Goal: Task Accomplishment & Management: Complete application form

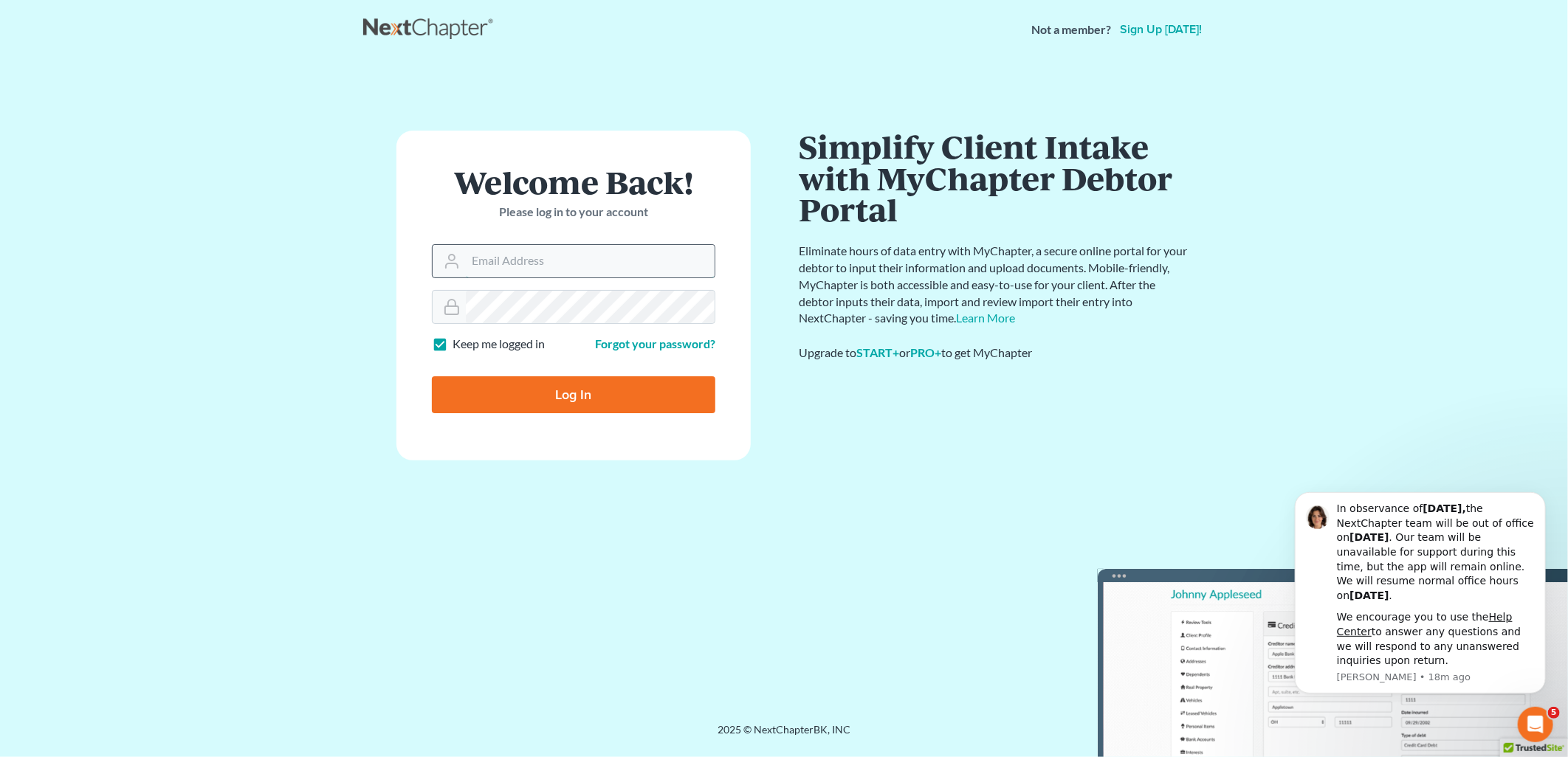
click at [534, 270] on input "Email Address" at bounding box center [590, 261] width 249 height 32
type input "[EMAIL_ADDRESS][DOMAIN_NAME]"
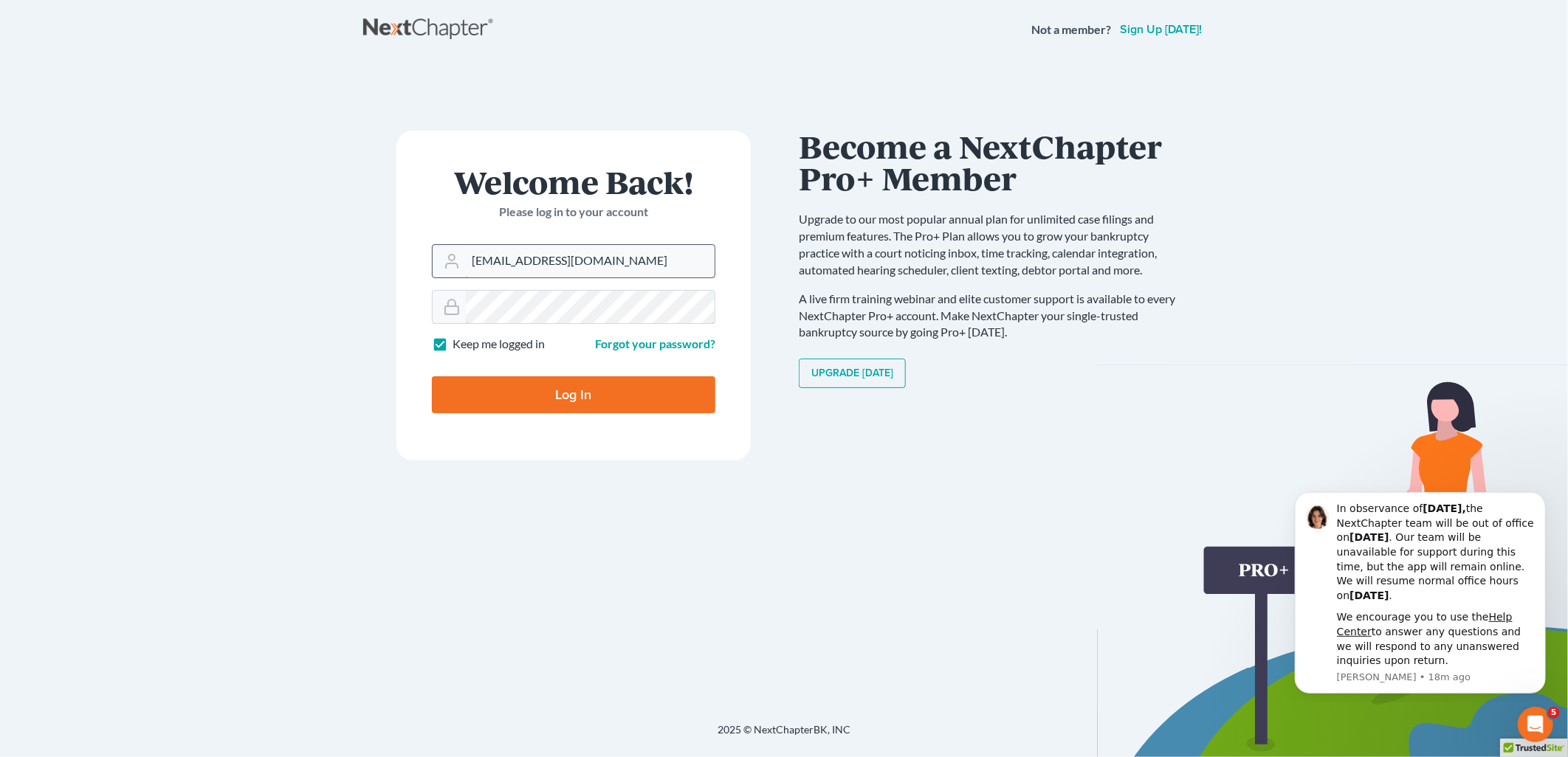
click at [432, 377] on input "Log In" at bounding box center [574, 395] width 284 height 37
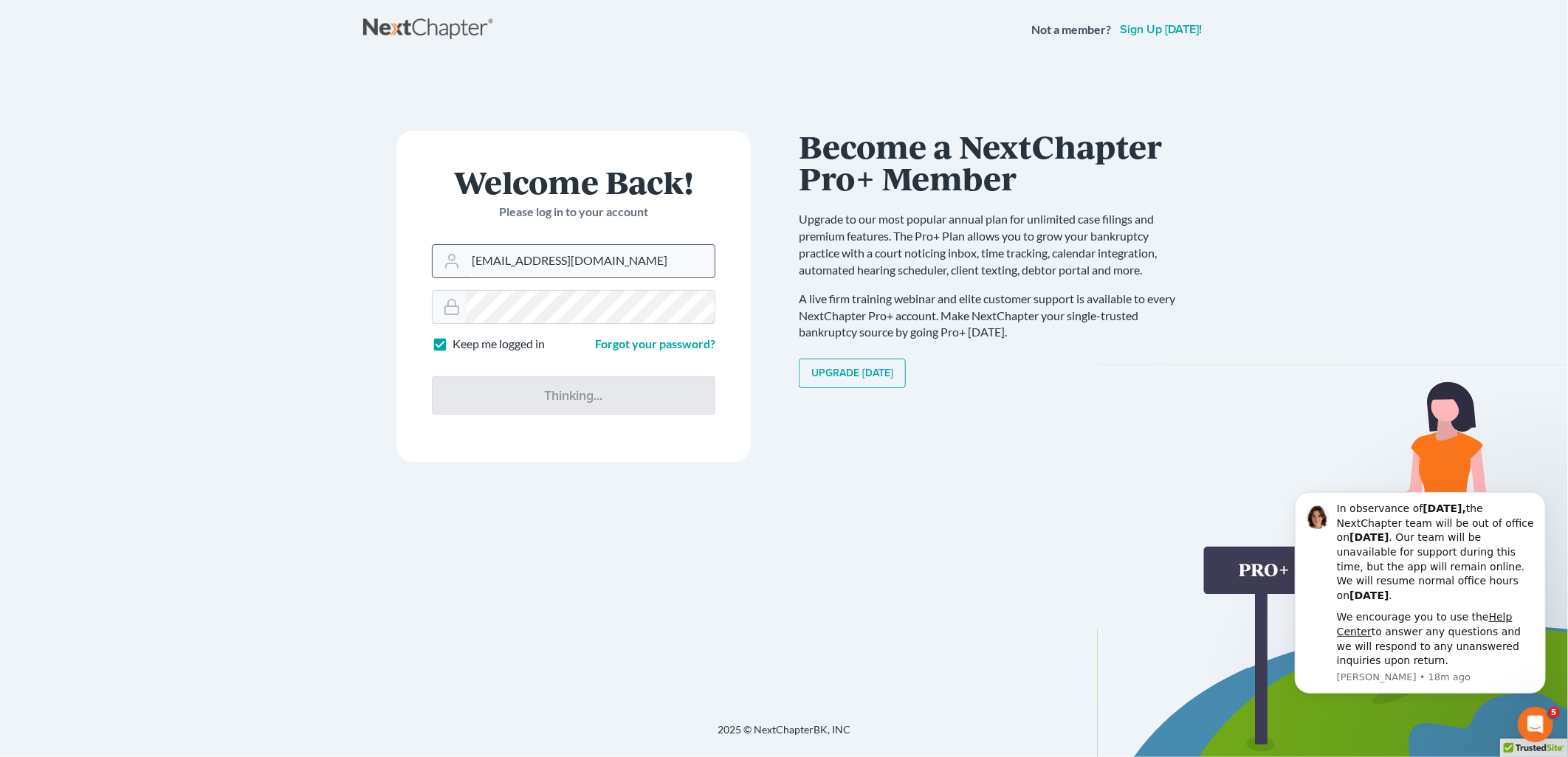
type input "Thinking..."
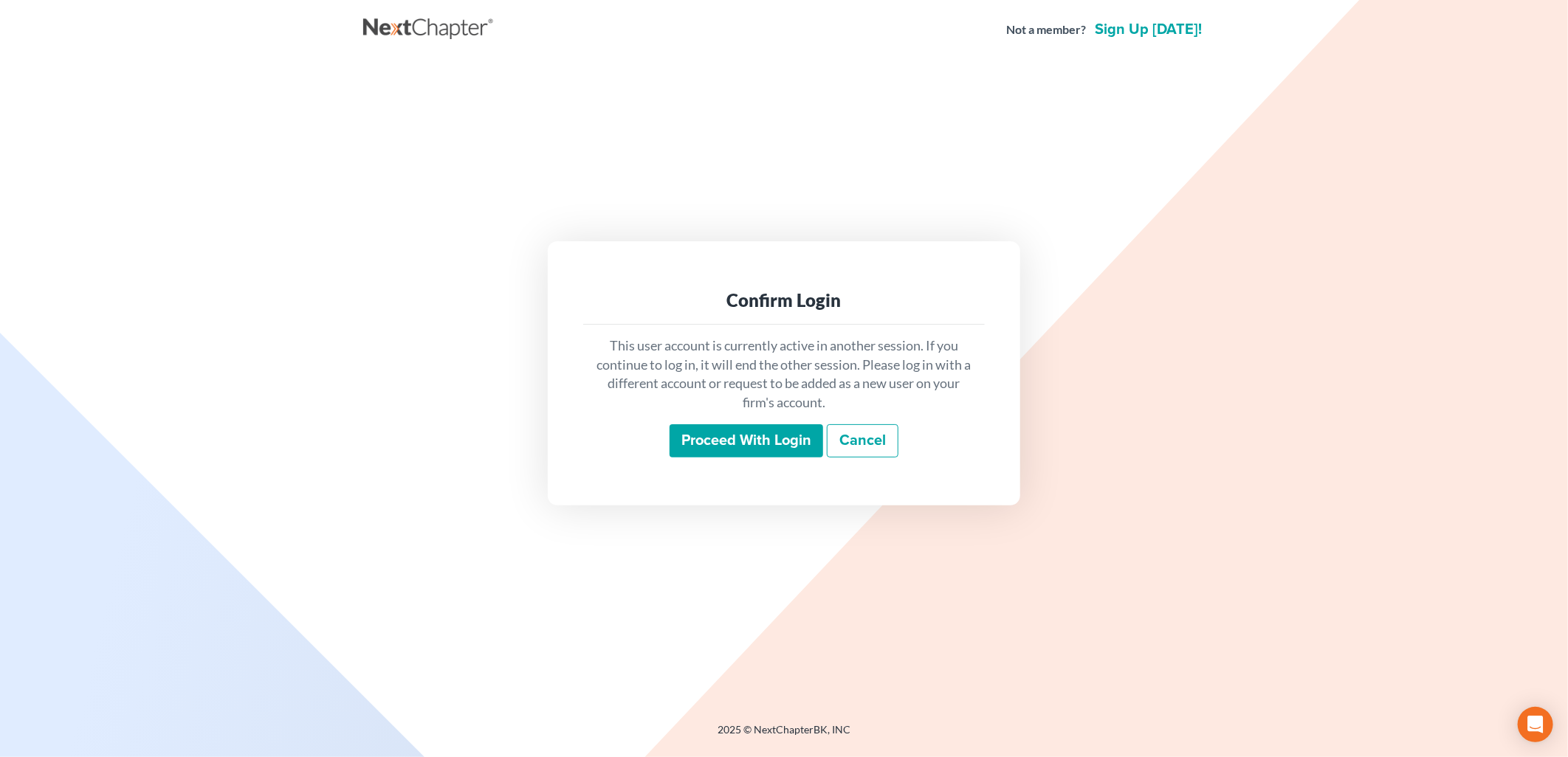
click at [745, 451] on input "Proceed with login" at bounding box center [746, 441] width 154 height 34
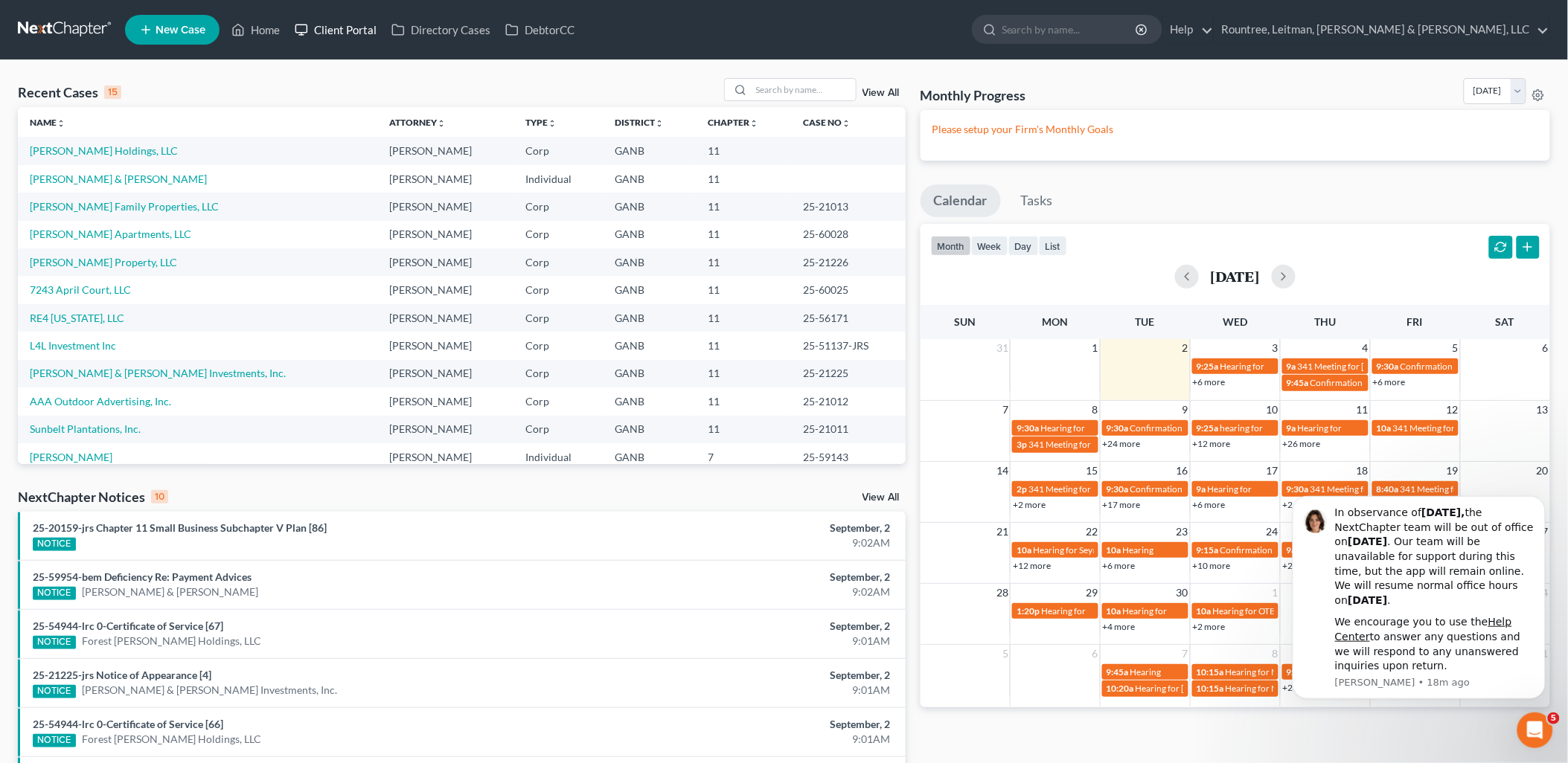
click at [325, 30] on link "Client Portal" at bounding box center [336, 30] width 97 height 27
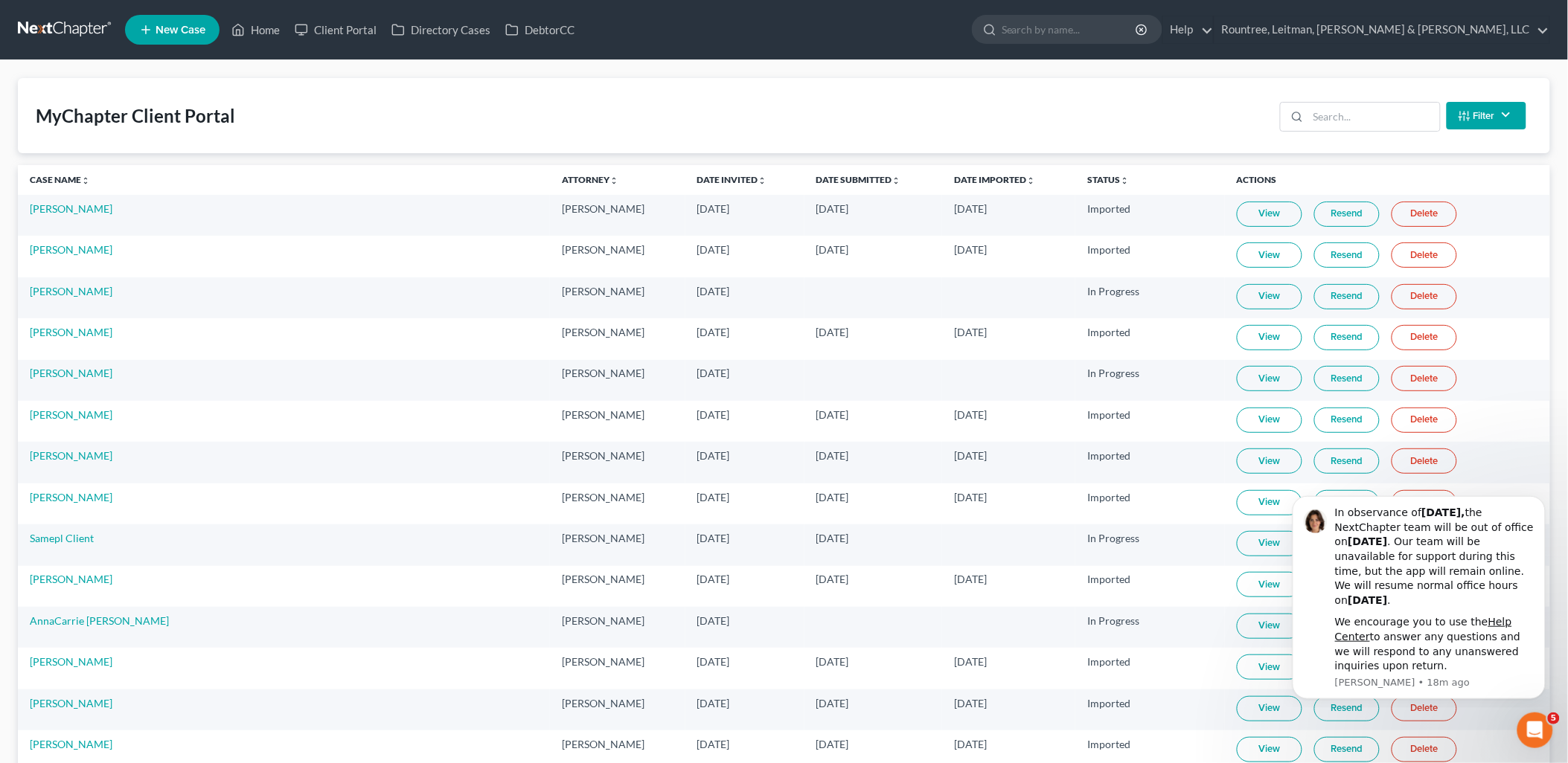
click at [1393, 95] on div "MyChapter Client Portal Filter Status Filter... Invited In Progress Ready To Re…" at bounding box center [783, 115] width 1532 height 75
click at [1392, 106] on input "search" at bounding box center [1373, 117] width 131 height 28
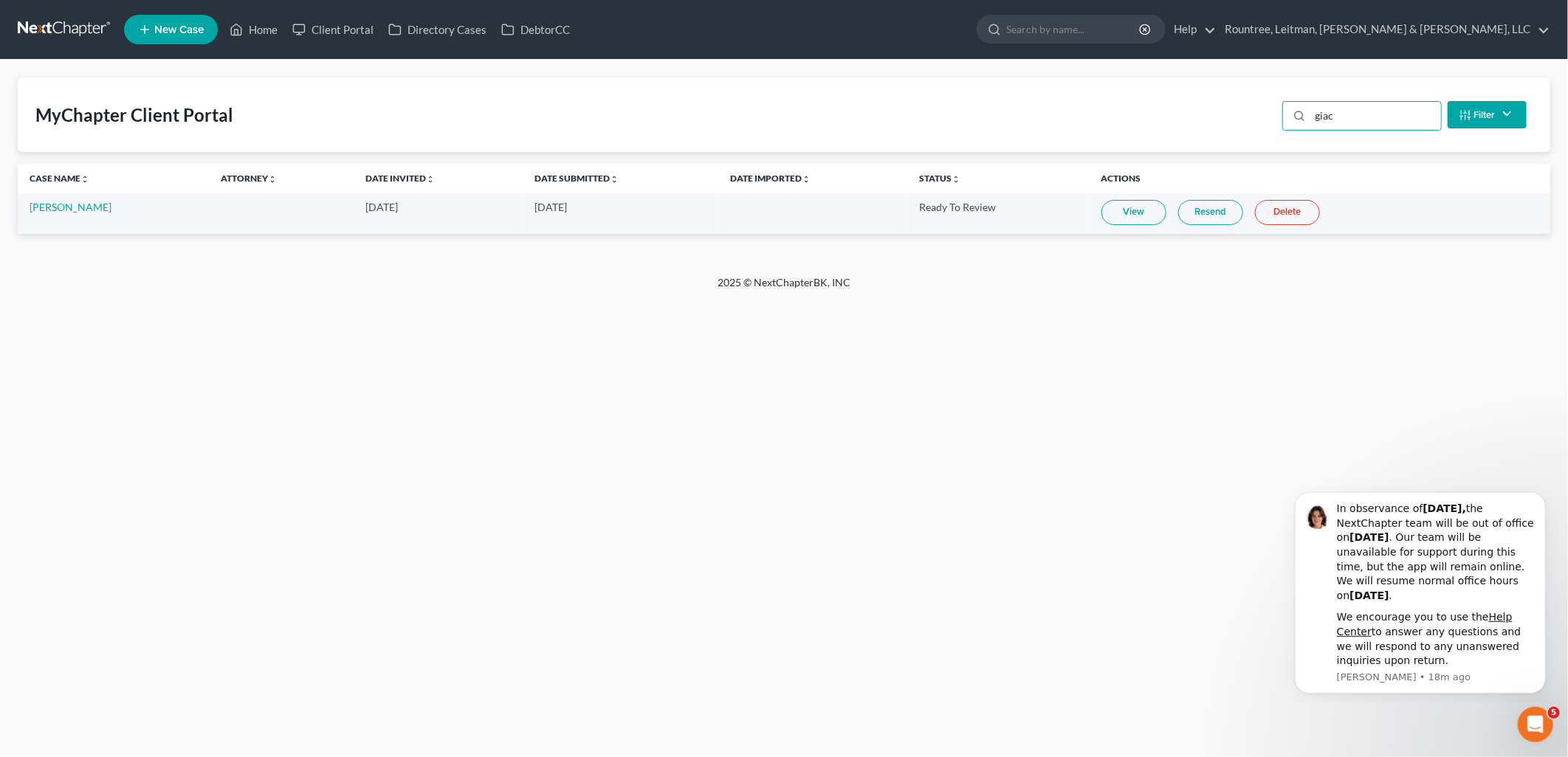
click at [1123, 211] on link "View" at bounding box center [1134, 212] width 65 height 25
click at [1541, 499] on icon "Dismiss notification" at bounding box center [1541, 496] width 8 height 8
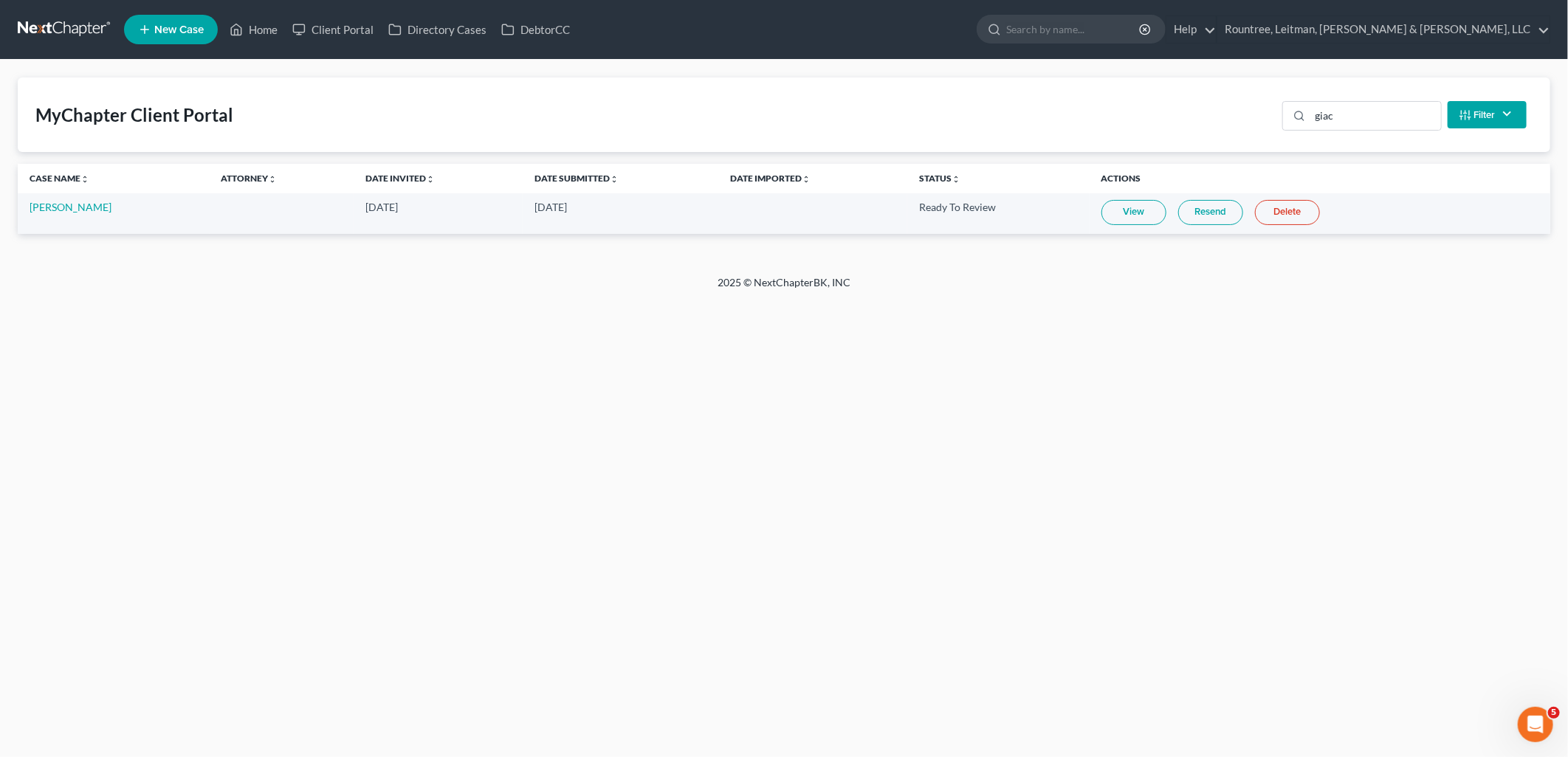
click at [1354, 100] on div "giac Filter Status Filter... Invited In Progress Ready To Review Reviewed Impor…" at bounding box center [1404, 115] width 256 height 39
click at [1367, 120] on input "giac" at bounding box center [1375, 116] width 130 height 28
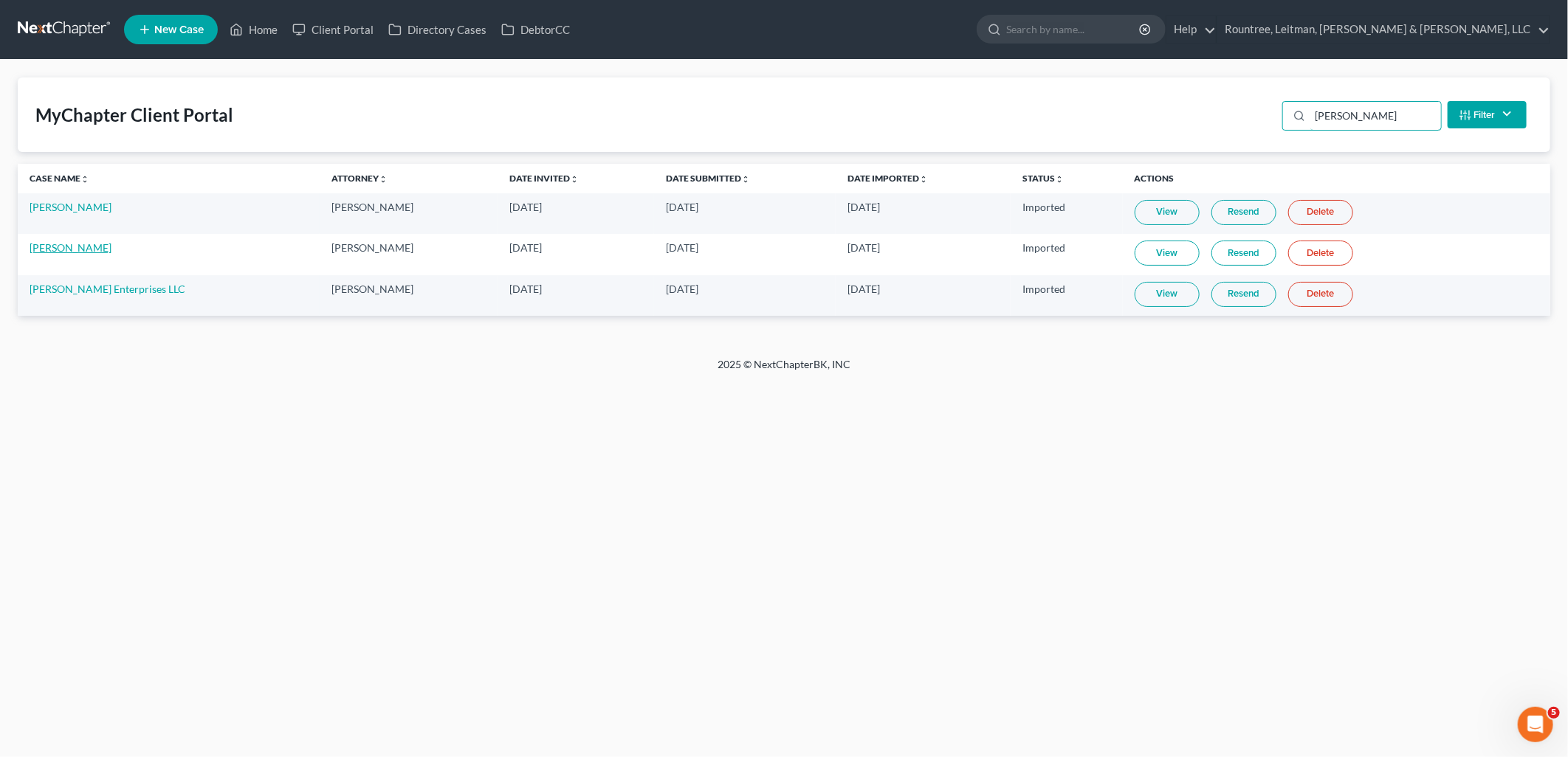
type input "[PERSON_NAME]"
click at [59, 252] on link "[PERSON_NAME]" at bounding box center [71, 247] width 82 height 12
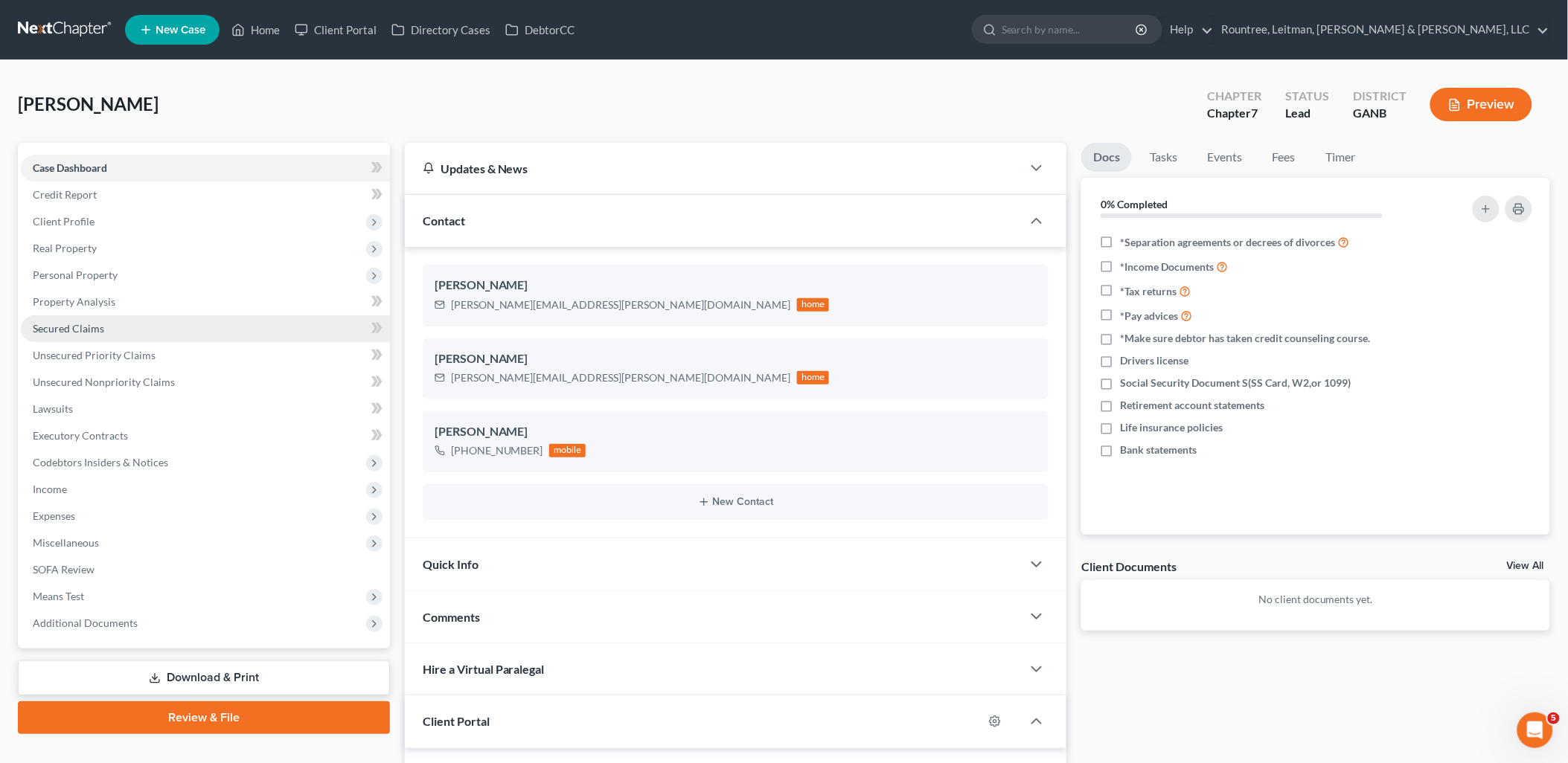
click at [237, 333] on link "Secured Claims" at bounding box center [205, 329] width 369 height 27
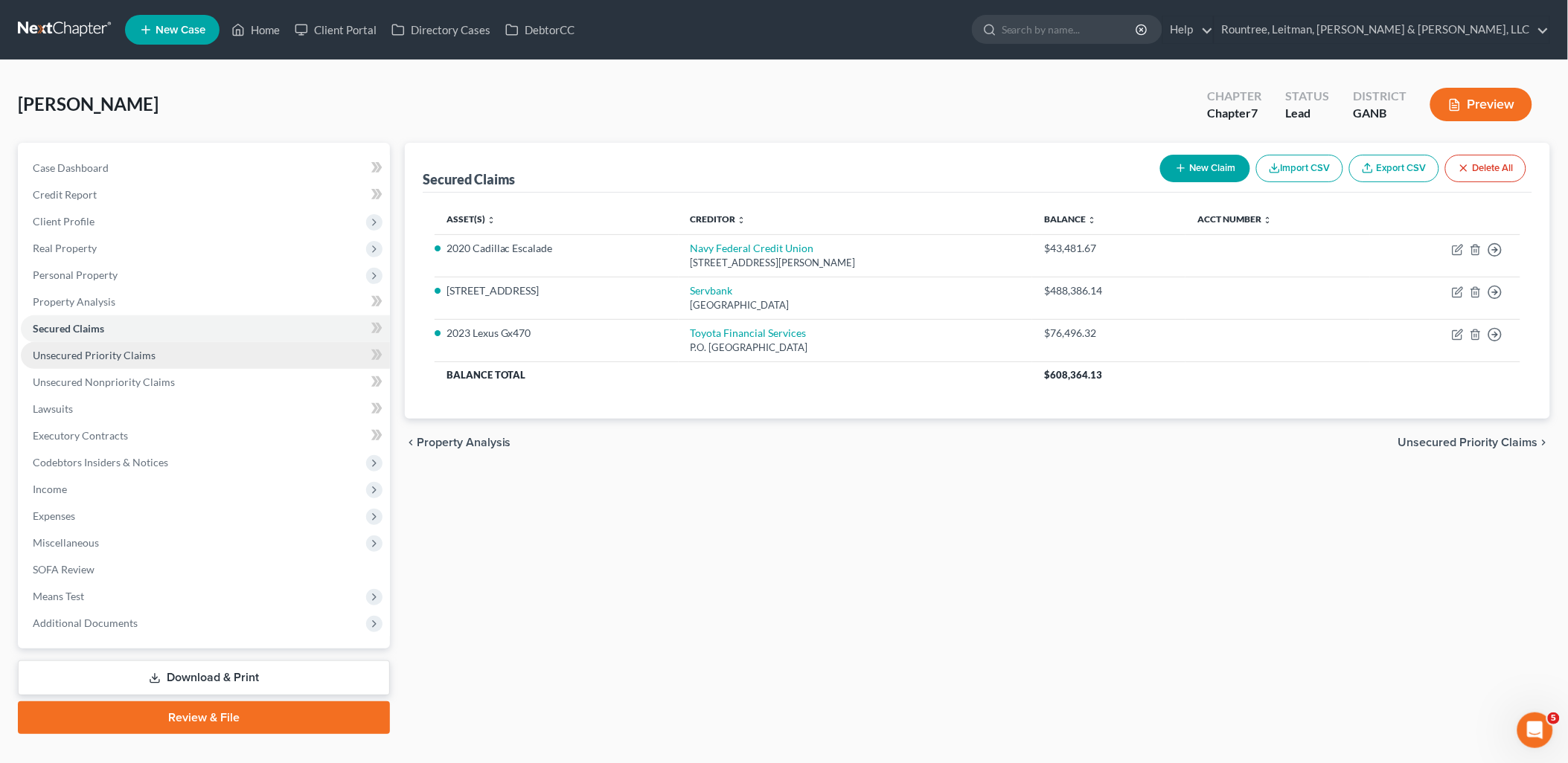
click at [222, 353] on link "Unsecured Priority Claims" at bounding box center [205, 356] width 369 height 27
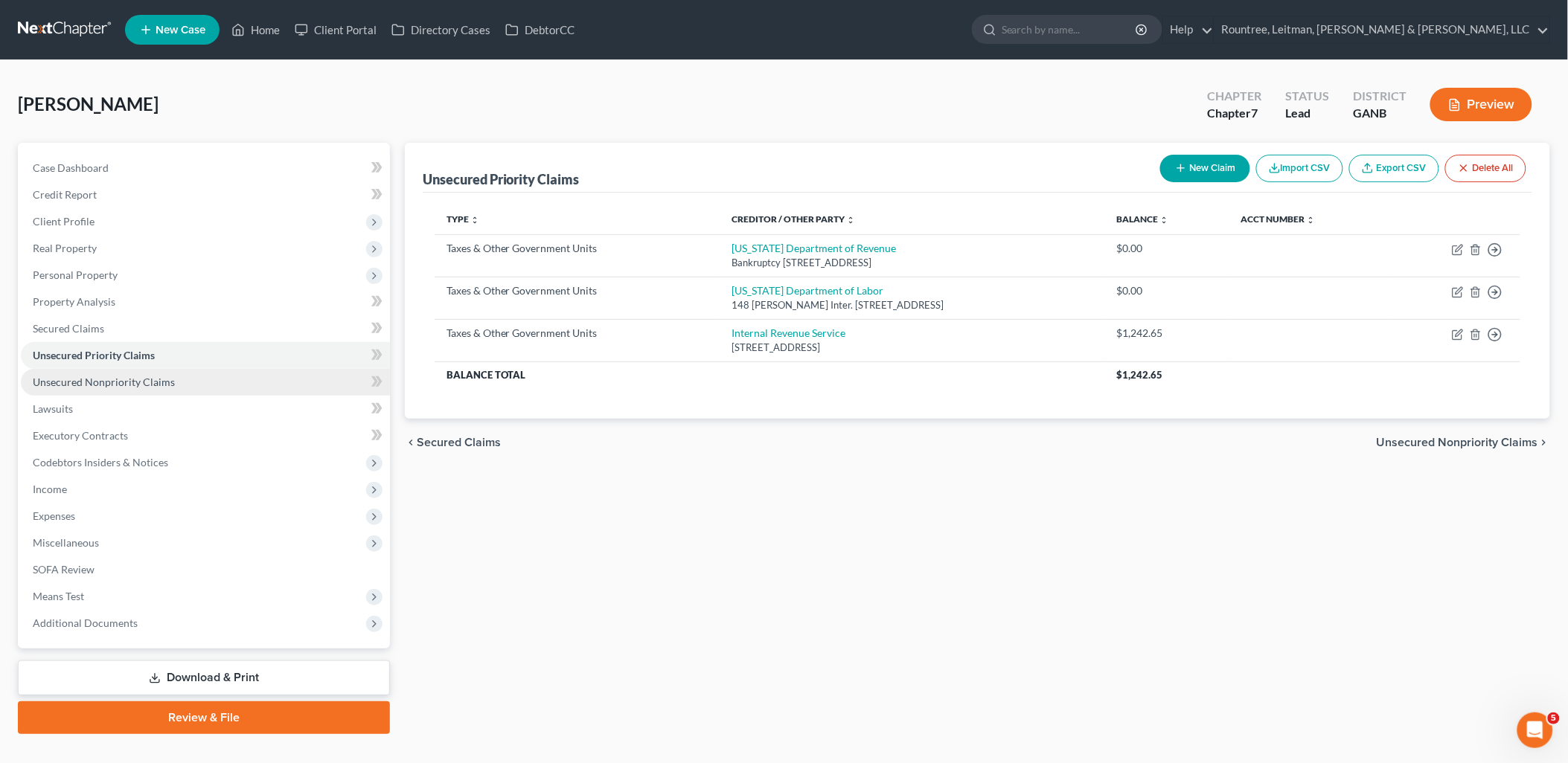
click at [216, 389] on link "Unsecured Nonpriority Claims" at bounding box center [205, 382] width 369 height 27
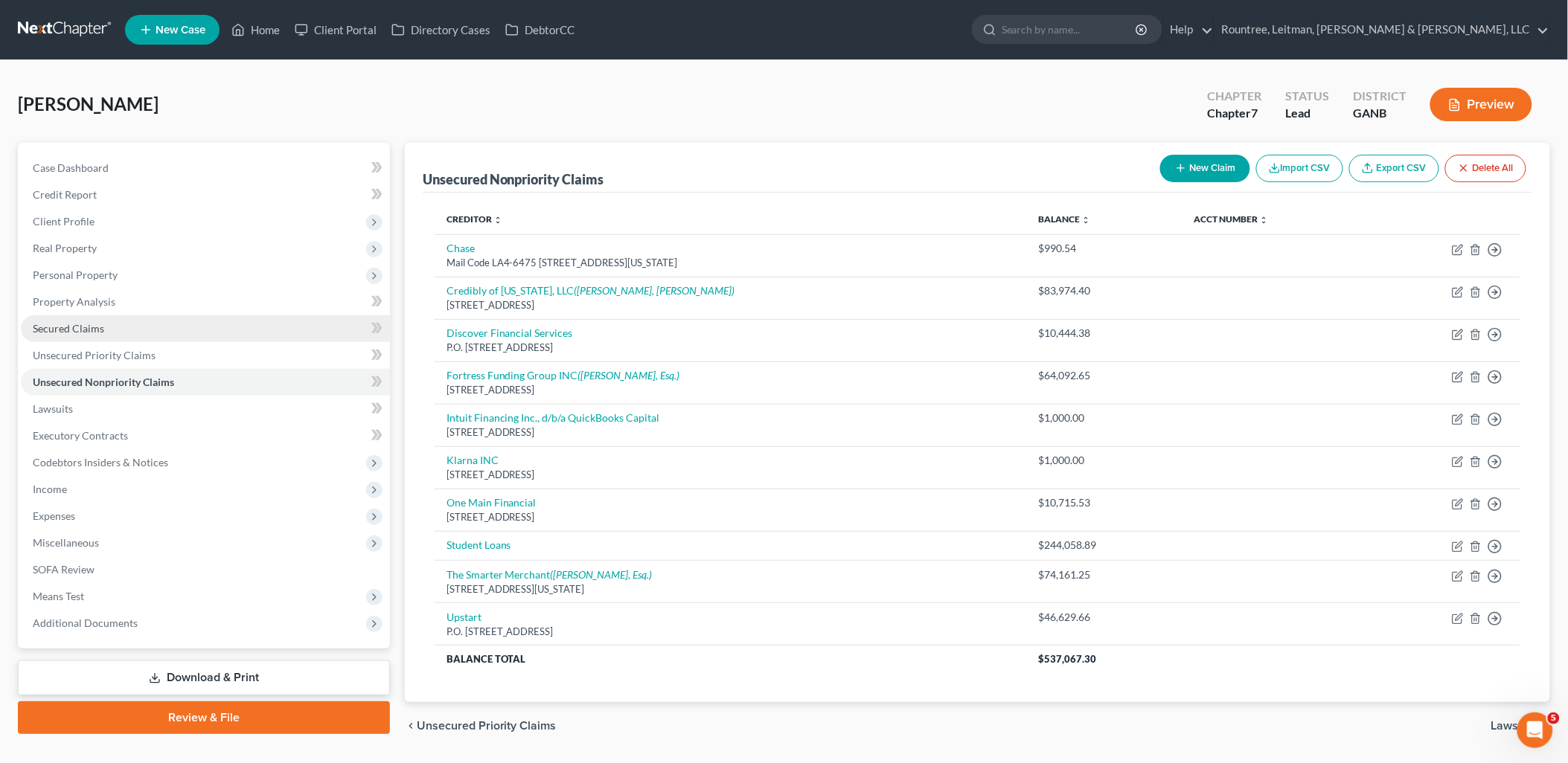
click at [202, 328] on link "Secured Claims" at bounding box center [205, 329] width 369 height 27
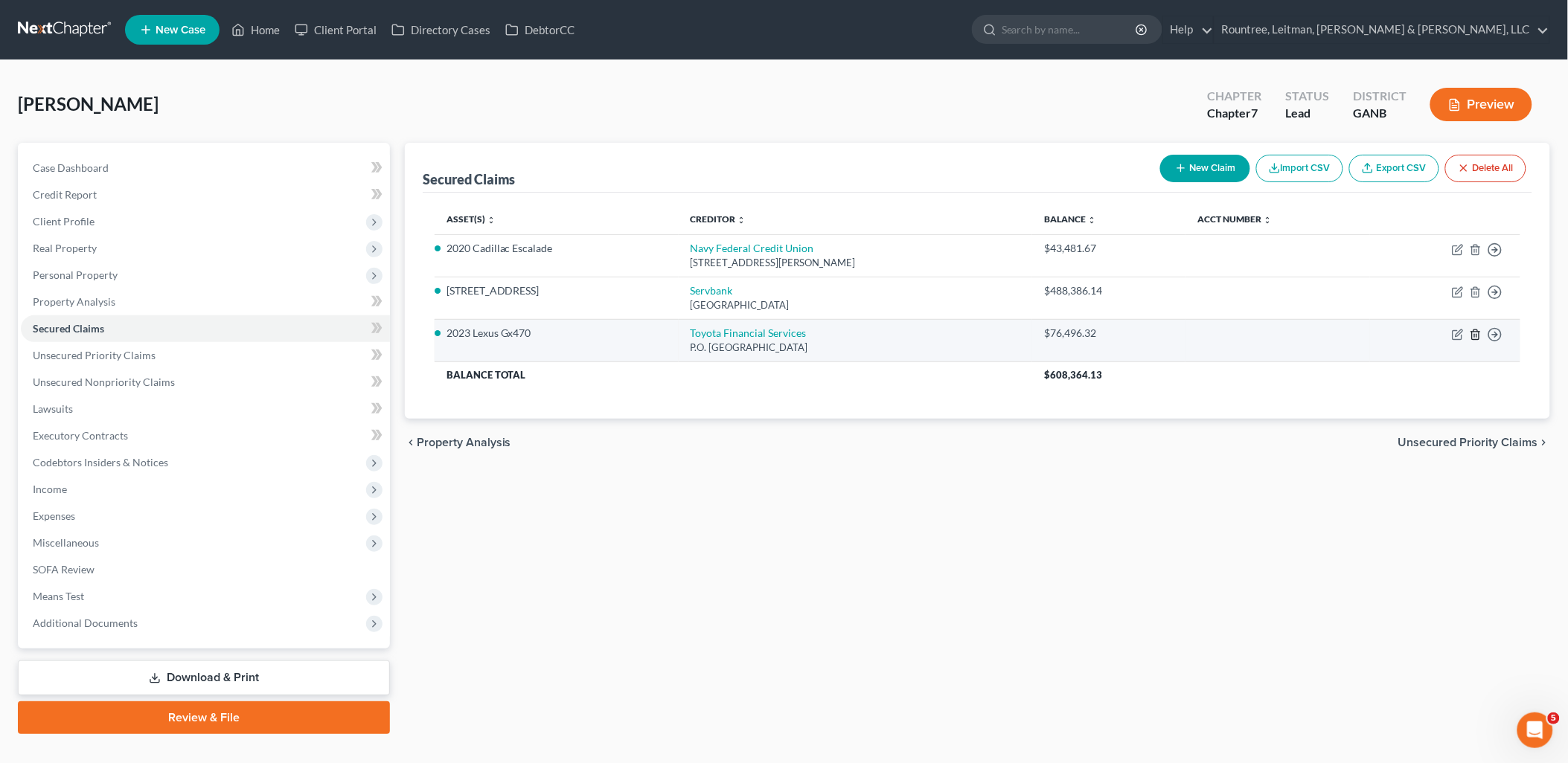
click at [1476, 335] on line "button" at bounding box center [1476, 335] width 0 height 3
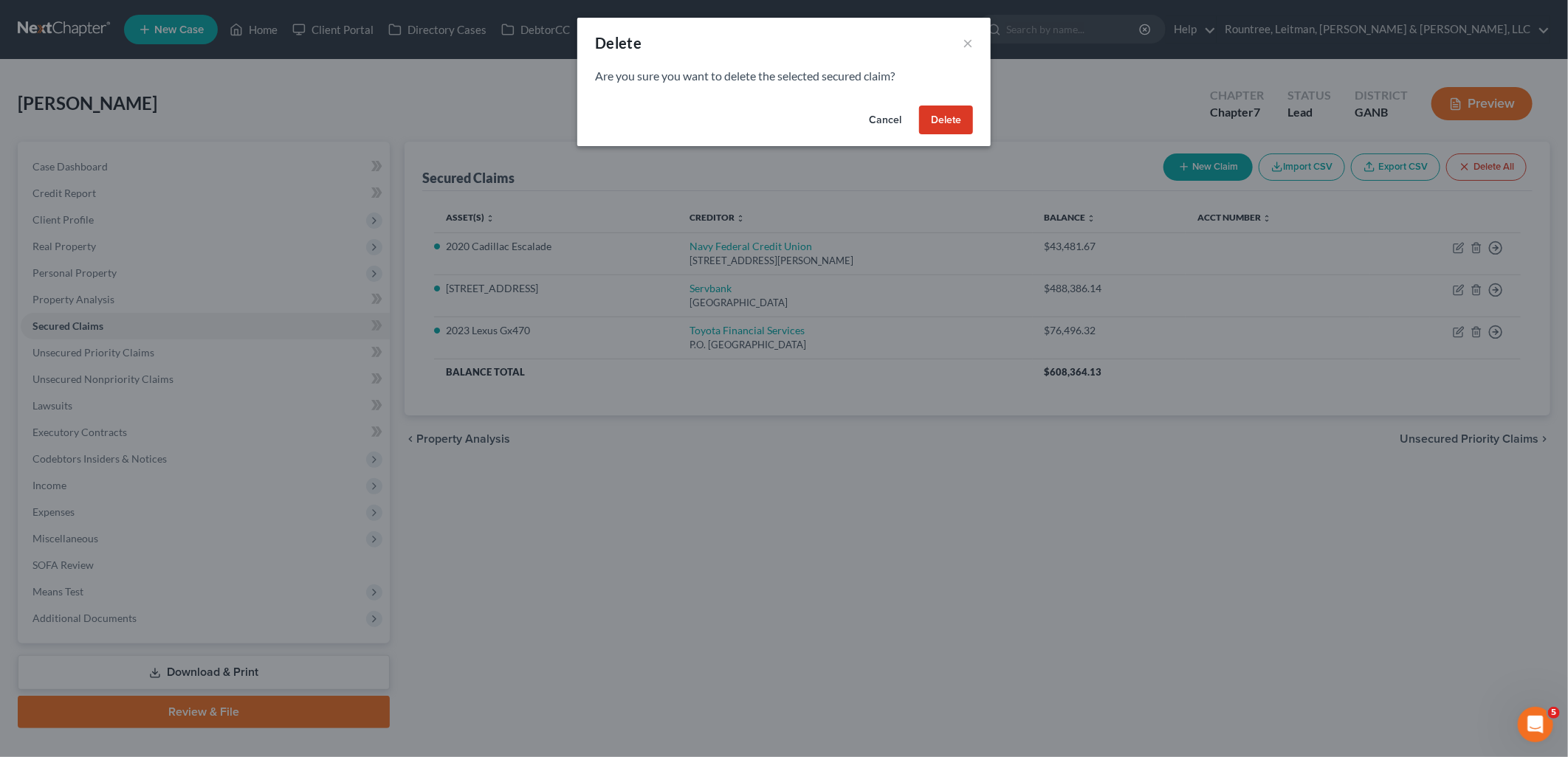
click at [961, 122] on button "Delete" at bounding box center [945, 120] width 54 height 30
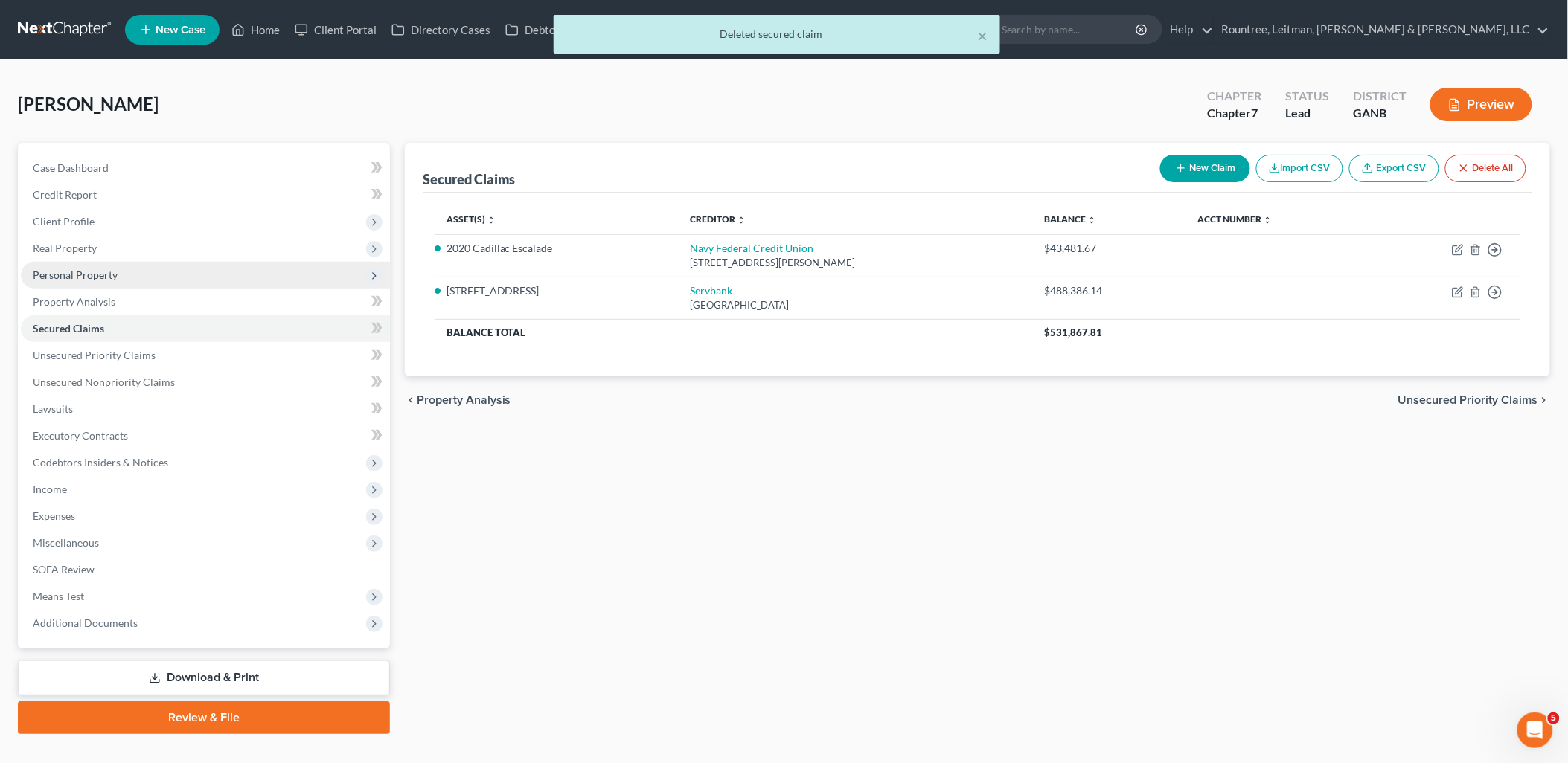
click at [142, 277] on span "Personal Property" at bounding box center [205, 275] width 369 height 27
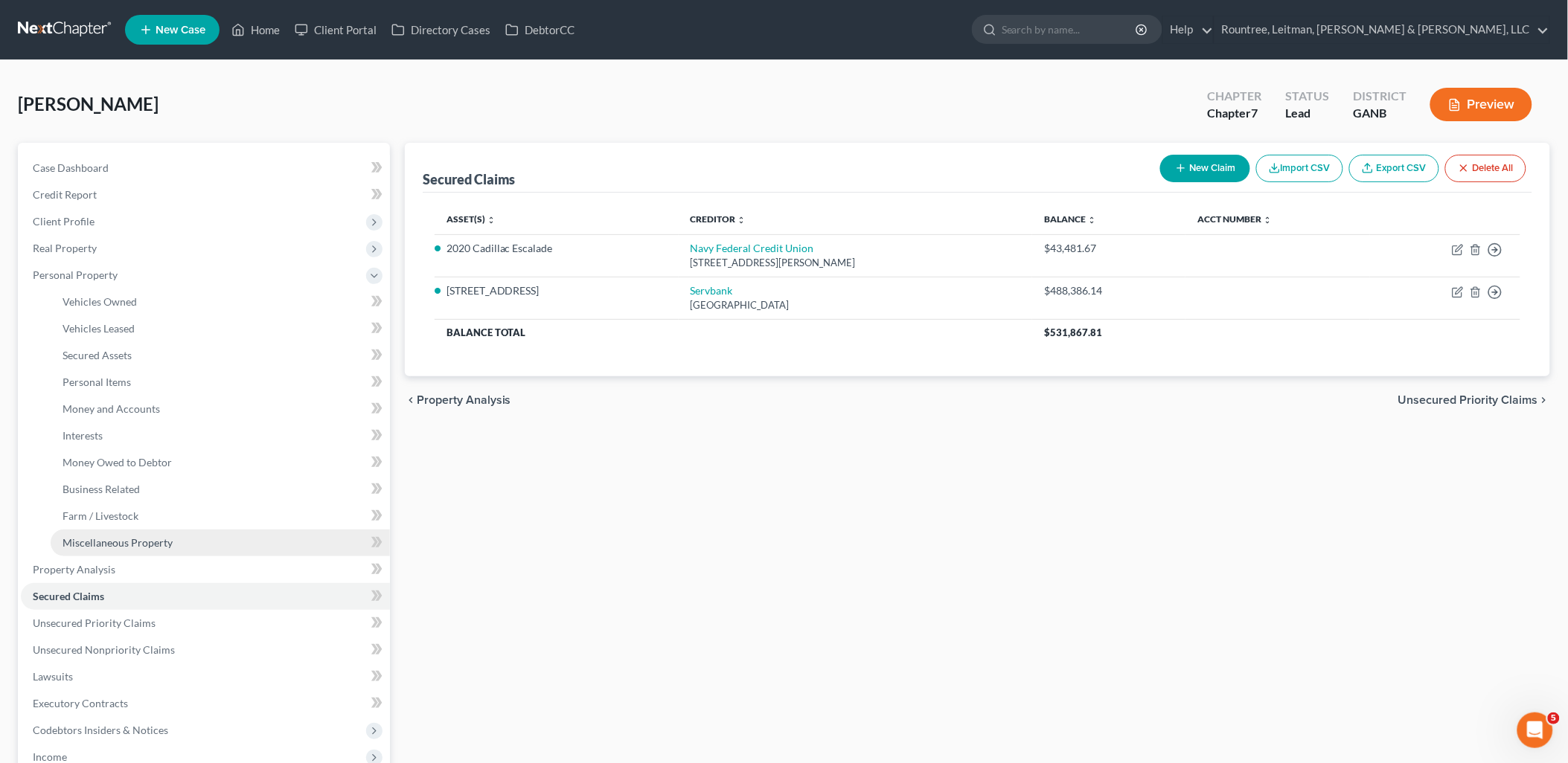
click at [160, 552] on link "Miscellaneous Property" at bounding box center [220, 543] width 340 height 27
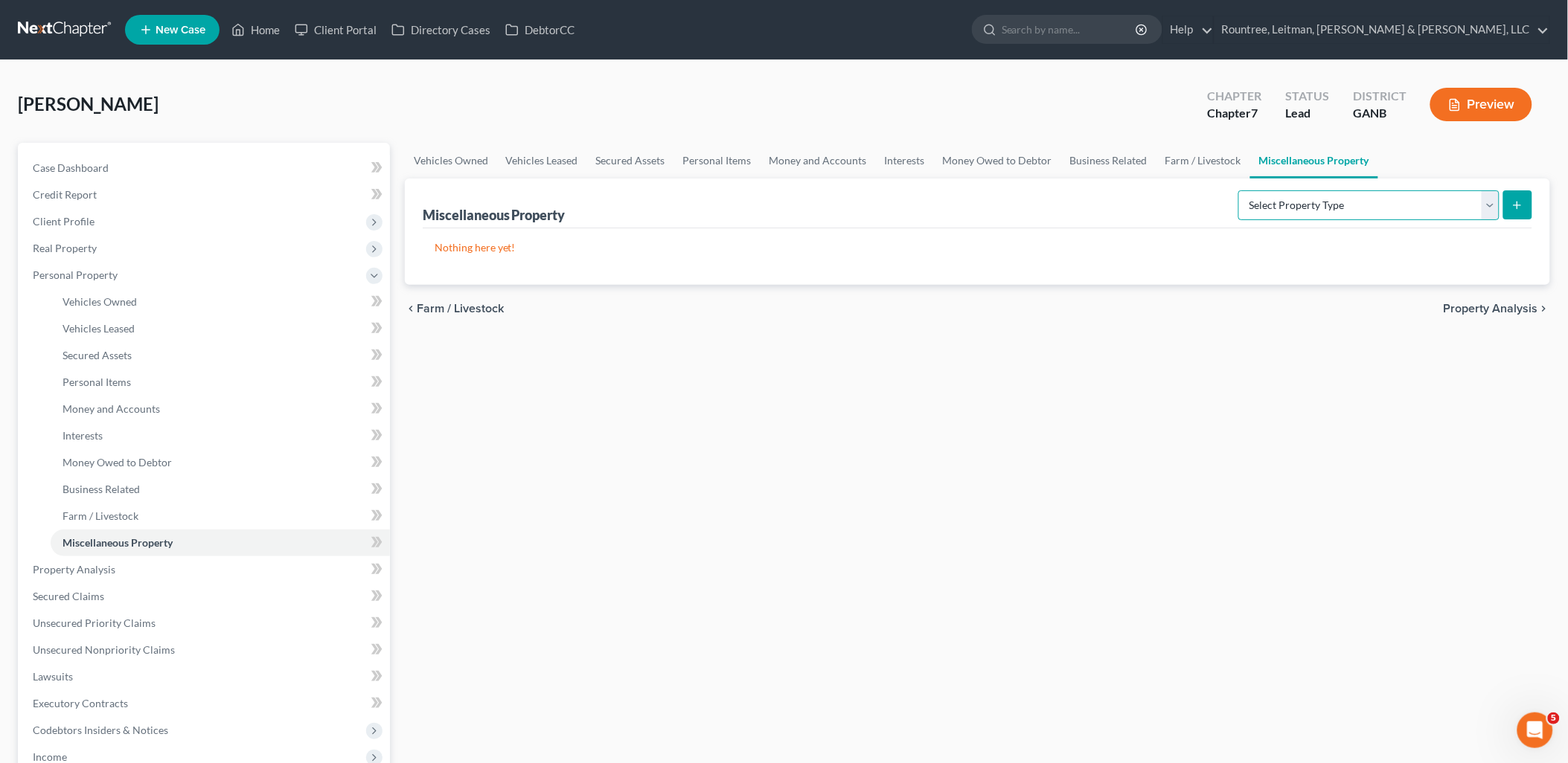
click at [1338, 209] on select "Select Property Type Assigned for Creditor Benefit [DATE] (SOFA: 12) Holding fo…" at bounding box center [1369, 206] width 261 height 30
select select "transferred"
click at [1238, 191] on select "Select Property Type Assigned for Creditor Benefit [DATE] (SOFA: 12) Holding fo…" at bounding box center [1369, 206] width 261 height 30
click at [1516, 217] on button "submit" at bounding box center [1517, 205] width 29 height 29
select select "Ordinary ([DATE])"
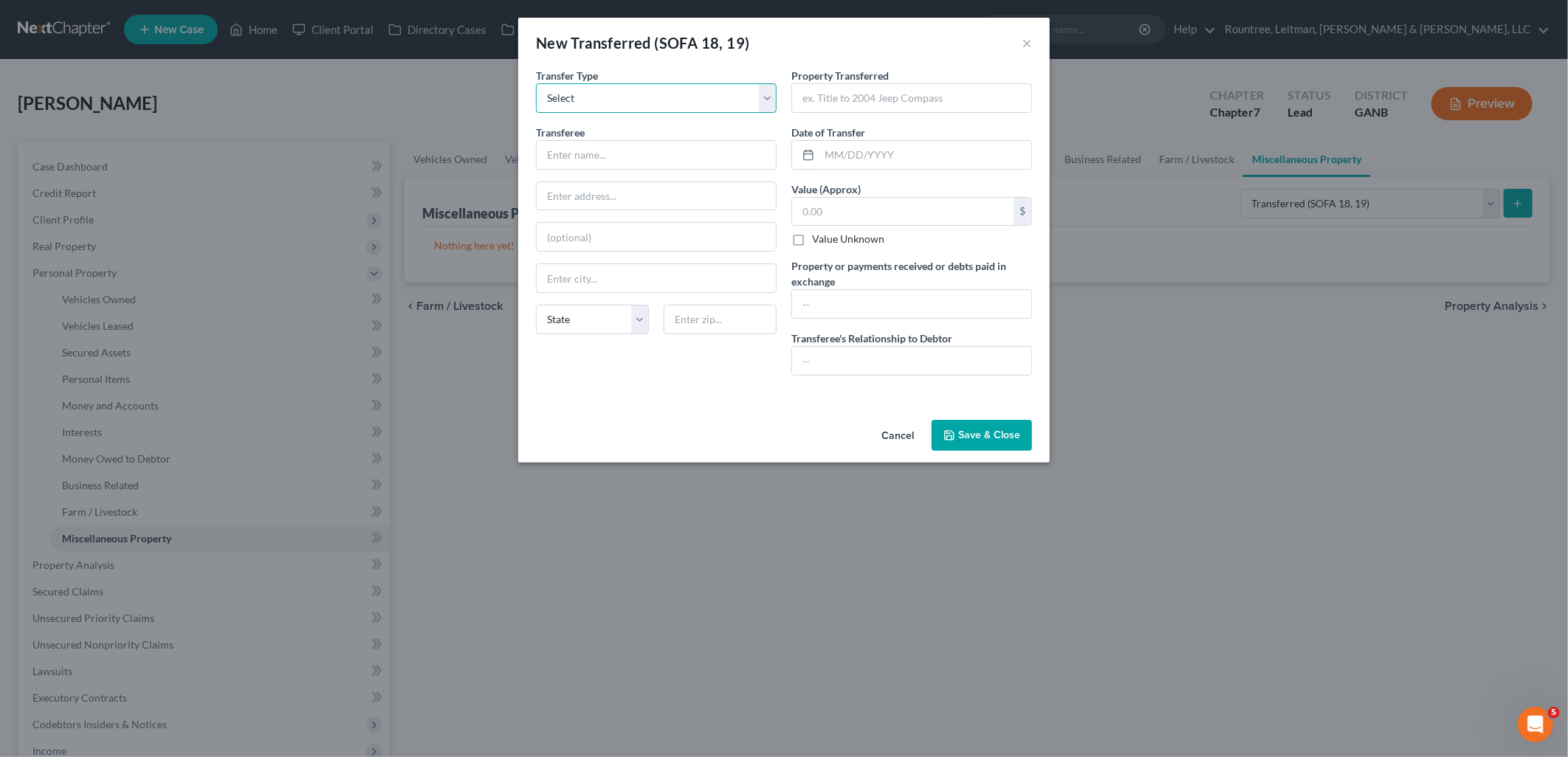
click at [675, 100] on select "Select Ordinary ([DATE]) [DATE]" at bounding box center [657, 98] width 241 height 30
click at [657, 146] on input "text" at bounding box center [657, 155] width 239 height 28
type input "Carmax"
click at [991, 430] on button "Save & Close" at bounding box center [981, 435] width 100 height 31
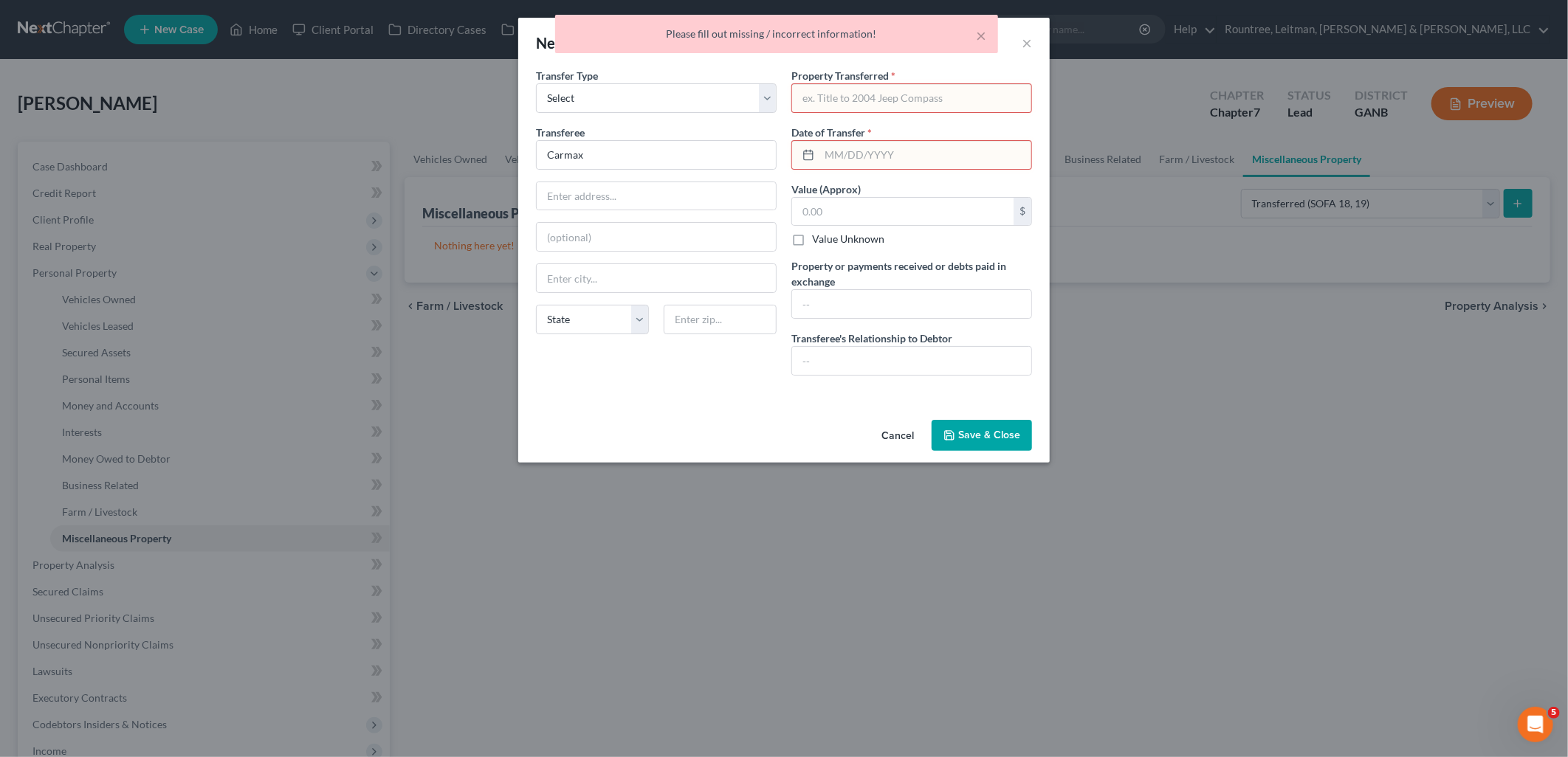
click at [870, 159] on input "text" at bounding box center [925, 155] width 212 height 28
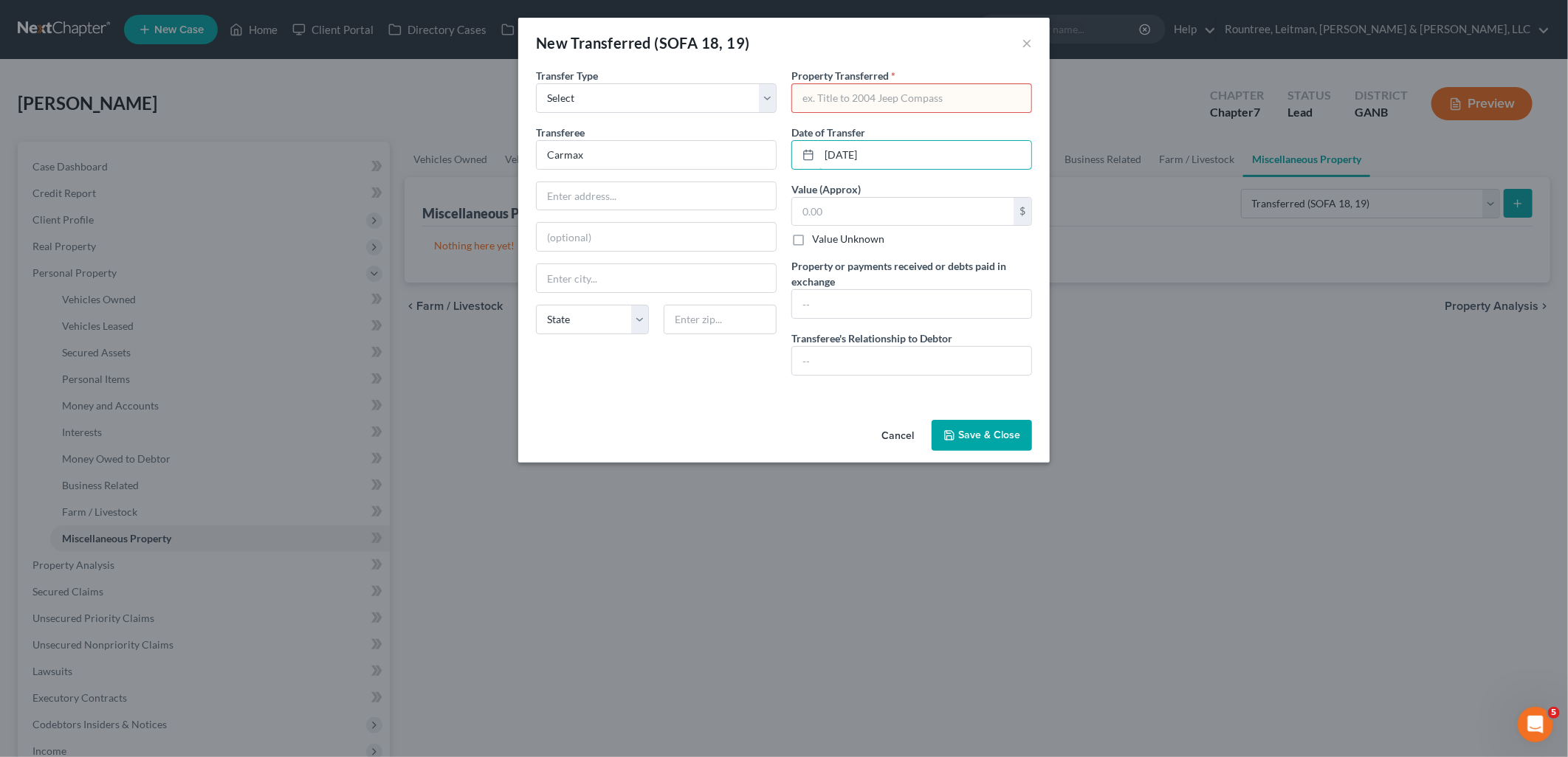
type input "[DATE]"
click at [891, 94] on input "text" at bounding box center [911, 98] width 239 height 28
type input "Lexus"
click at [1026, 429] on button "Save & Close" at bounding box center [981, 435] width 100 height 31
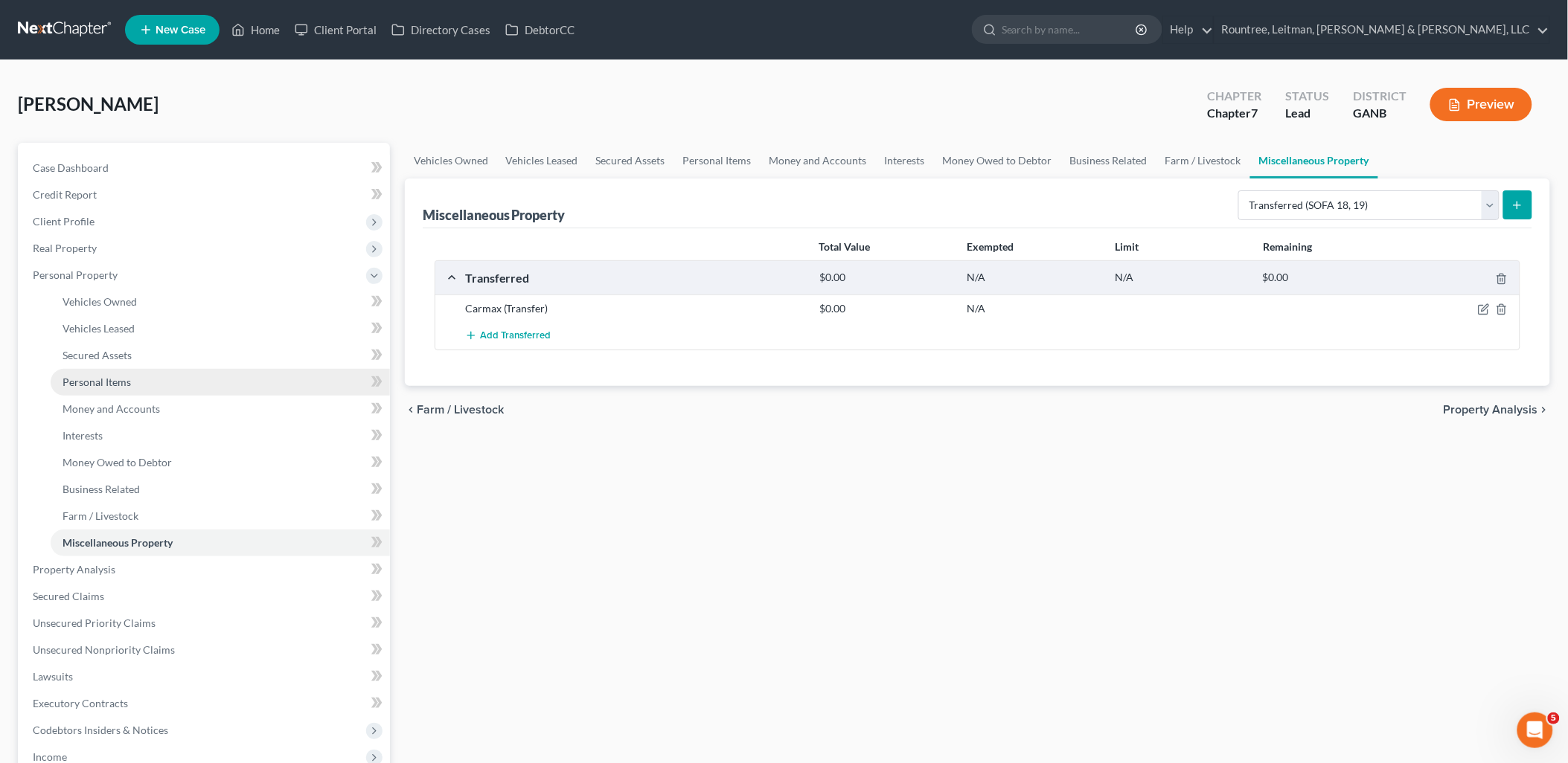
click at [197, 378] on link "Personal Items" at bounding box center [220, 382] width 340 height 27
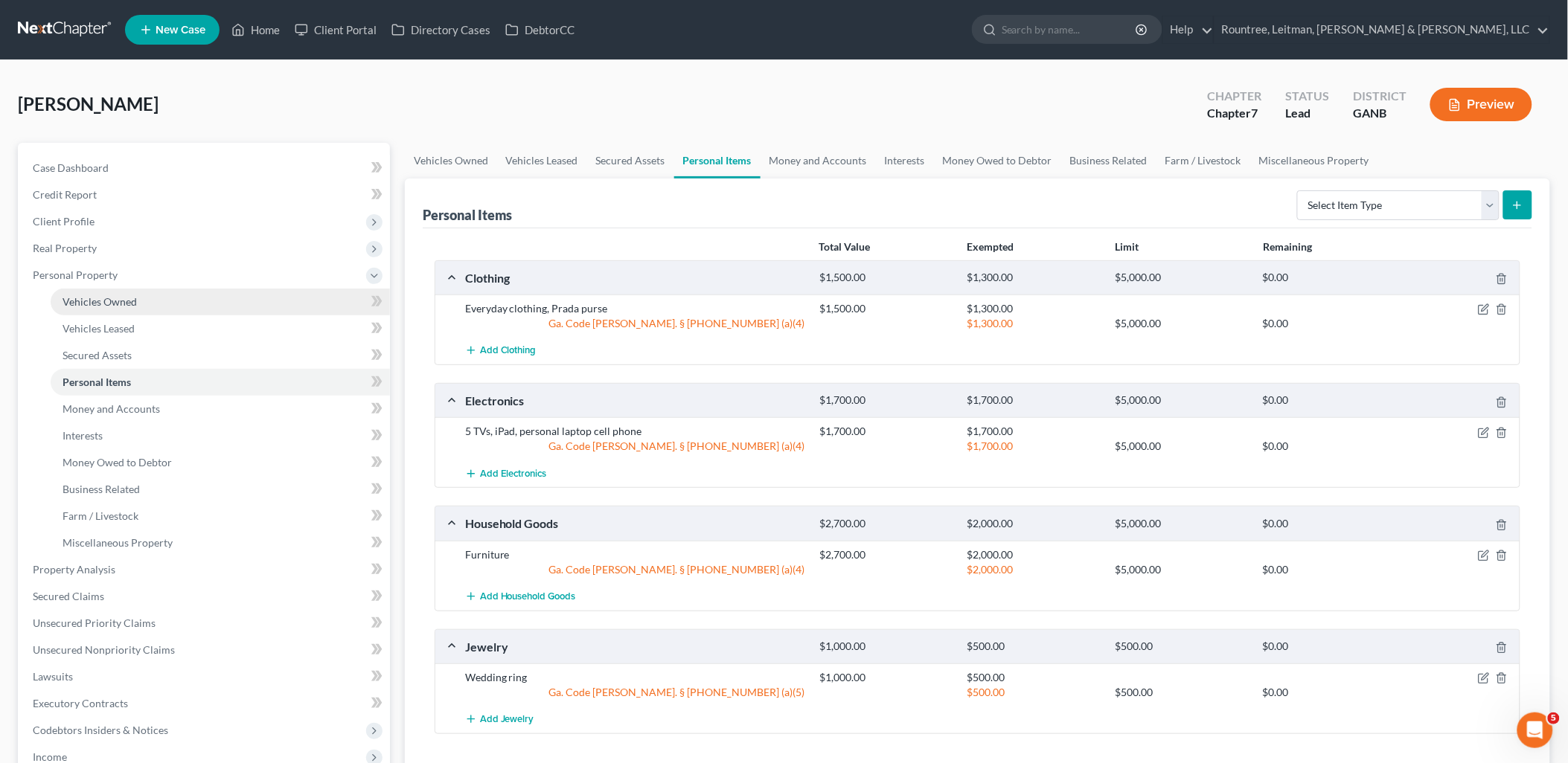
click at [178, 303] on link "Vehicles Owned" at bounding box center [220, 302] width 340 height 27
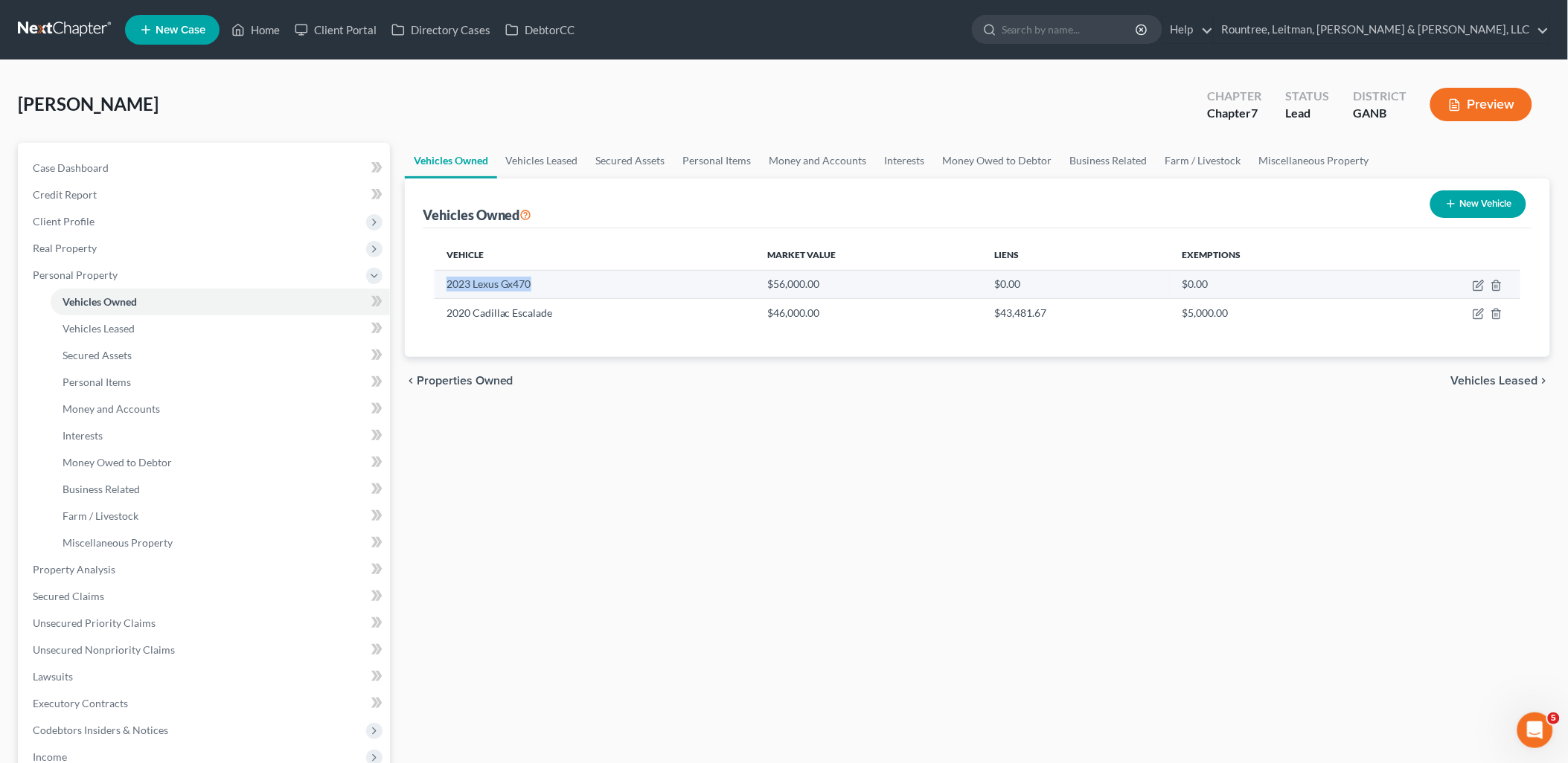
drag, startPoint x: 558, startPoint y: 286, endPoint x: 436, endPoint y: 286, distance: 122.0
click at [436, 286] on td "2023 Lexus Gx470" at bounding box center [594, 284] width 320 height 28
copy td "2023 Lexus Gx470"
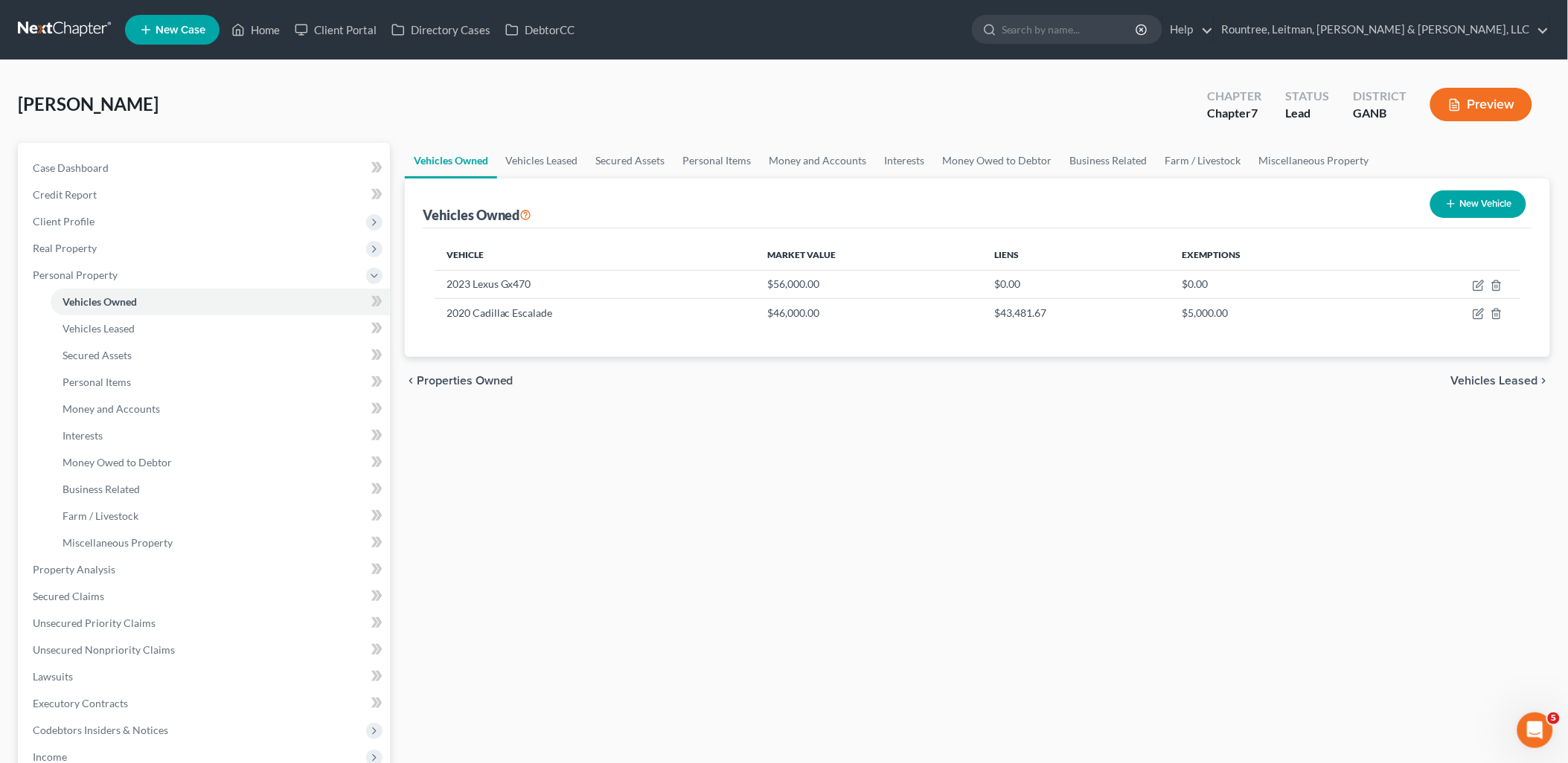
click at [1074, 427] on div "Vehicles Owned Vehicles Leased Secured Assets Personal Items Money and Accounts…" at bounding box center [977, 572] width 1160 height 859
click at [1499, 286] on icon "button" at bounding box center [1496, 285] width 12 height 12
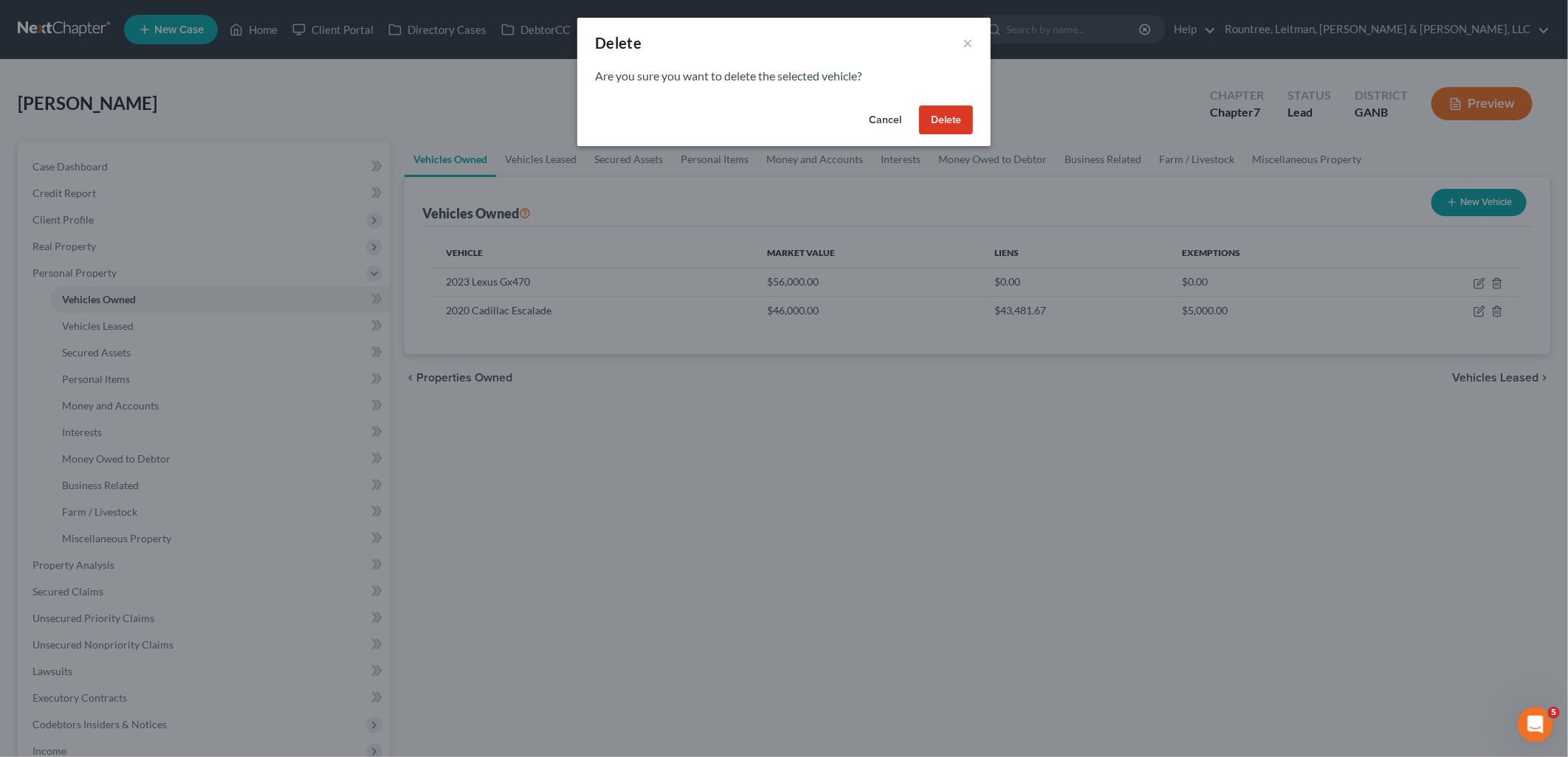
click at [943, 120] on button "Delete" at bounding box center [945, 120] width 54 height 30
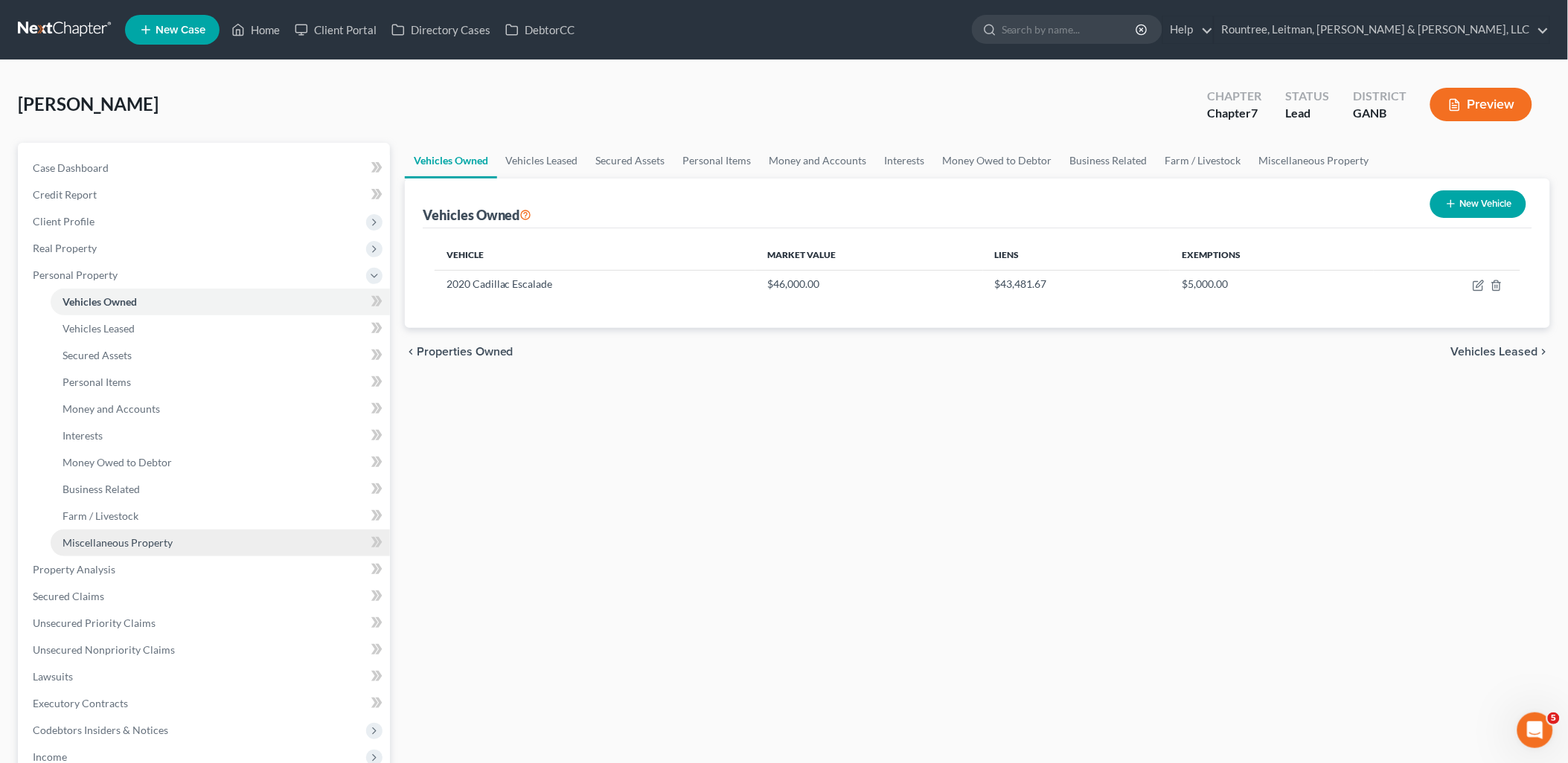
click at [152, 536] on span "Miscellaneous Property" at bounding box center [118, 542] width 110 height 13
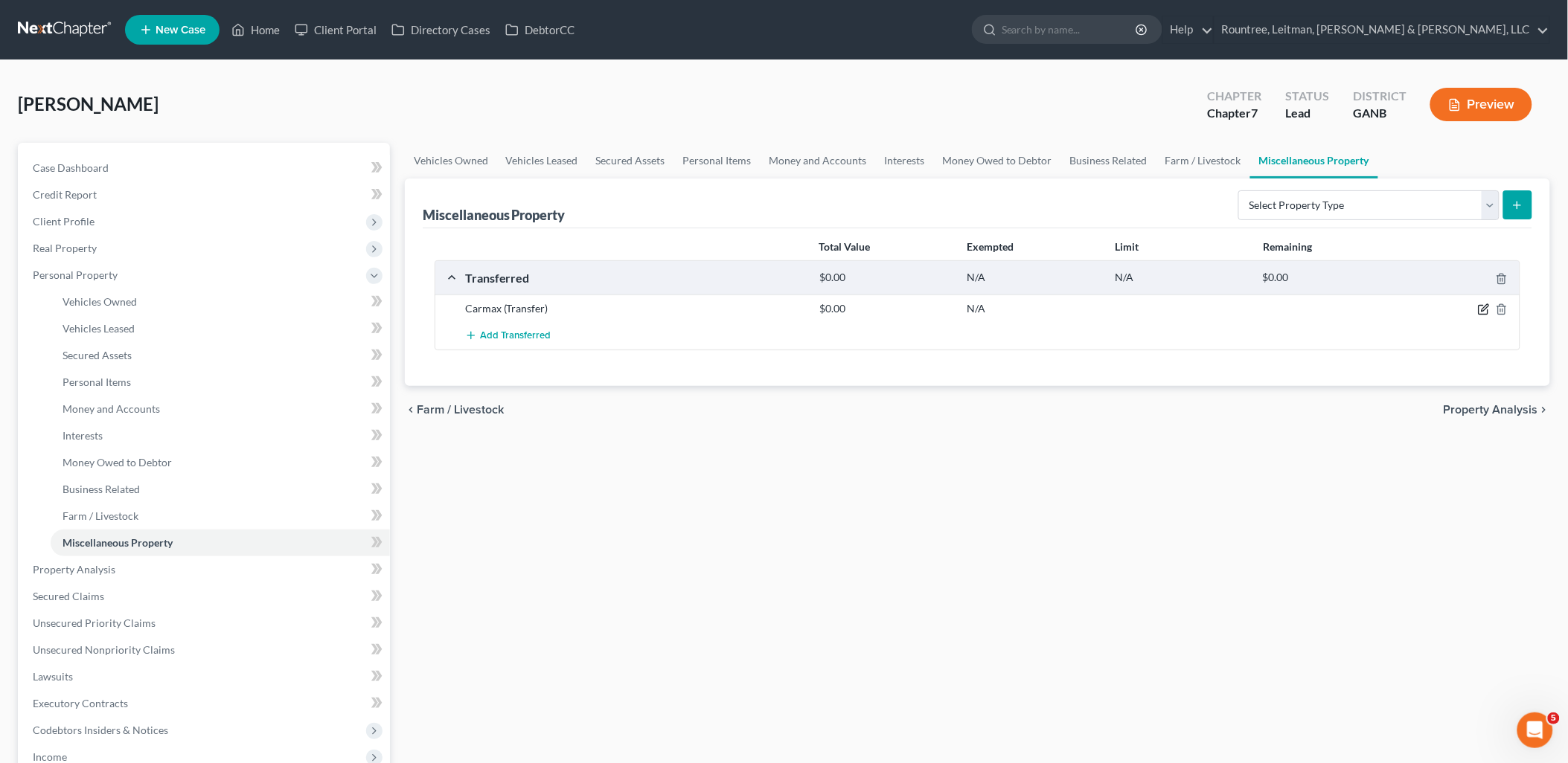
click at [1484, 314] on icon "button" at bounding box center [1483, 310] width 9 height 9
select select "Ordinary ([DATE])"
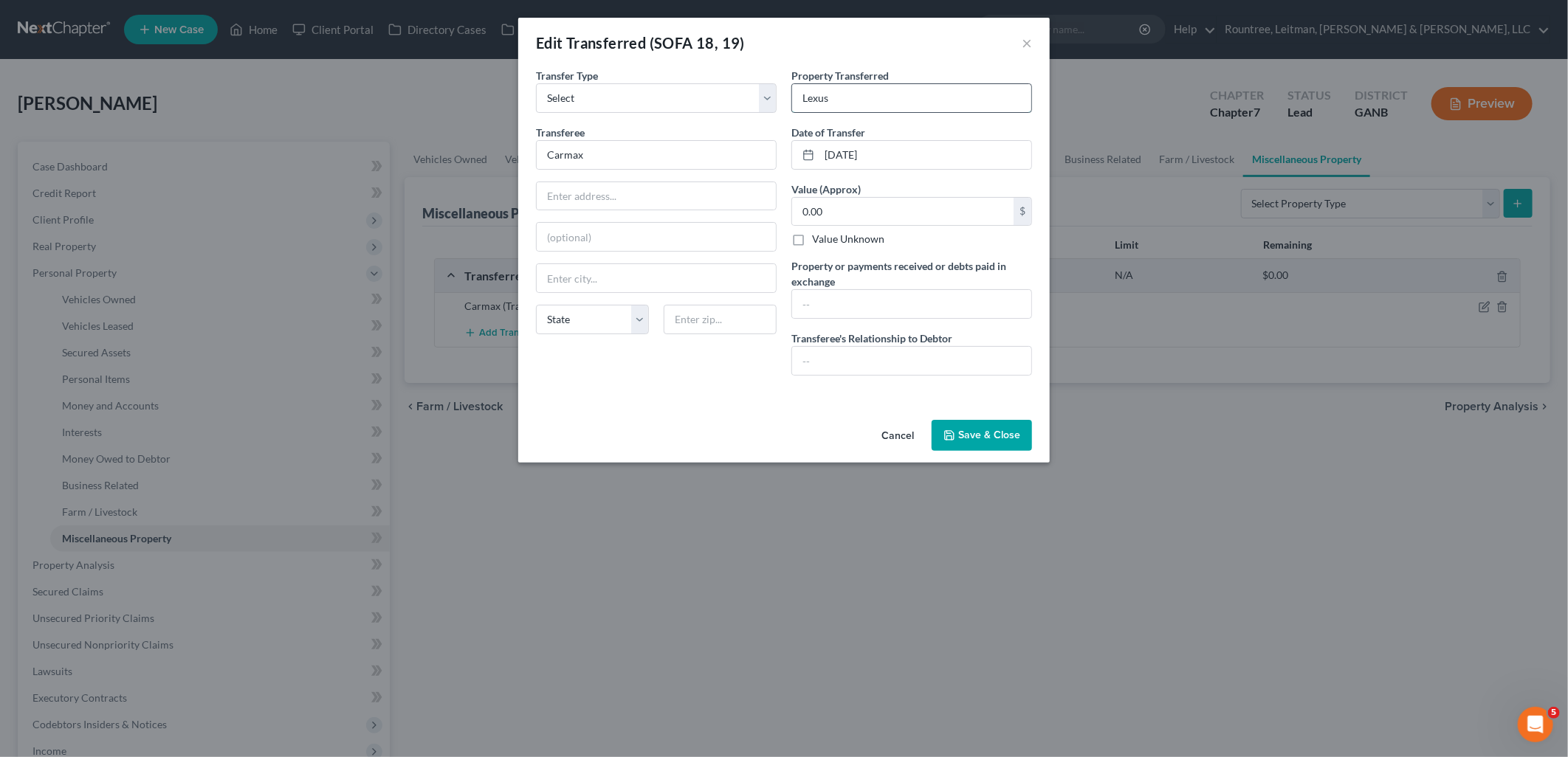
click at [876, 97] on input "Lexus" at bounding box center [911, 98] width 239 height 28
paste input "2023 Lexus Gx470"
type input "2023 Lexus Gx470"
click at [1016, 440] on button "Save & Close" at bounding box center [981, 435] width 100 height 31
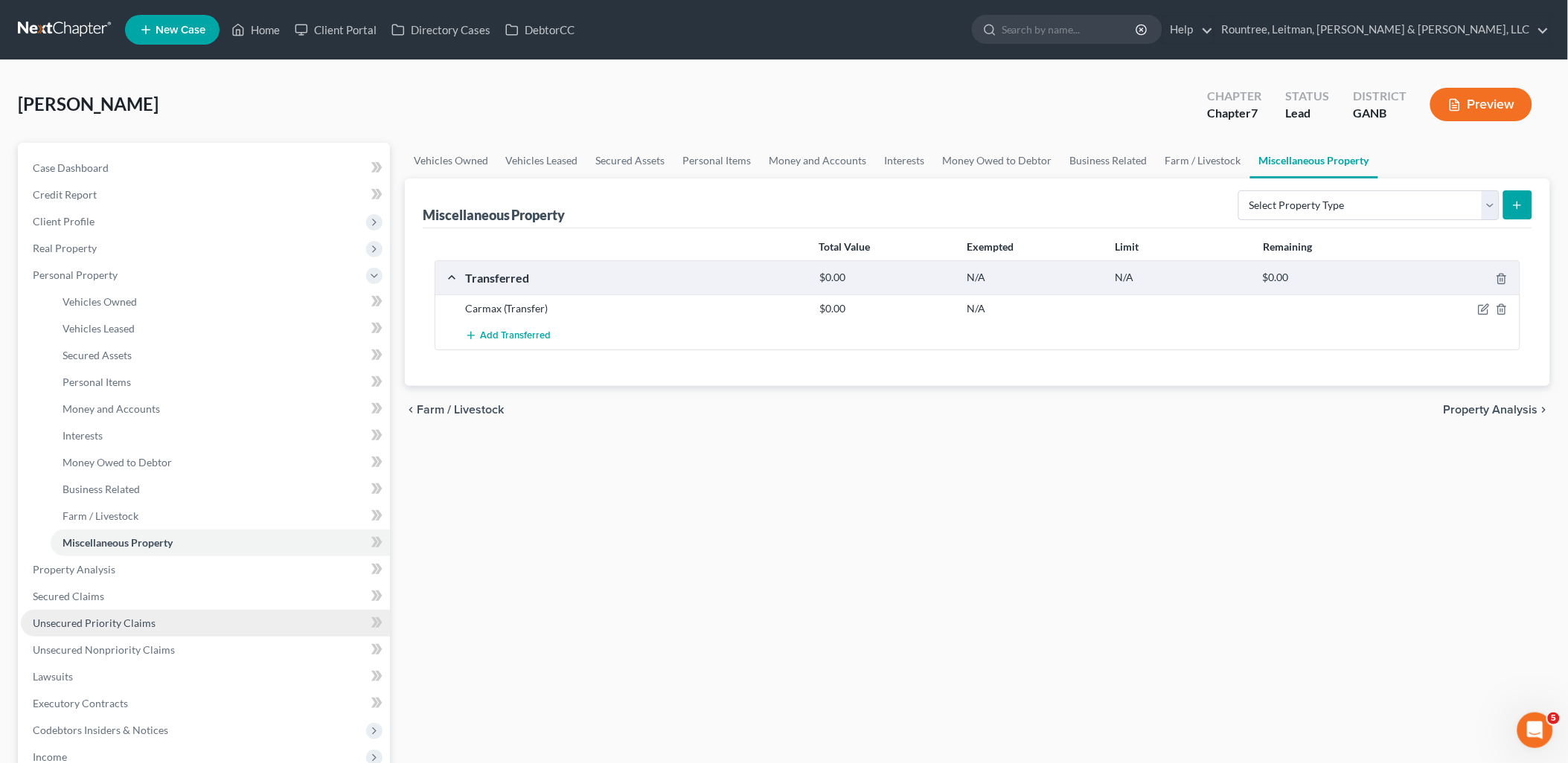
scroll to position [83, 0]
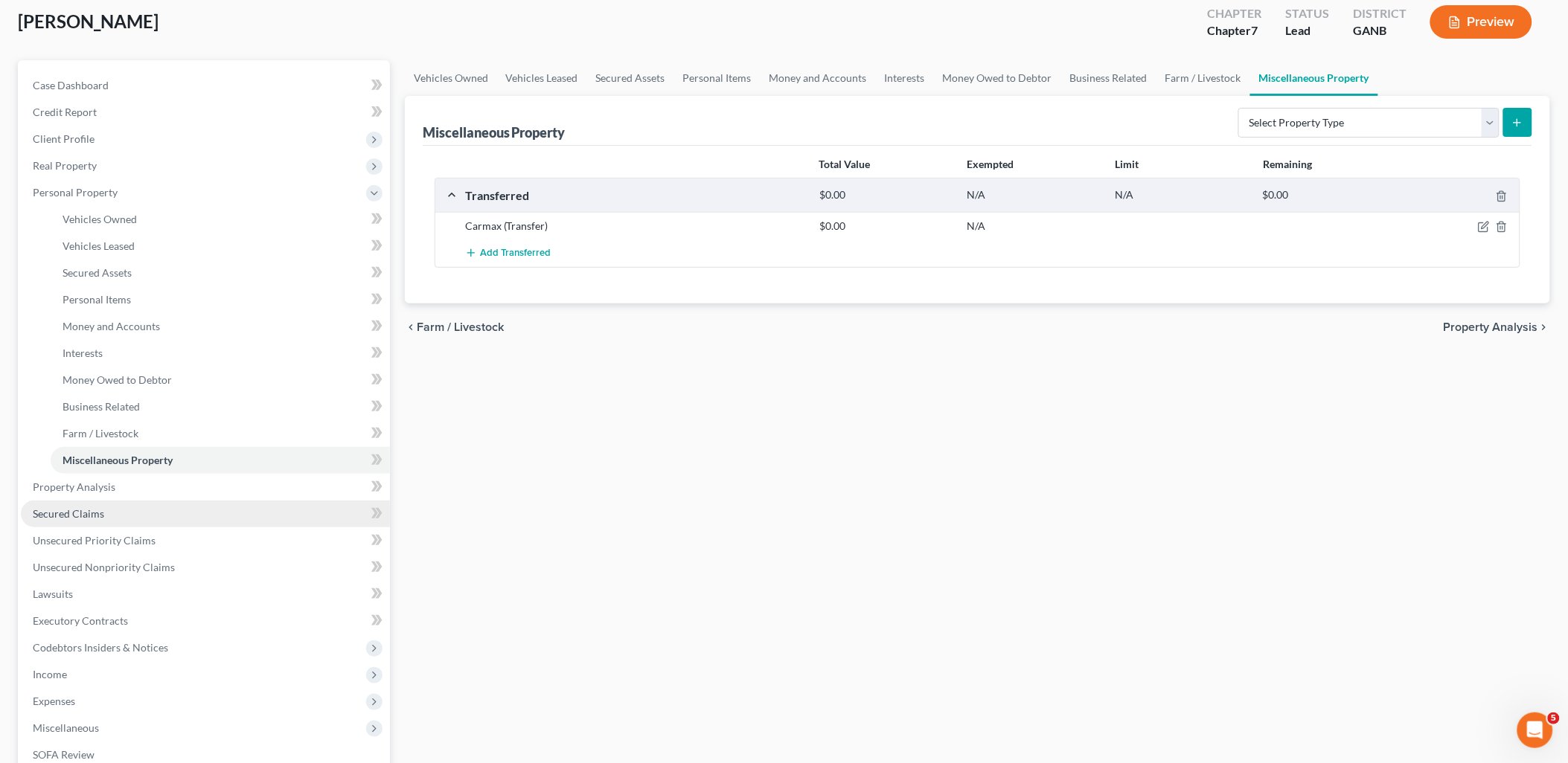
click at [125, 504] on link "Secured Claims" at bounding box center [205, 515] width 369 height 27
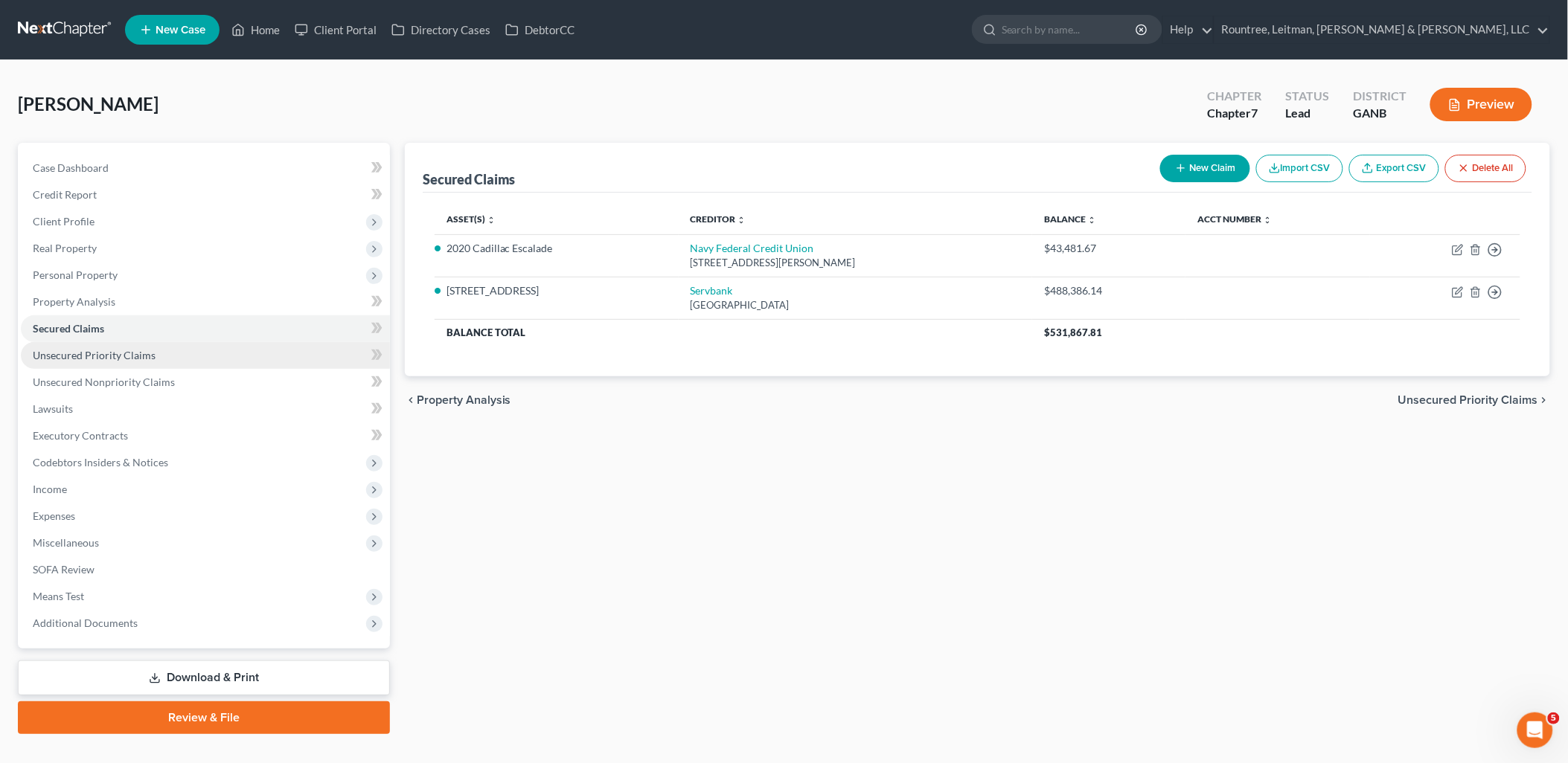
click at [172, 359] on link "Unsecured Priority Claims" at bounding box center [205, 356] width 369 height 27
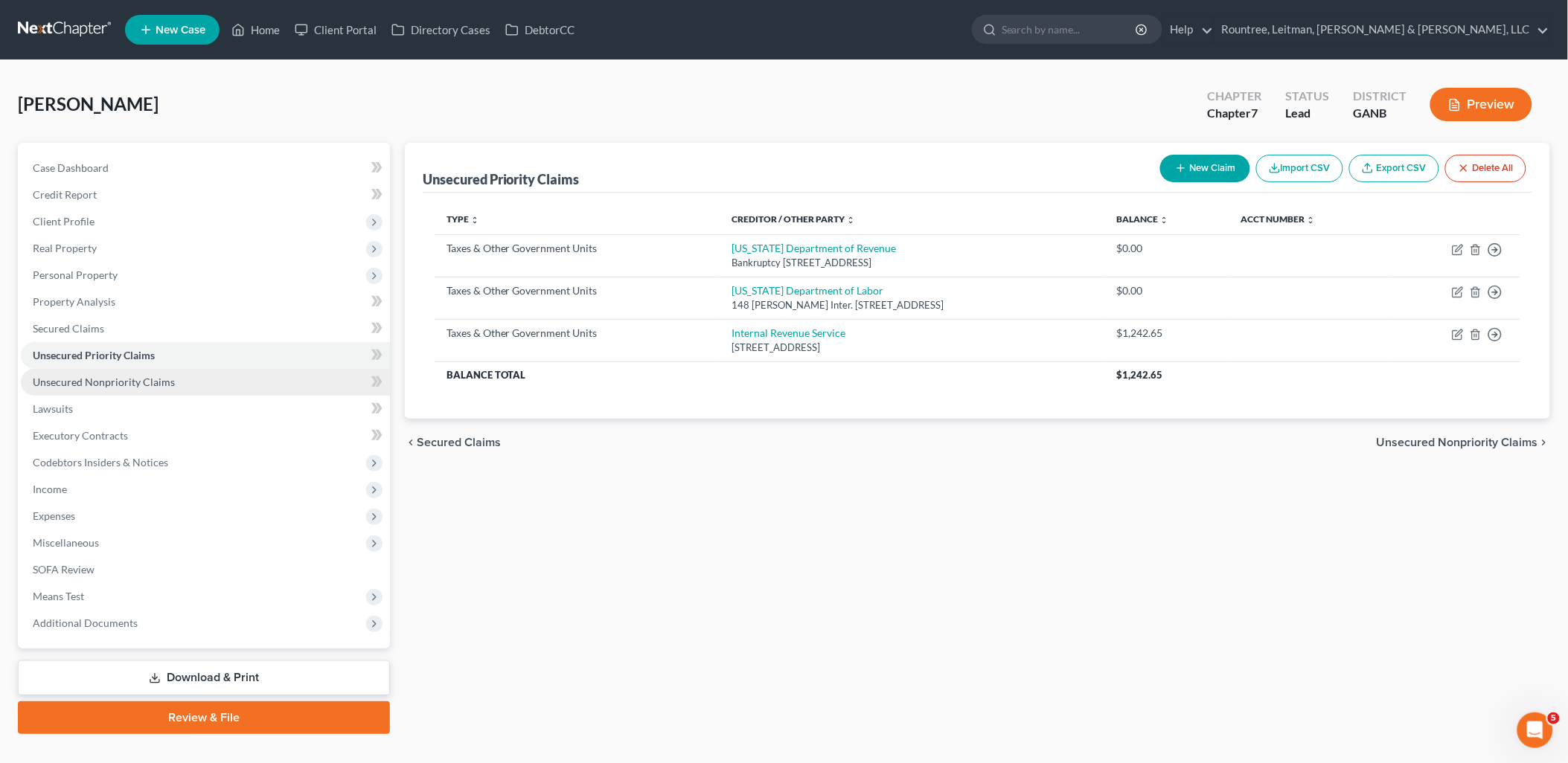
click at [177, 385] on link "Unsecured Nonpriority Claims" at bounding box center [205, 382] width 369 height 27
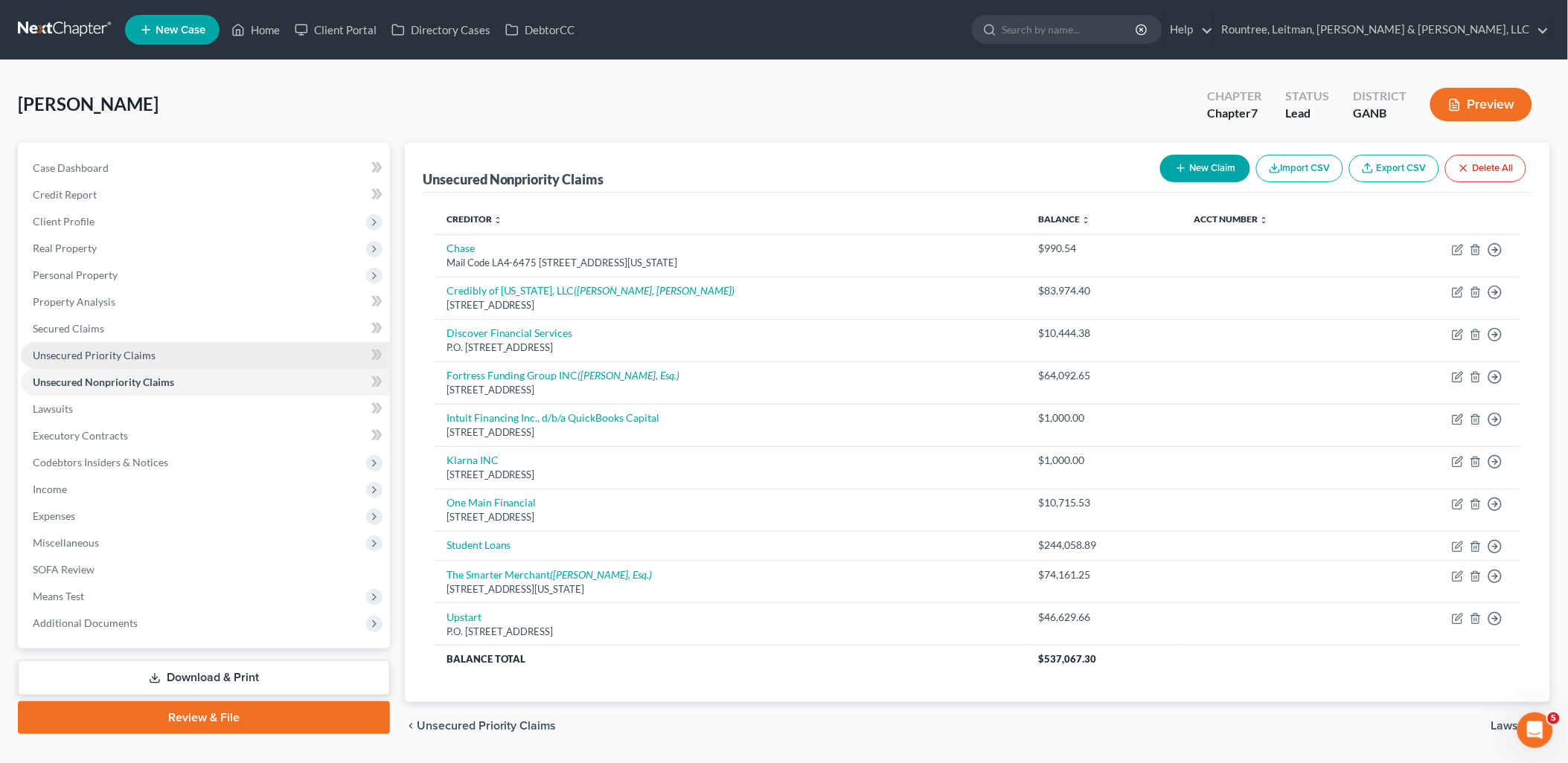
click at [166, 361] on link "Unsecured Priority Claims" at bounding box center [205, 356] width 369 height 27
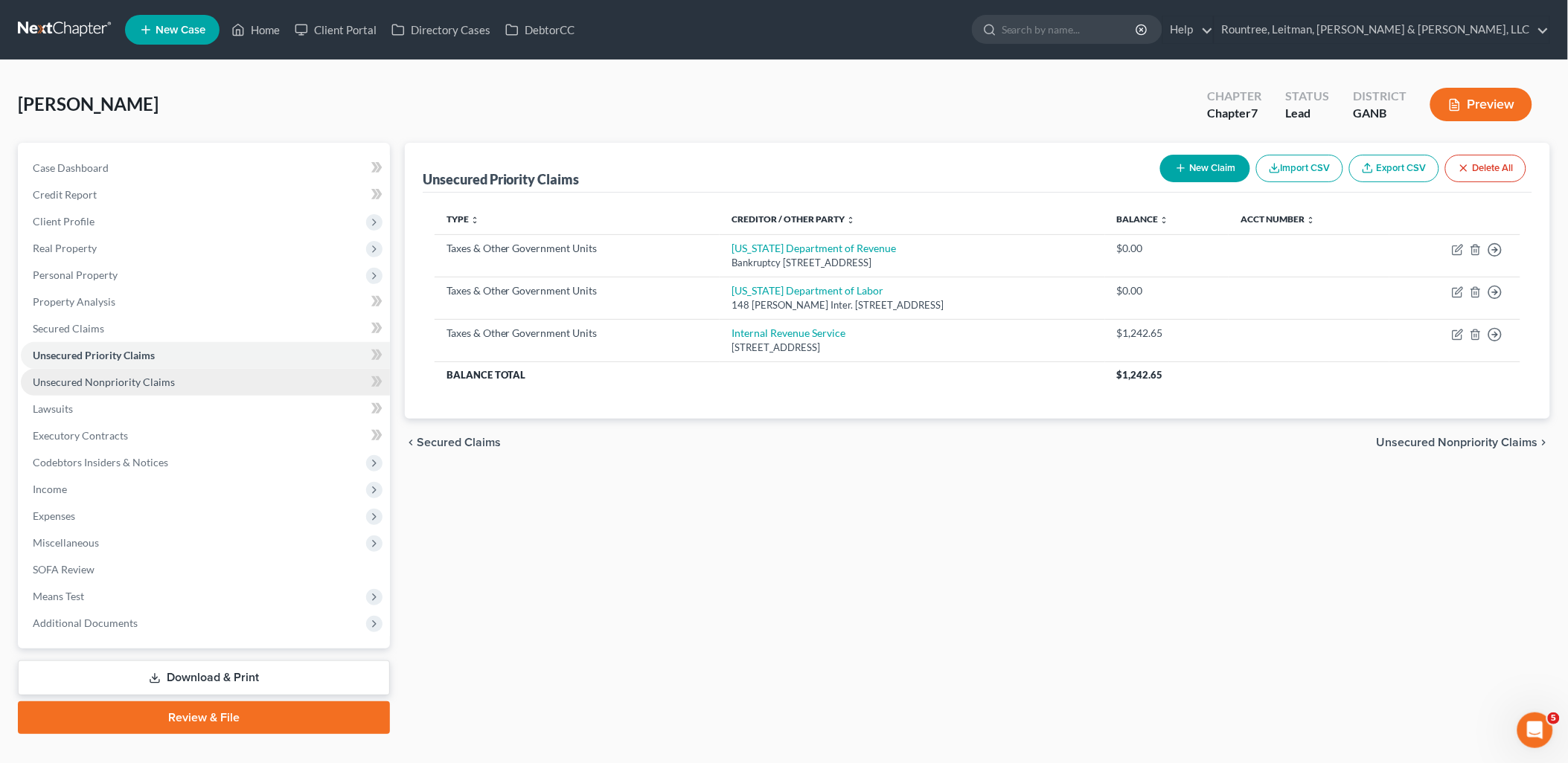
click at [147, 388] on link "Unsecured Nonpriority Claims" at bounding box center [205, 382] width 369 height 27
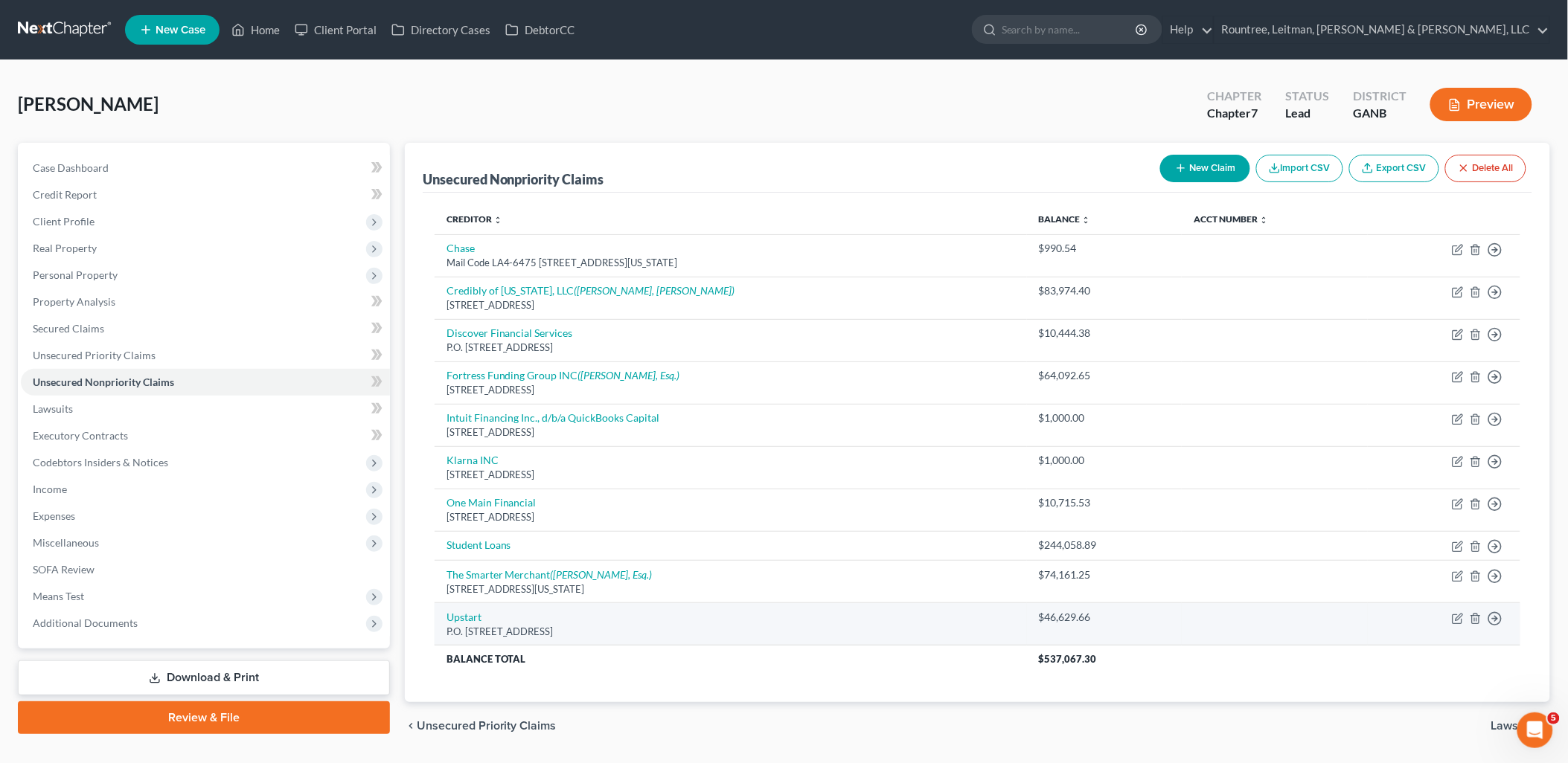
click at [1451, 620] on td "Move to D Move to E Move to G Move to Notice Only" at bounding box center [1444, 624] width 152 height 43
click at [1454, 620] on icon "button" at bounding box center [1458, 619] width 12 height 12
select select "4"
select select "14"
select select "3"
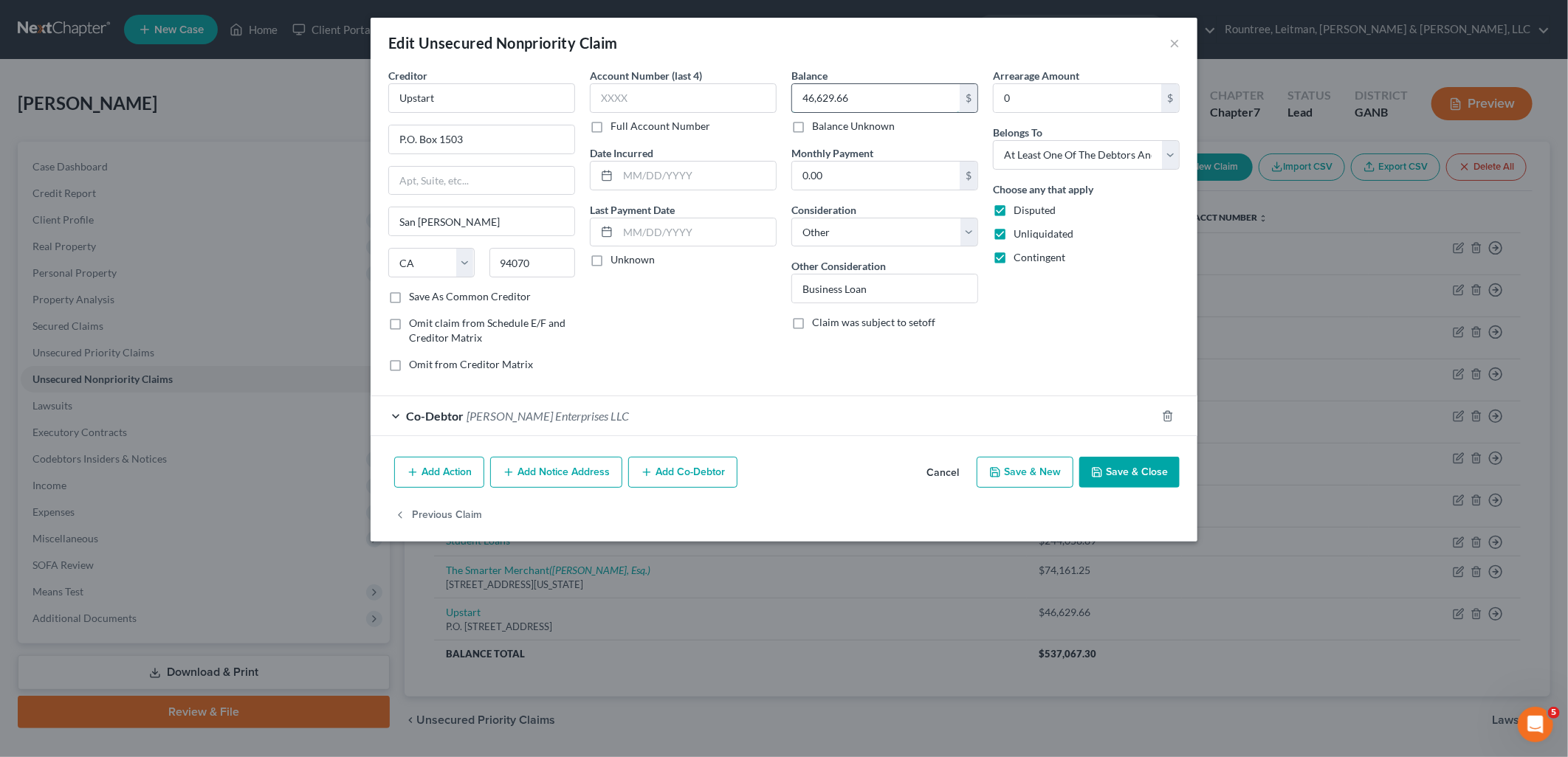
click at [921, 98] on input "46,629.66" at bounding box center [876, 98] width 168 height 28
type input "47,820.60"
click at [1124, 470] on button "Save & Close" at bounding box center [1129, 471] width 100 height 31
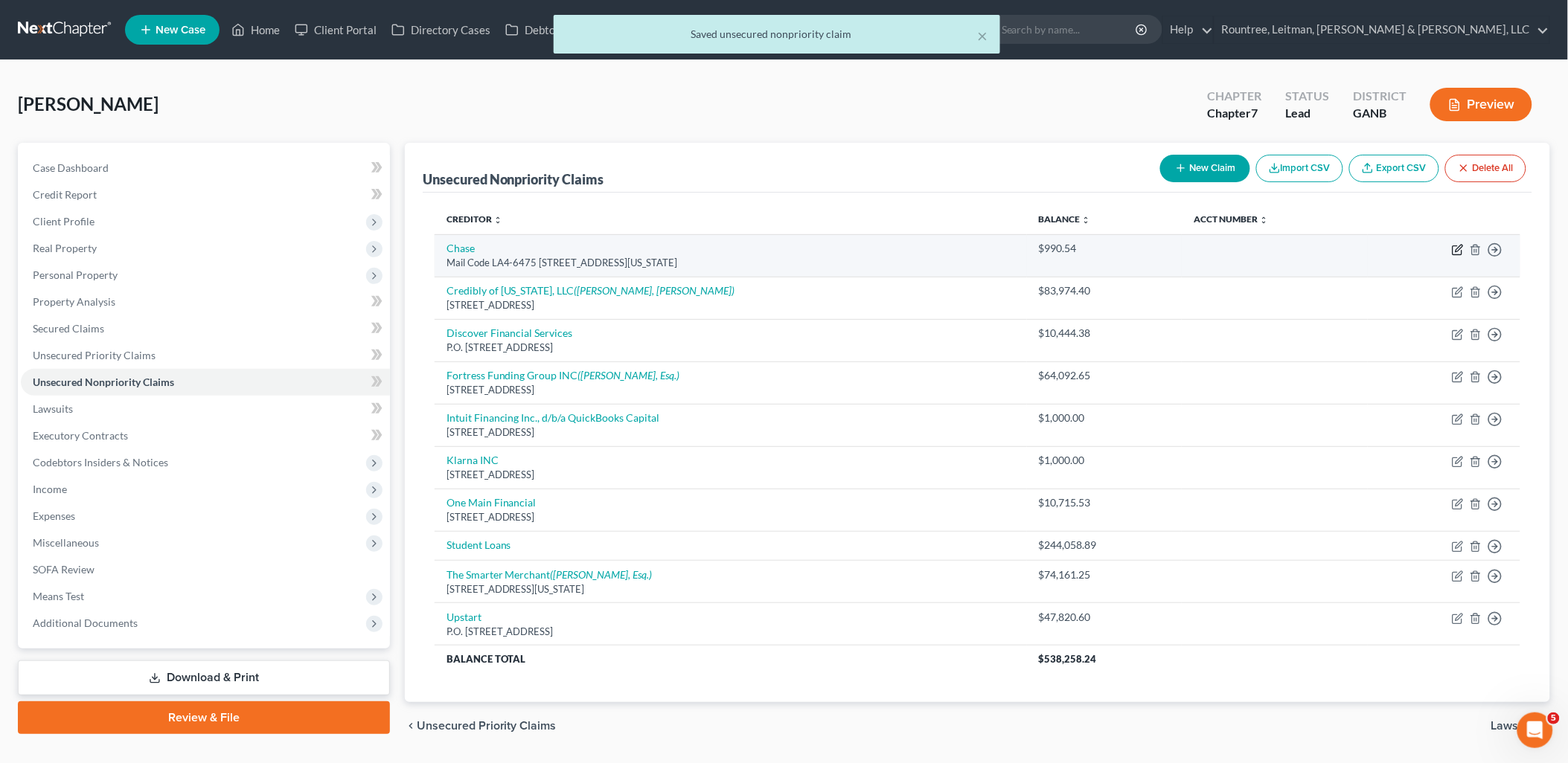
click at [1459, 247] on icon "button" at bounding box center [1459, 248] width 7 height 7
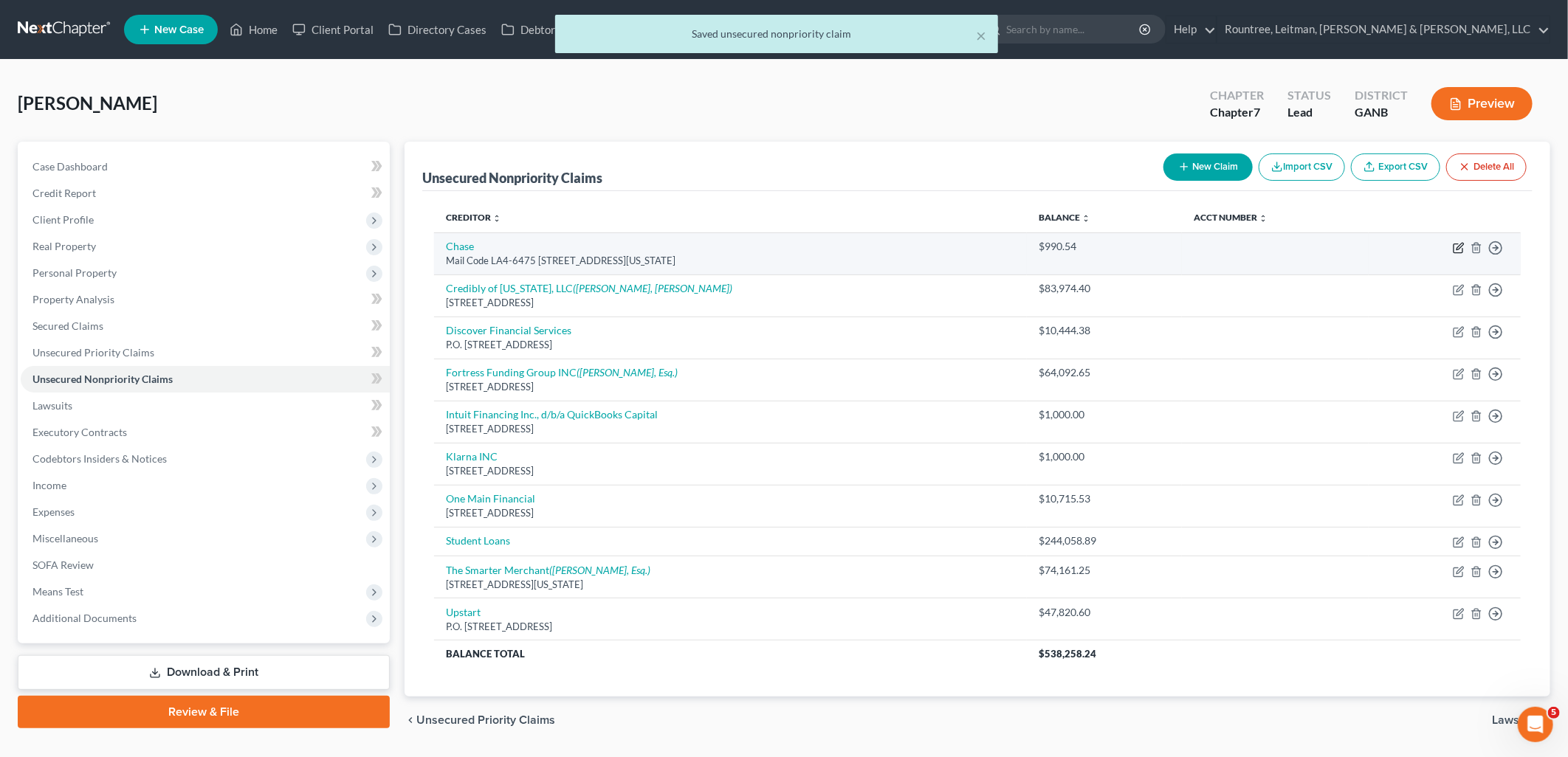
select select "19"
select select "14"
select select "0"
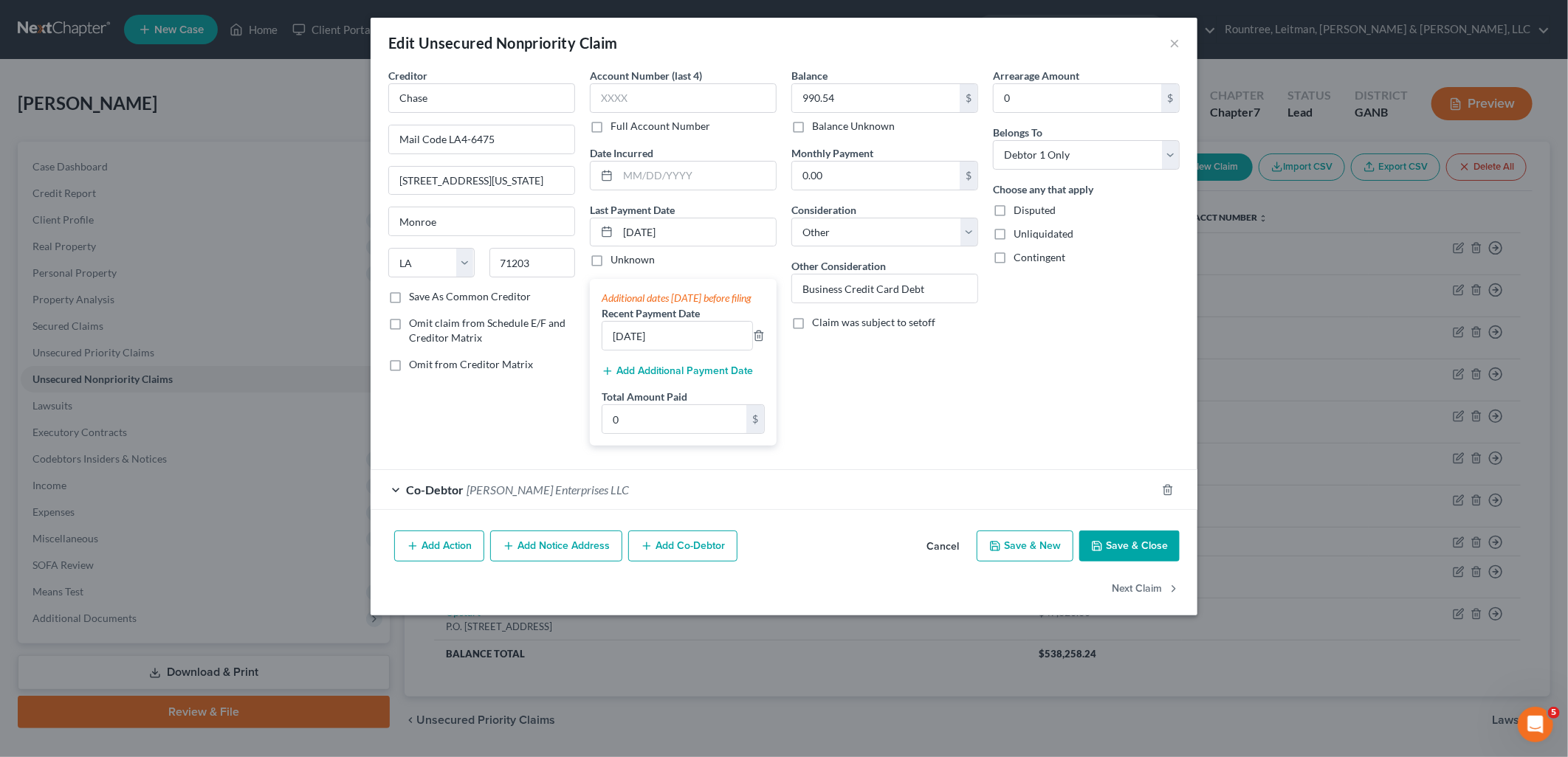
click at [1150, 559] on button "Save & Close" at bounding box center [1129, 545] width 100 height 31
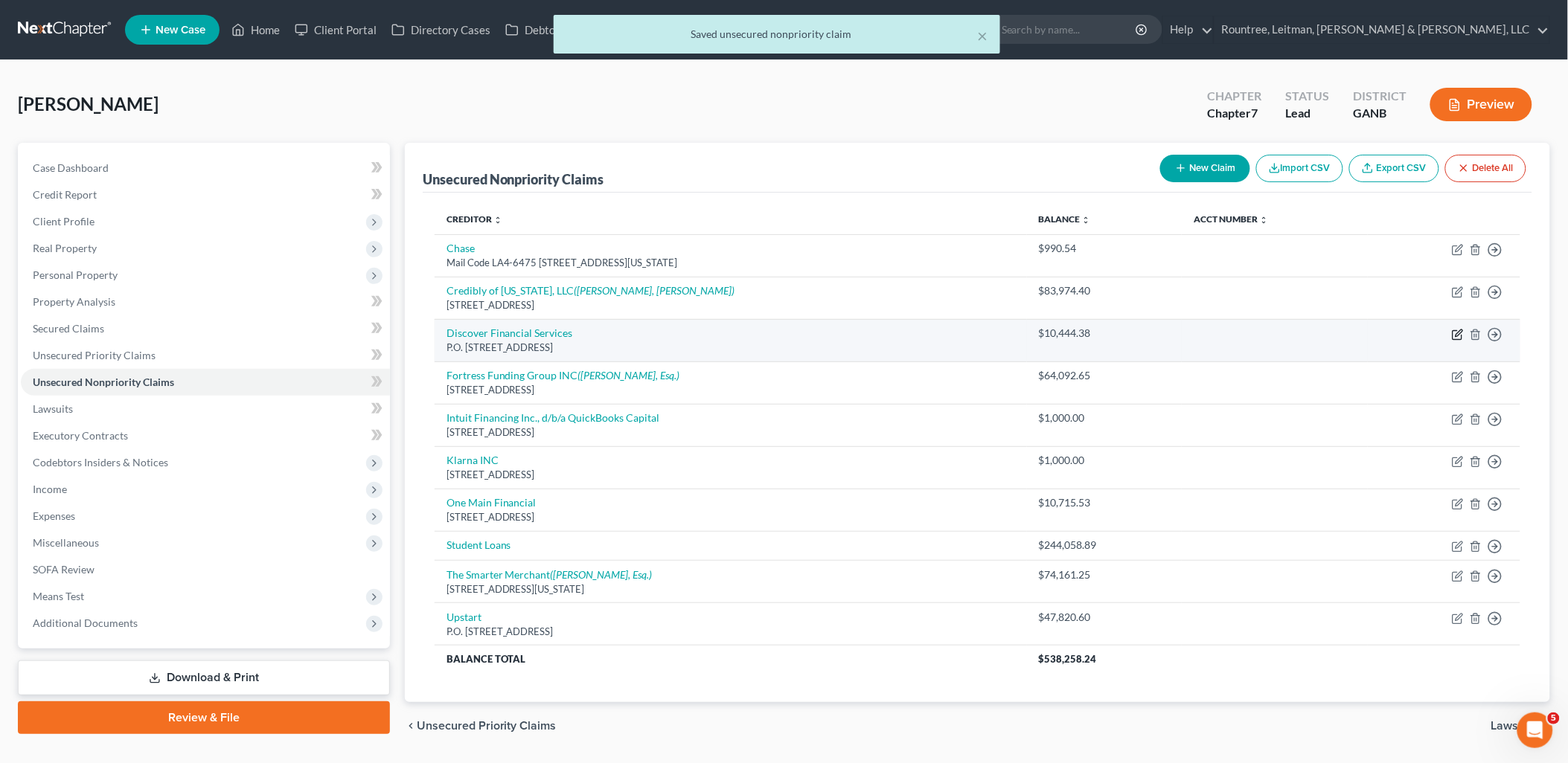
click at [1458, 336] on icon "button" at bounding box center [1458, 335] width 12 height 12
select select "46"
select select "2"
select select "0"
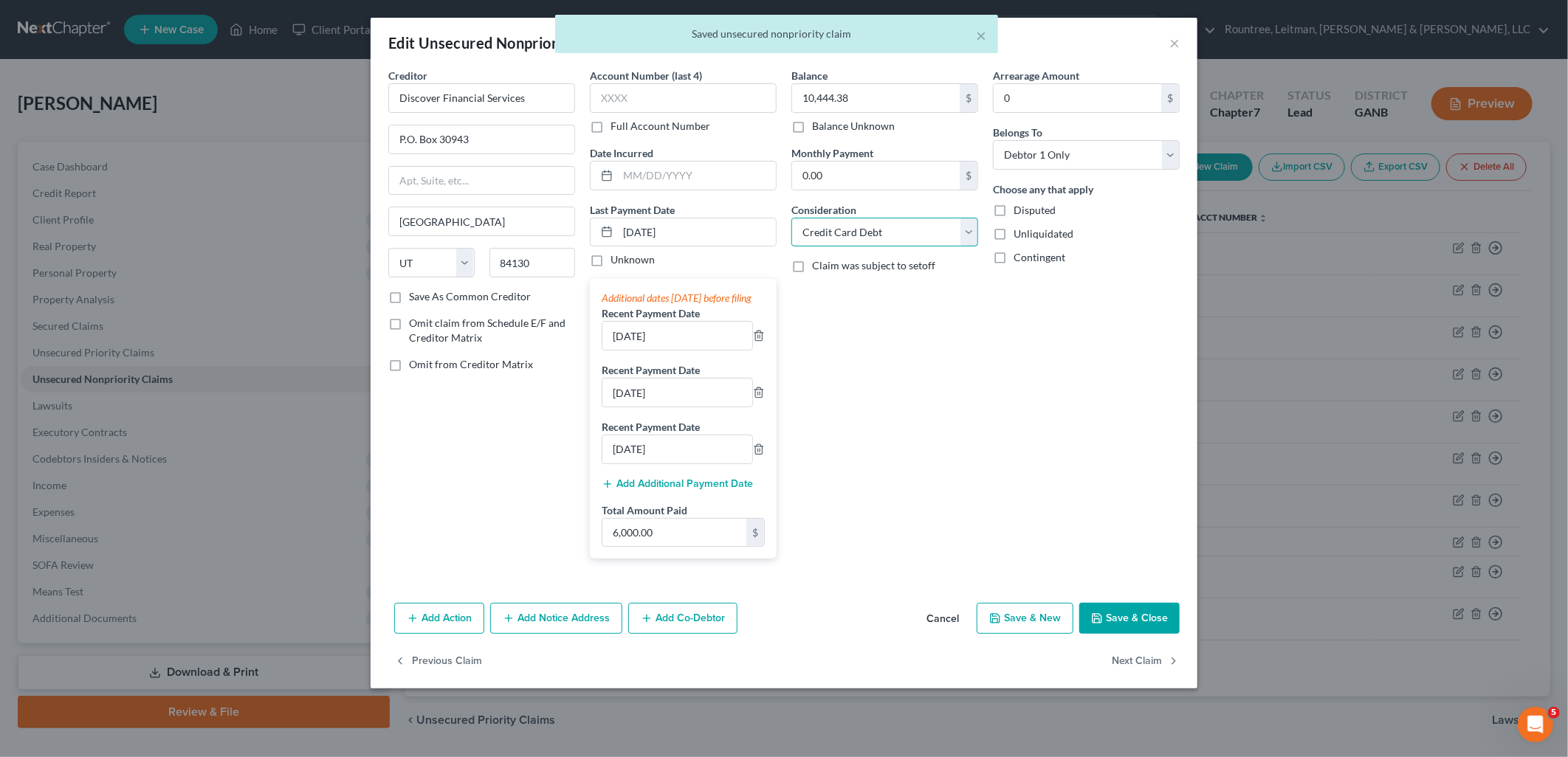
click at [910, 245] on select "Select Cable / Satellite Services Collection Agency Credit Card Debt Debt Couns…" at bounding box center [884, 232] width 187 height 30
select select "14"
click at [791, 217] on select "Select Cable / Satellite Services Collection Agency Credit Card Debt Debt Couns…" at bounding box center [884, 232] width 187 height 30
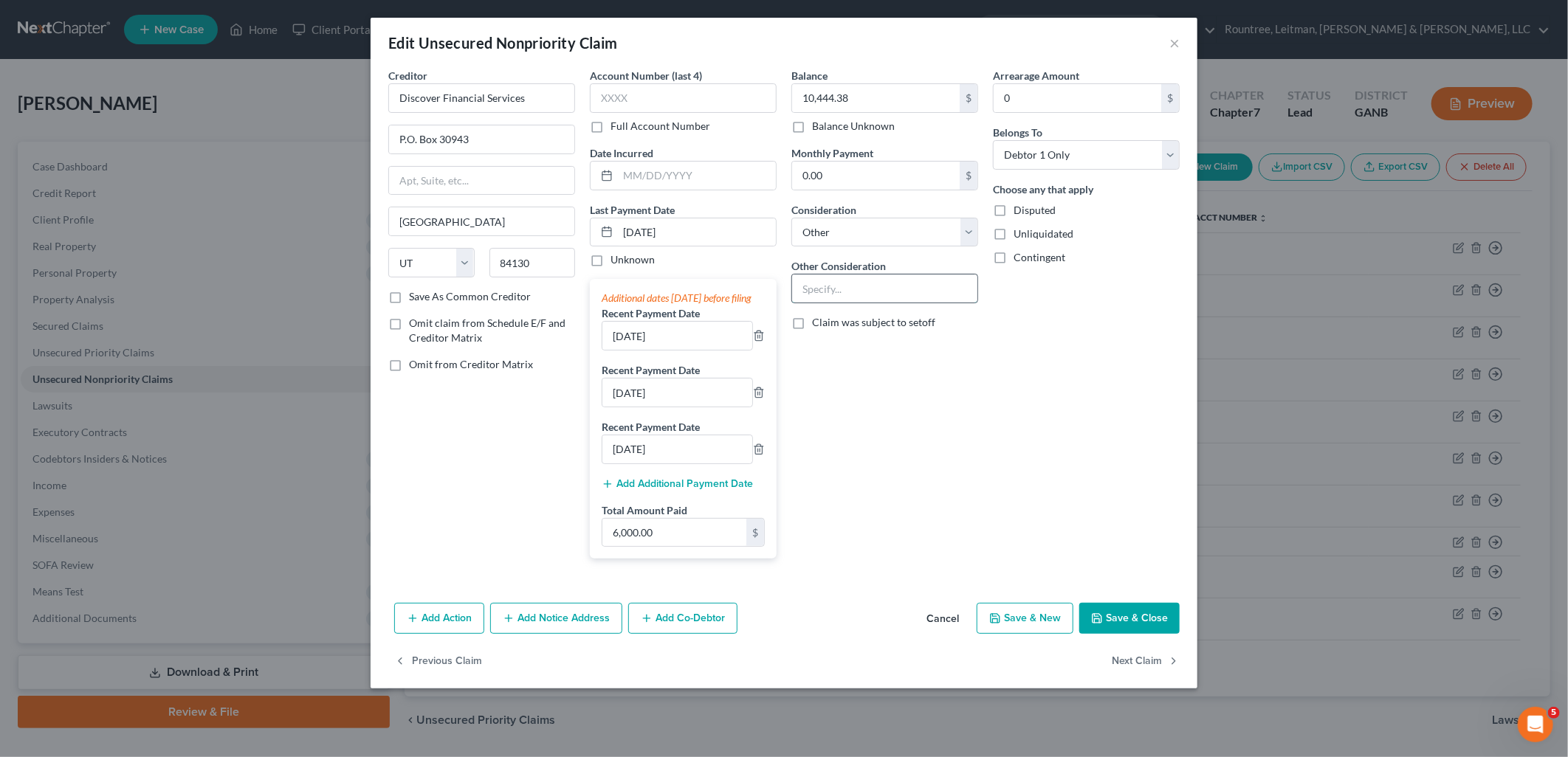
click at [912, 277] on input "text" at bounding box center [884, 289] width 185 height 28
type input "Business Credit Card Debt"
click at [1024, 482] on div "Arrearage Amount 0 $ Belongs To * Select Debtor 1 Only Debtor 2 Only Debtor 1 A…" at bounding box center [1086, 320] width 202 height 503
click at [1150, 634] on button "Save & Close" at bounding box center [1129, 618] width 100 height 31
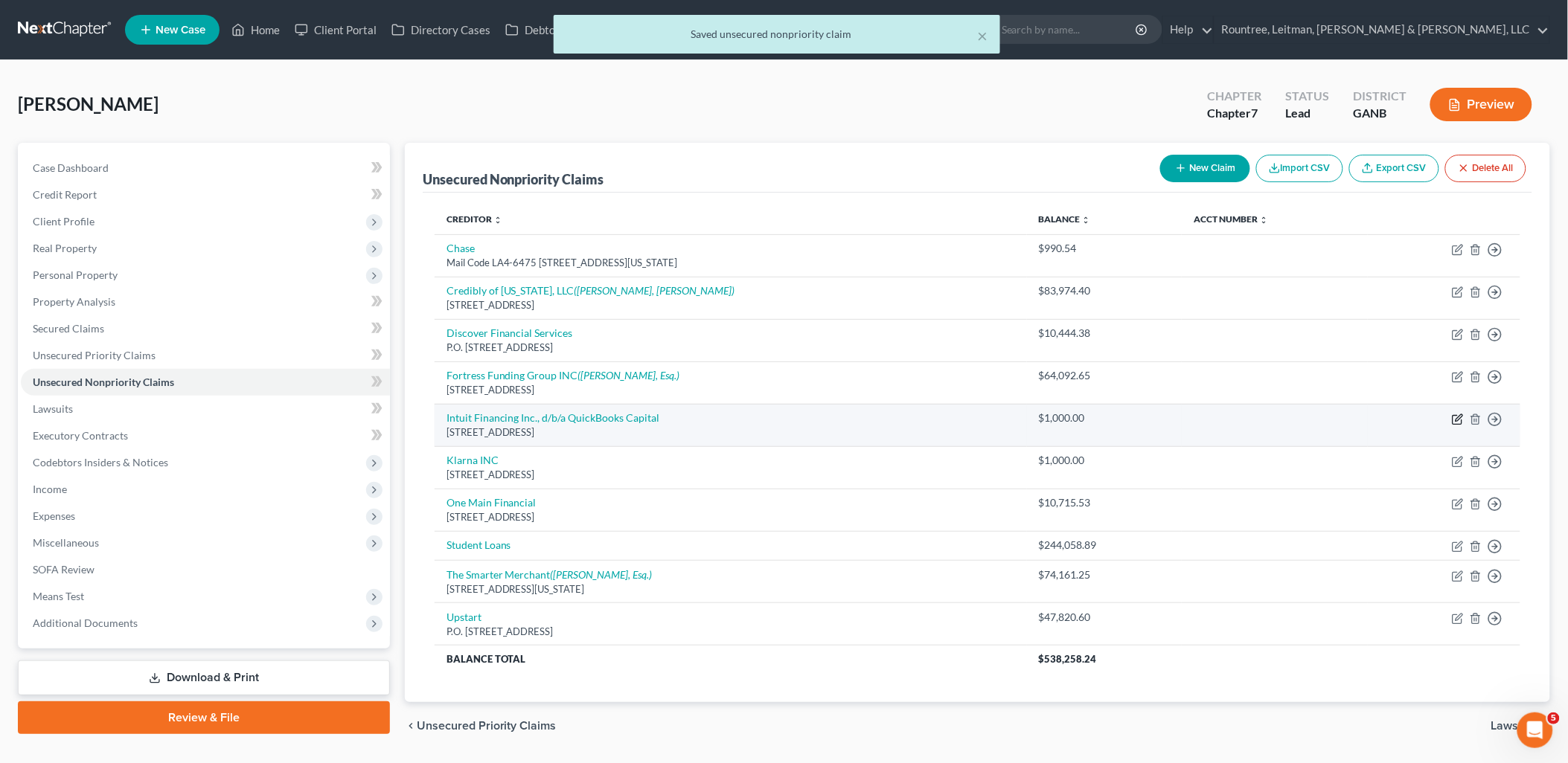
click at [1456, 420] on icon "button" at bounding box center [1459, 417] width 7 height 7
select select "4"
select select "14"
select select "3"
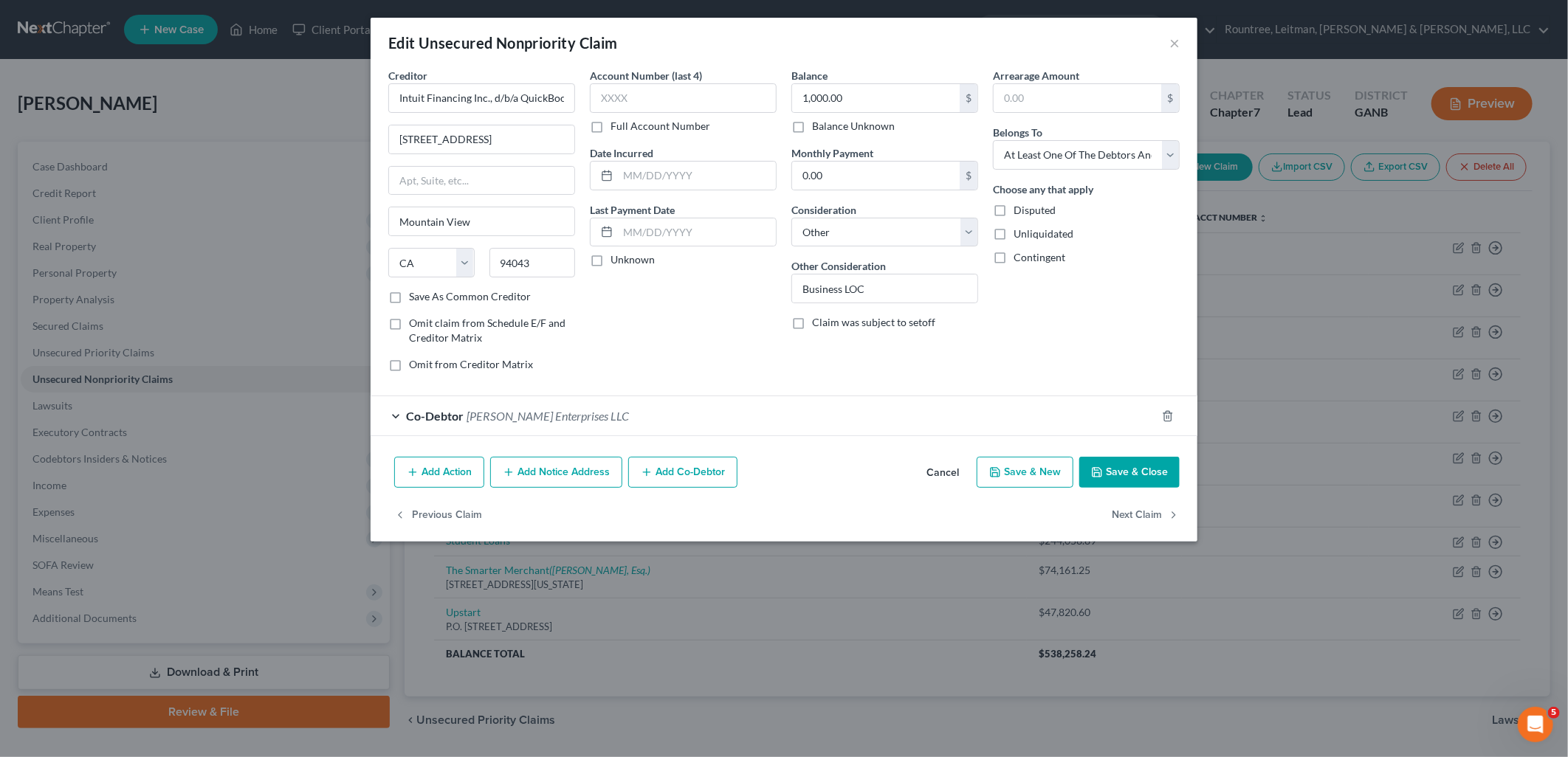
click at [1125, 475] on button "Save & Close" at bounding box center [1129, 471] width 100 height 31
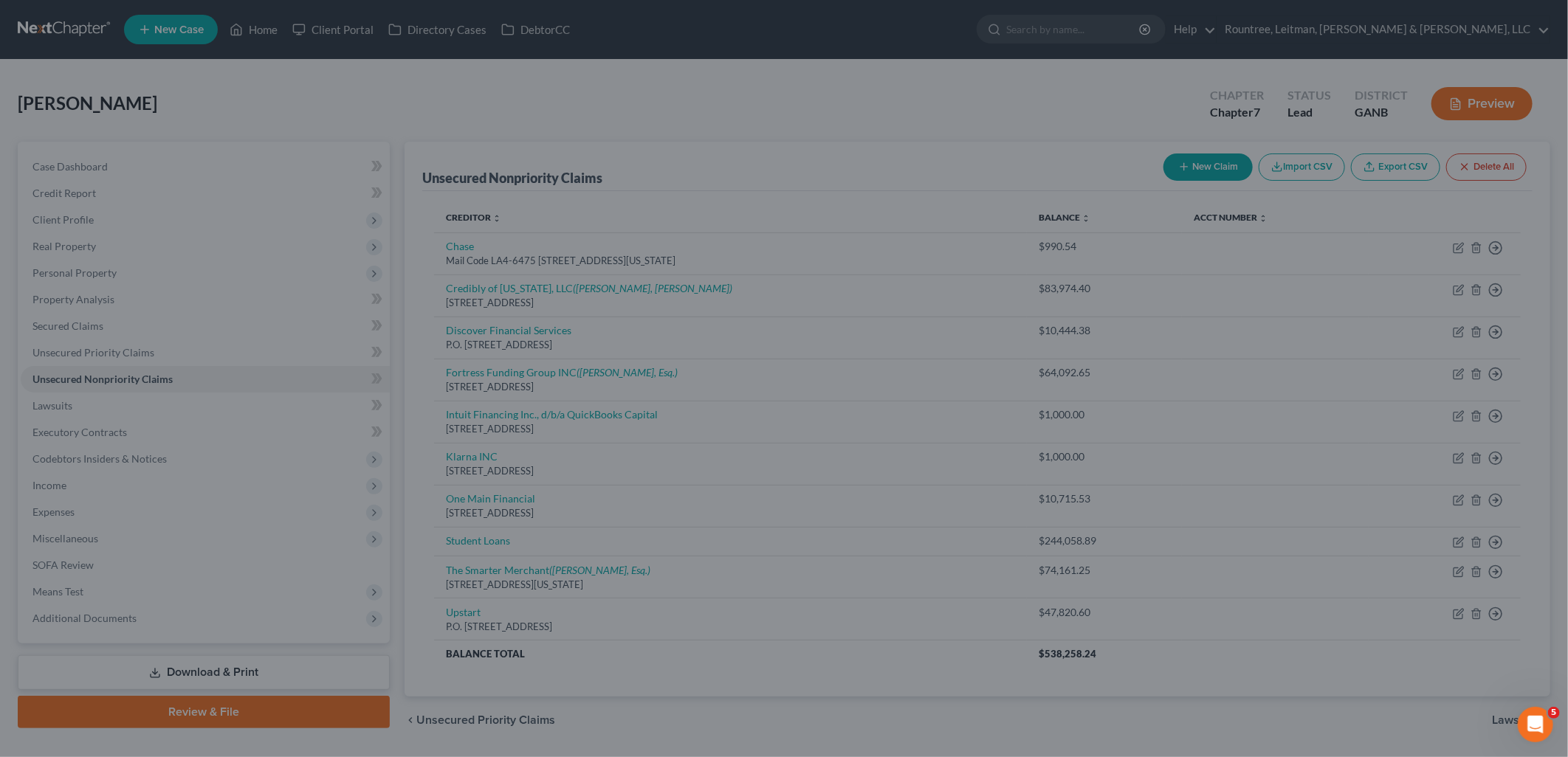
type input "0"
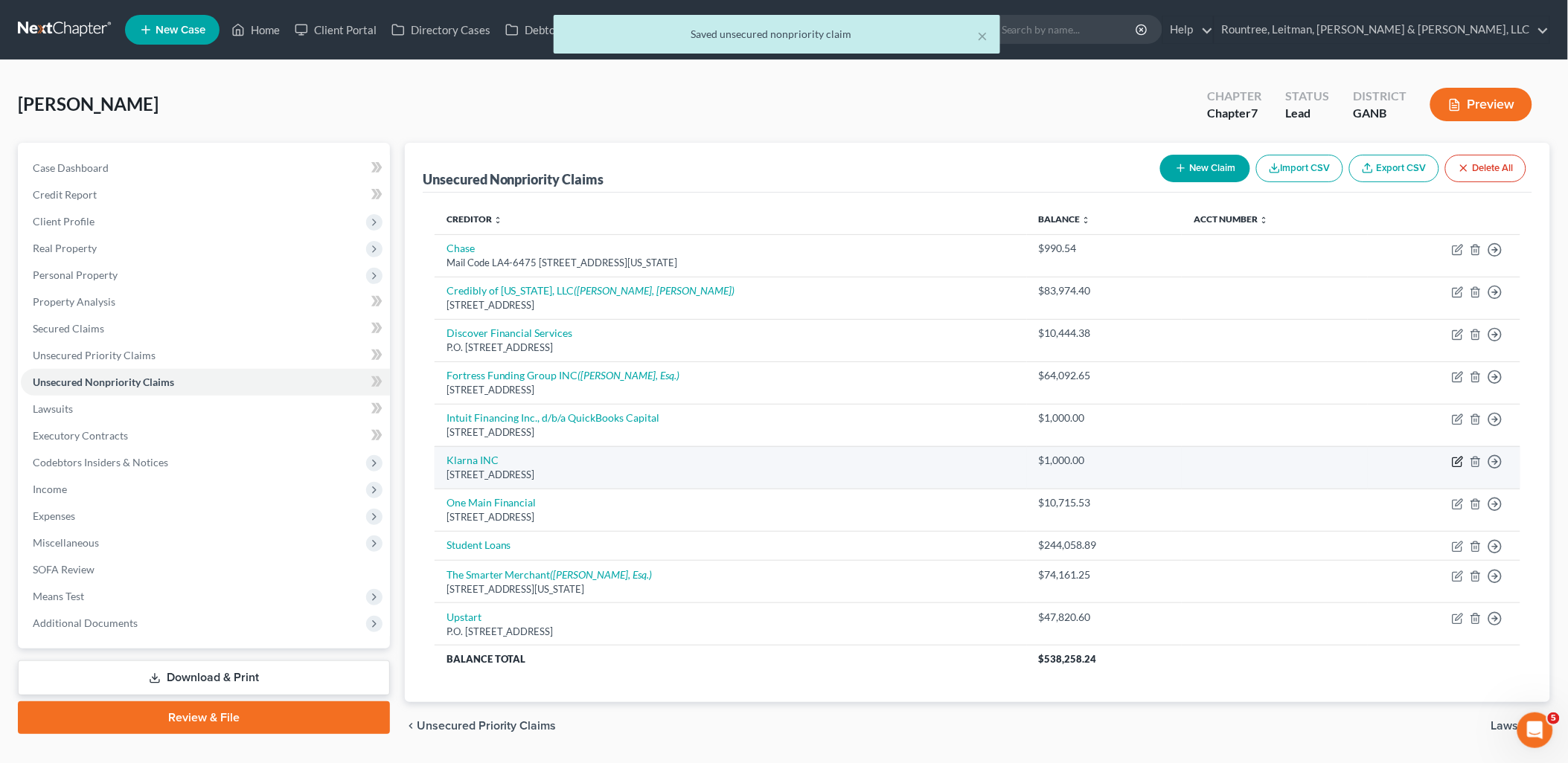
click at [1456, 464] on icon "button" at bounding box center [1458, 462] width 12 height 12
select select "36"
select select "2"
select select "0"
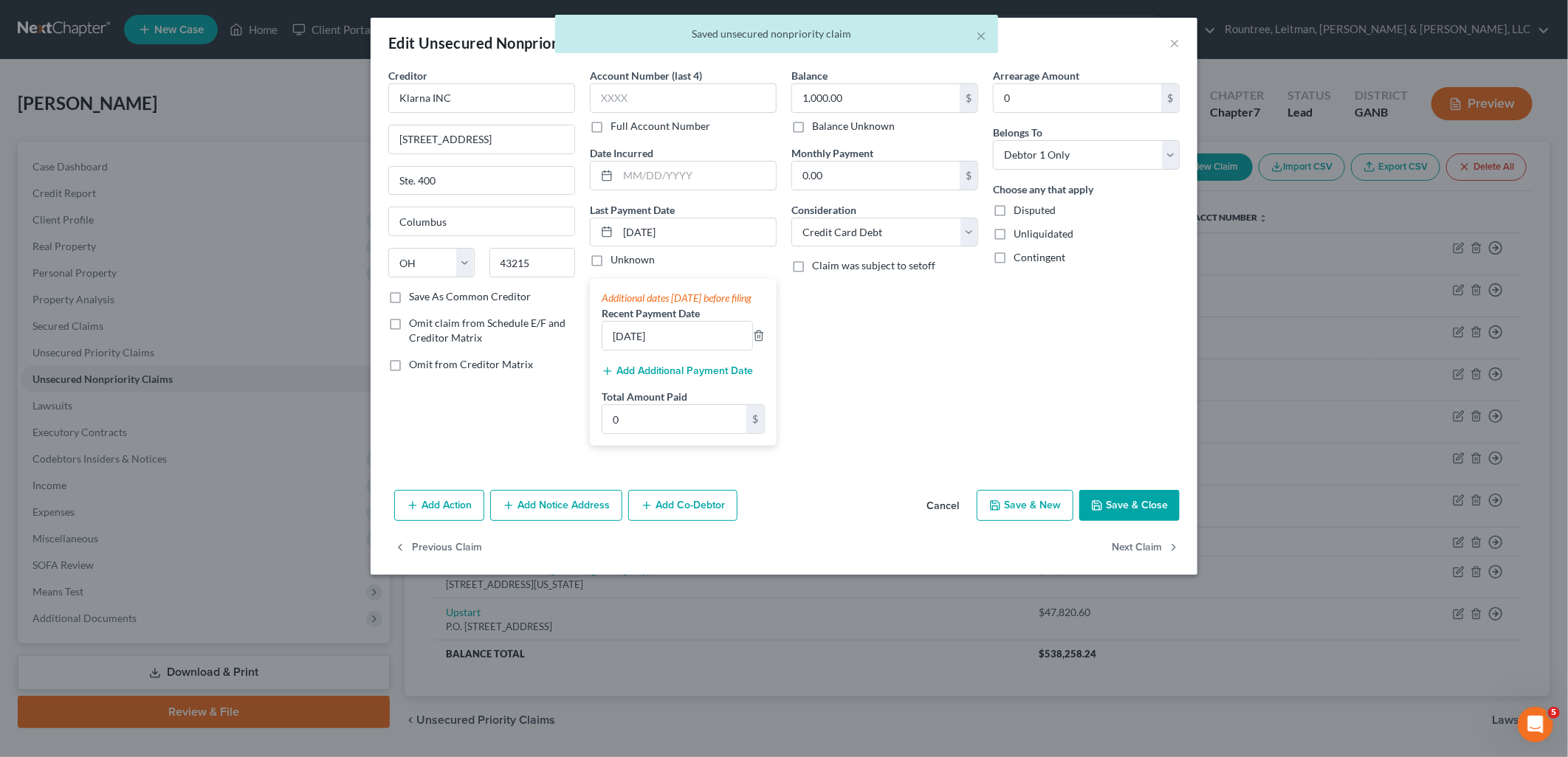
click at [1141, 514] on button "Save & Close" at bounding box center [1129, 505] width 100 height 31
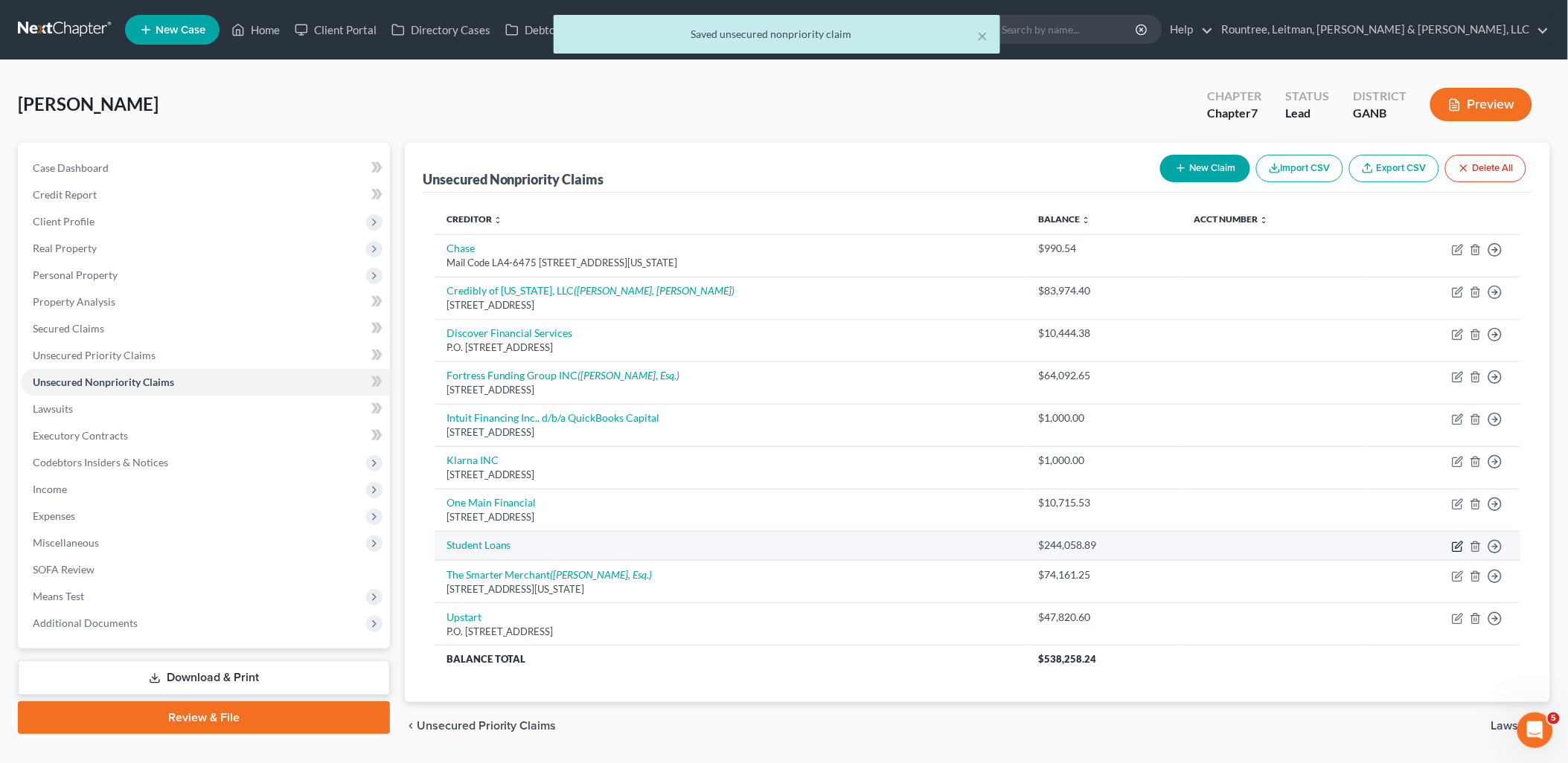
click at [1454, 548] on icon "button" at bounding box center [1458, 547] width 12 height 12
select select "17"
select select "0"
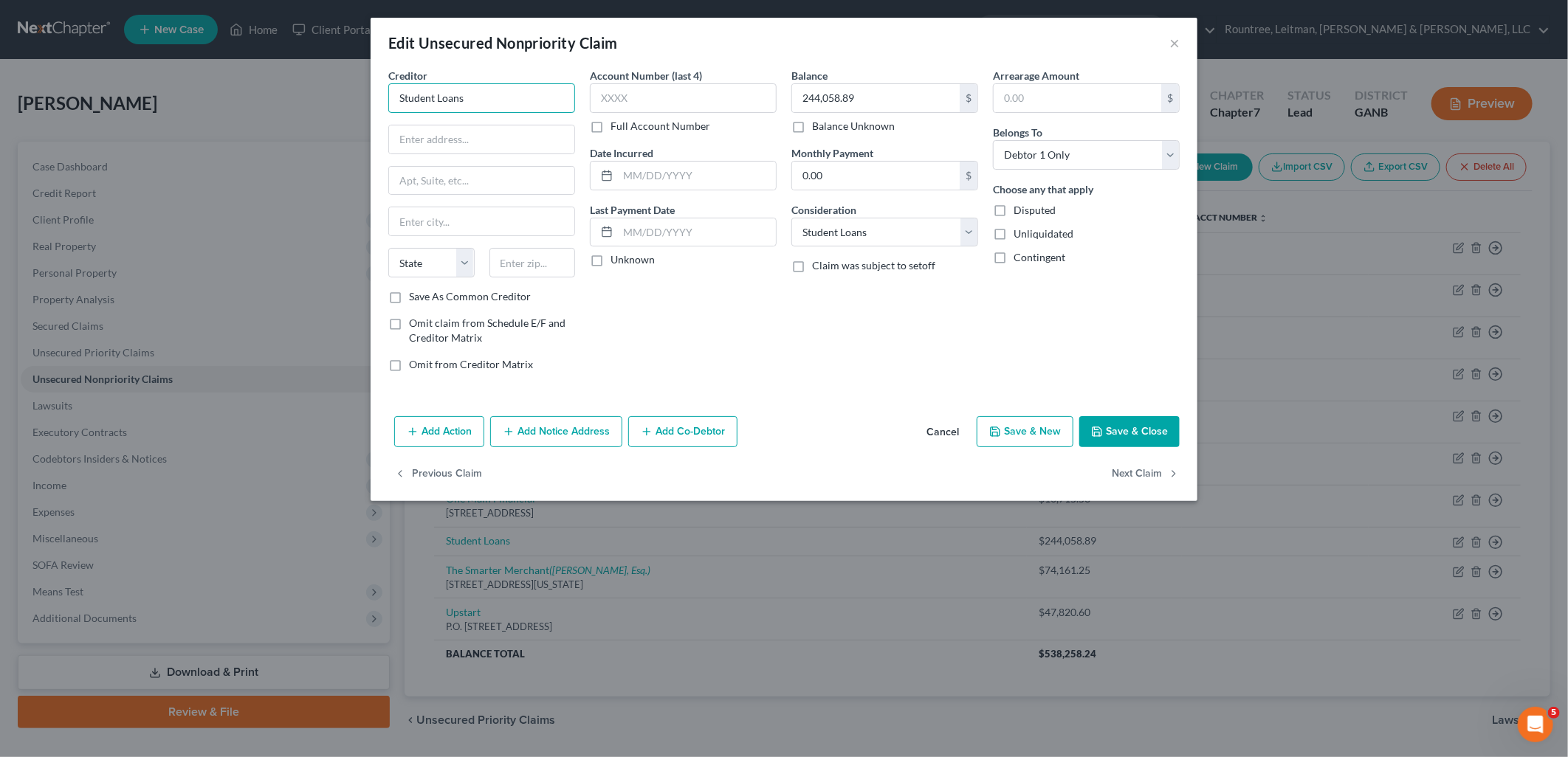
click at [535, 100] on input "Student Loans" at bounding box center [481, 98] width 187 height 30
type input "p"
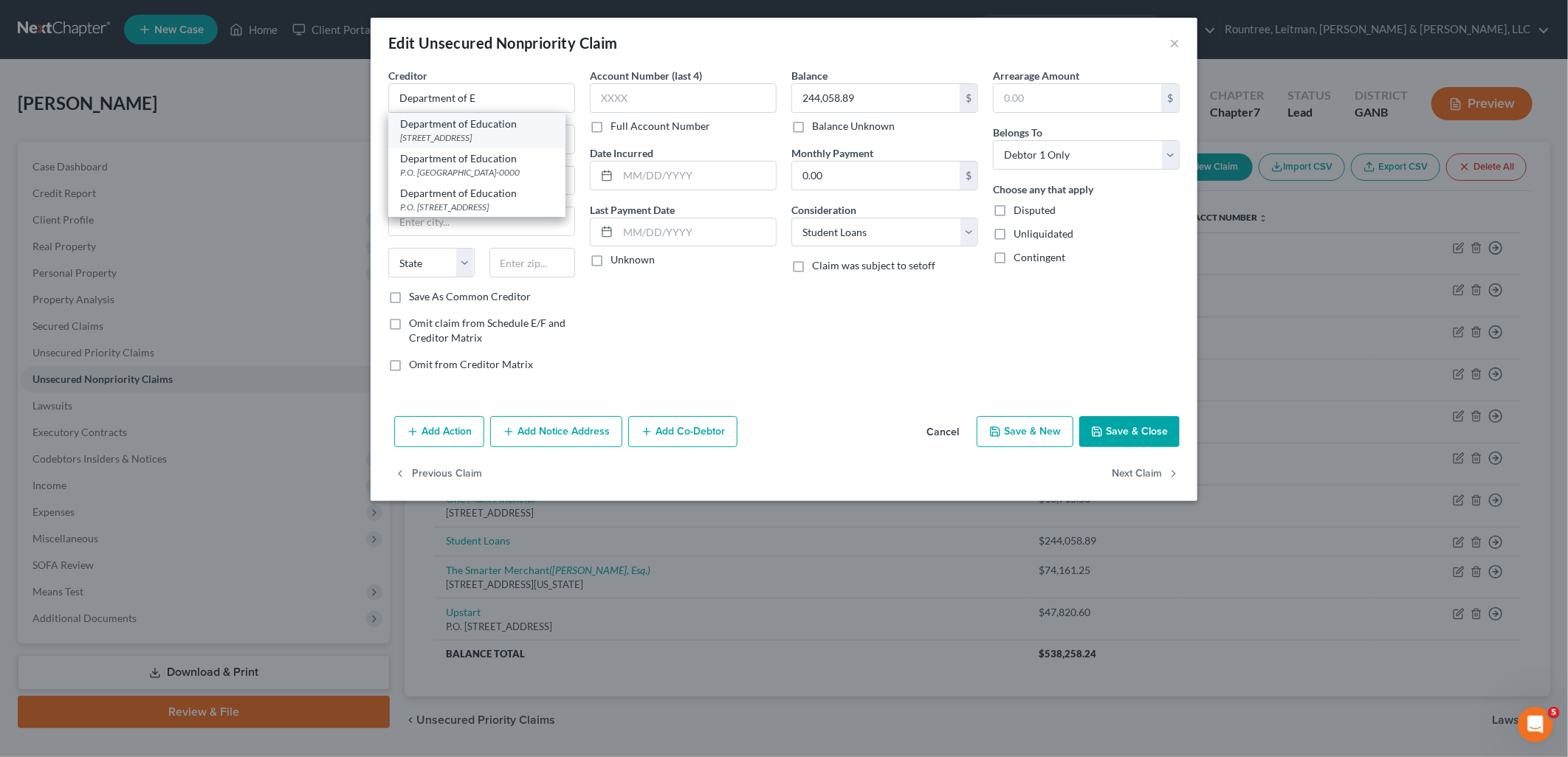
click at [497, 131] on div "[STREET_ADDRESS]" at bounding box center [476, 137] width 154 height 12
type input "Department of Education"
type input "[STREET_ADDRESS]"
type input "Lincoln"
select select "30"
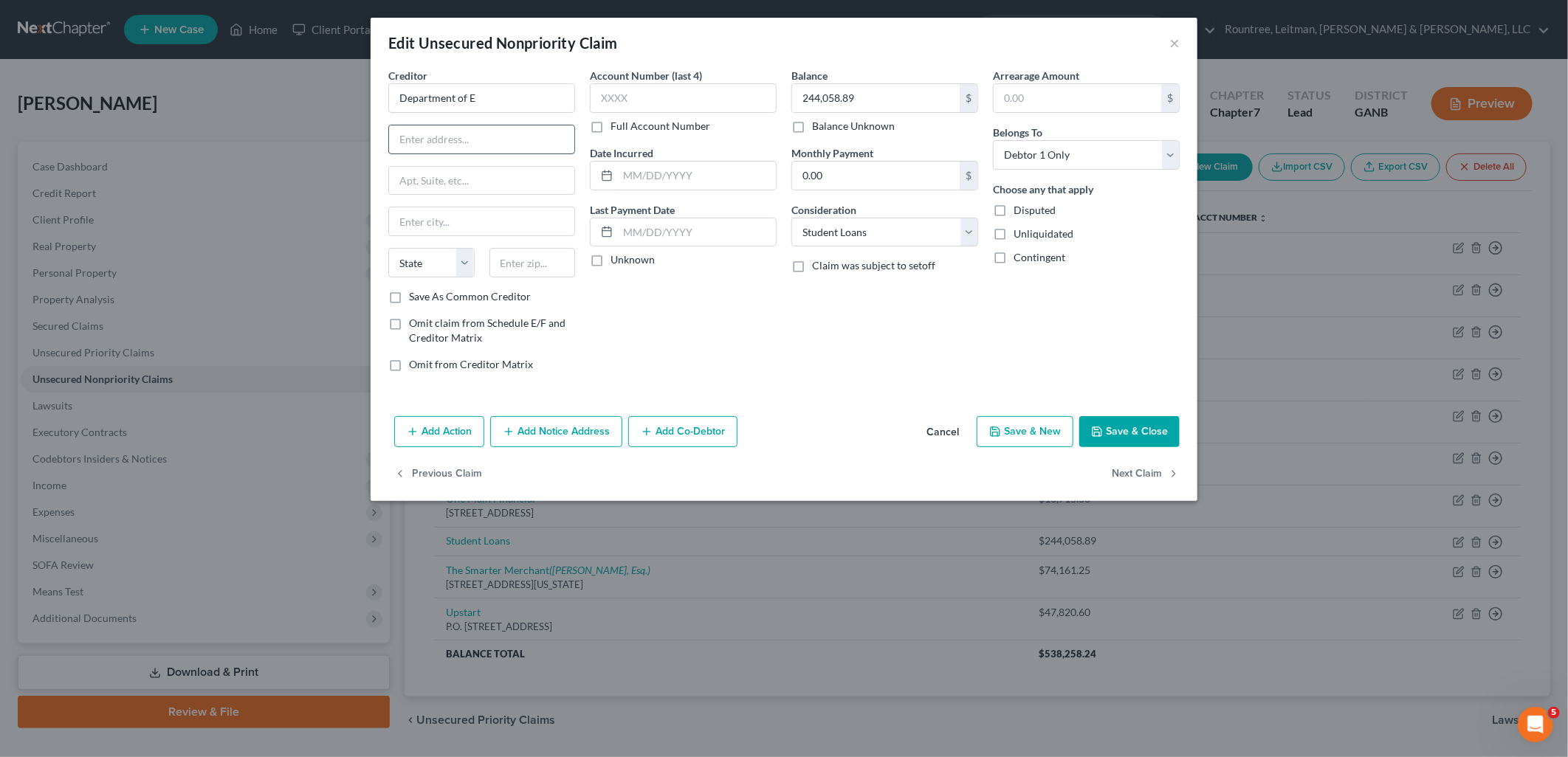
type input "68508"
click at [1147, 430] on button "Save & Close" at bounding box center [1129, 432] width 100 height 31
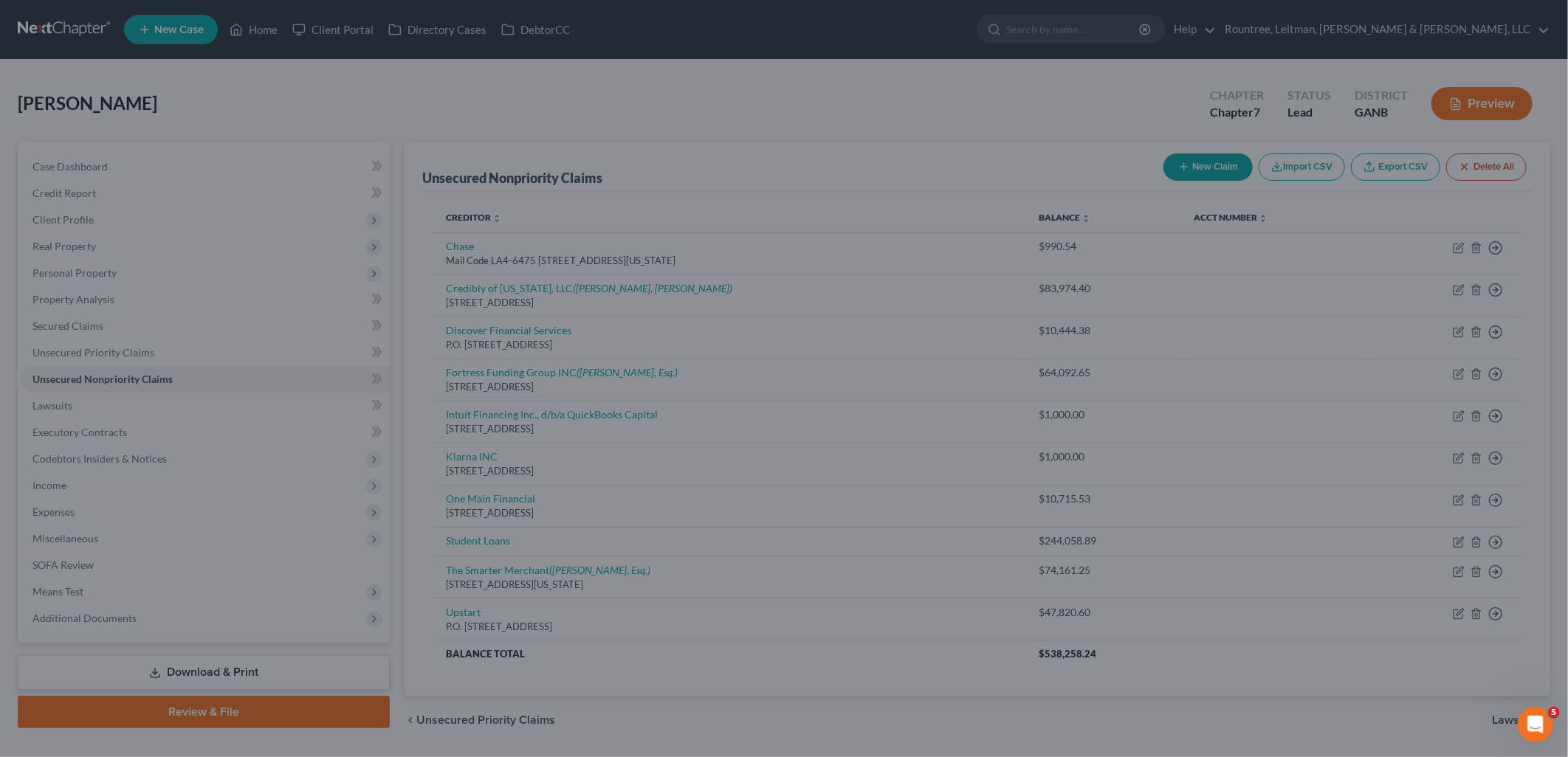
type input "0"
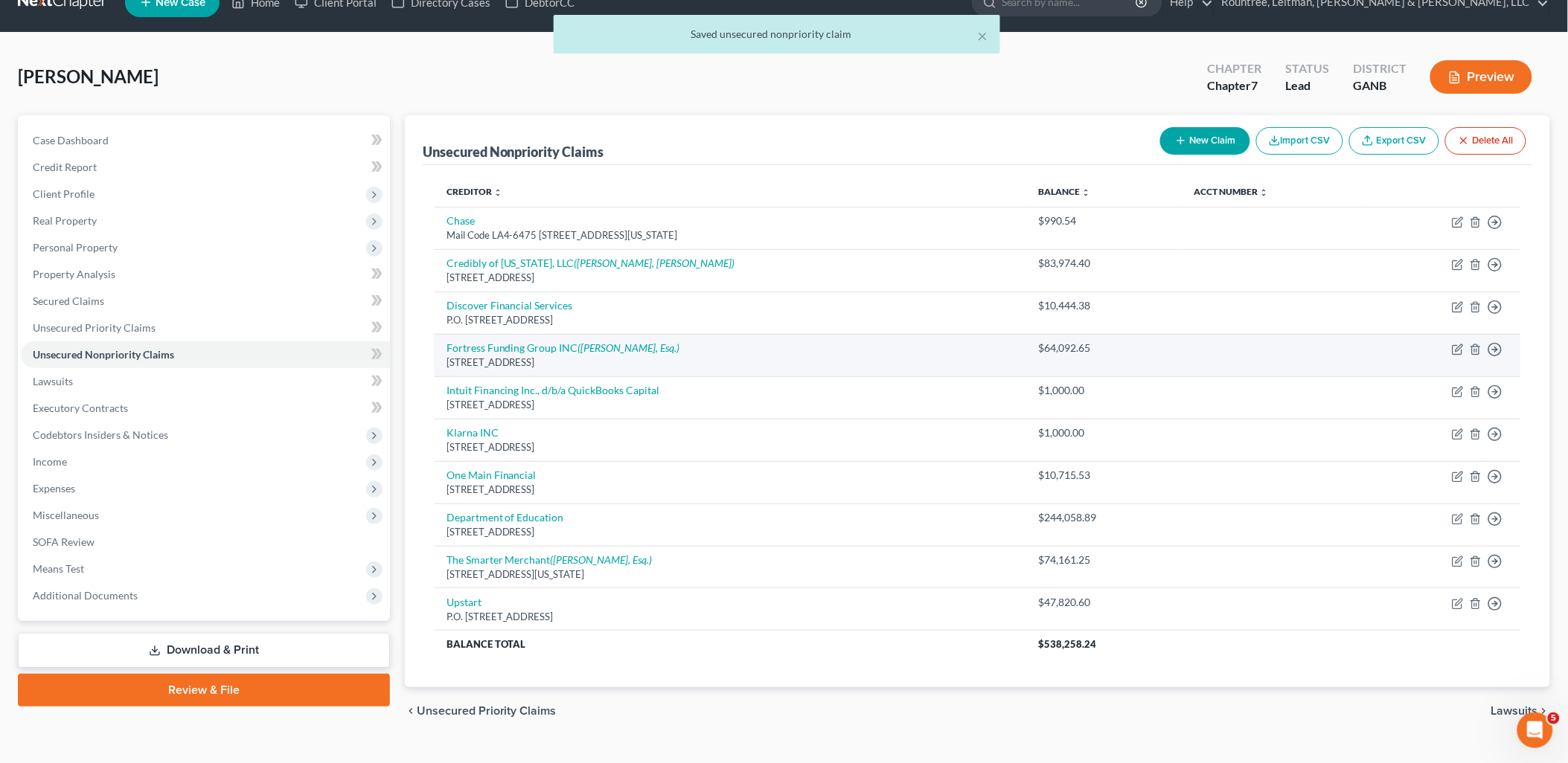
scroll to position [56, 0]
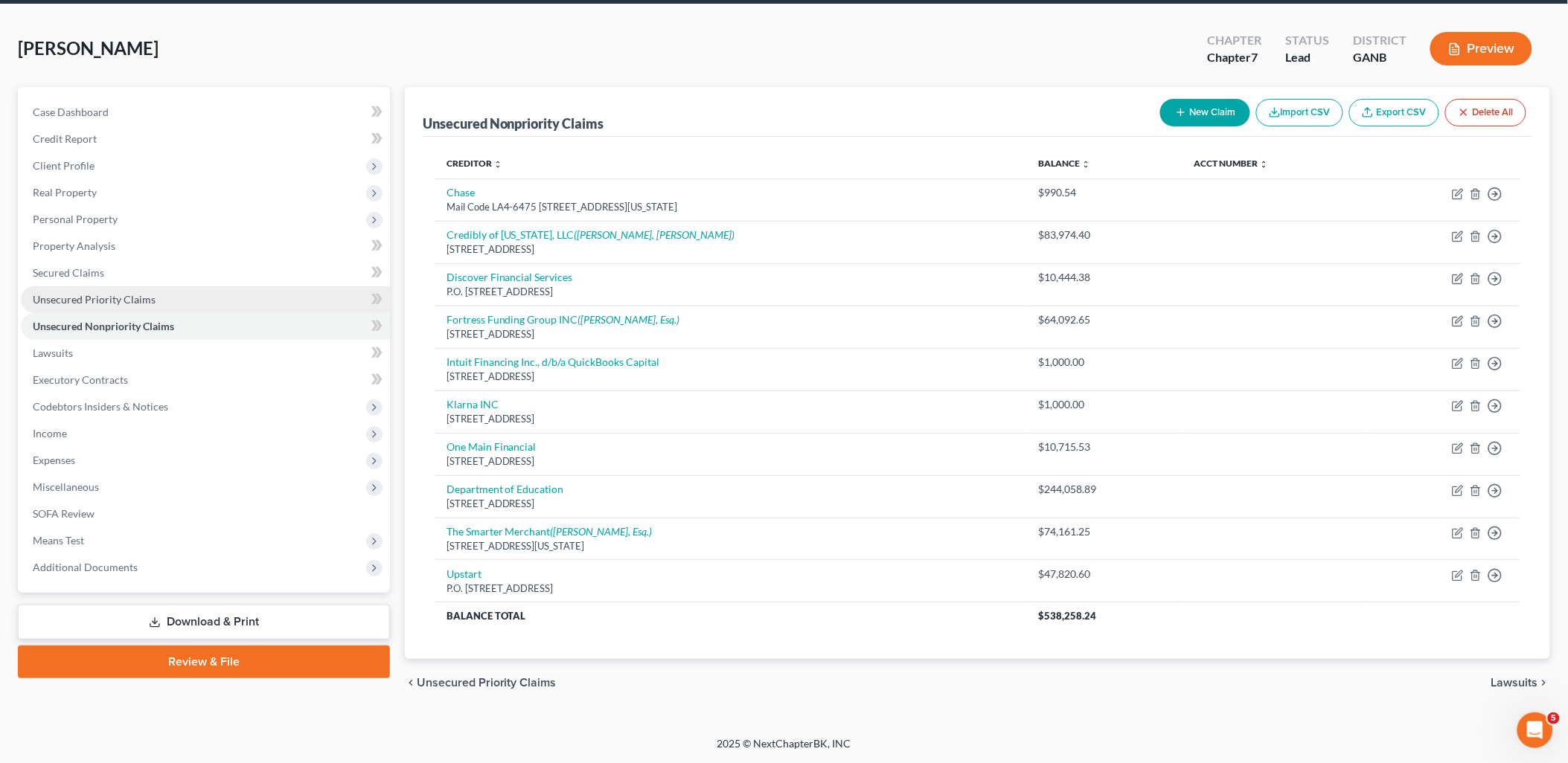
click at [77, 294] on span "Unsecured Priority Claims" at bounding box center [94, 299] width 123 height 13
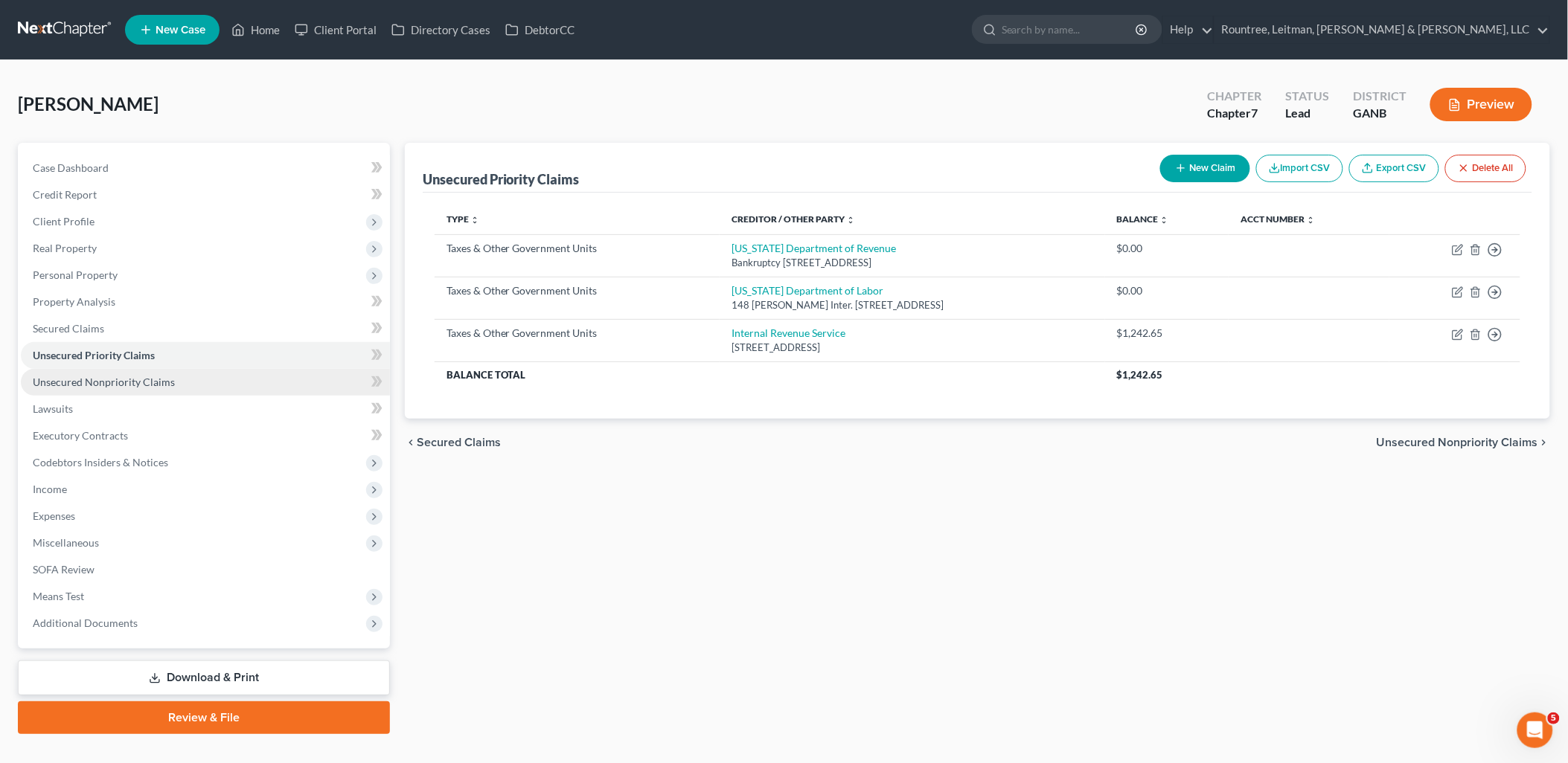
click at [113, 376] on span "Unsecured Nonpriority Claims" at bounding box center [104, 382] width 142 height 13
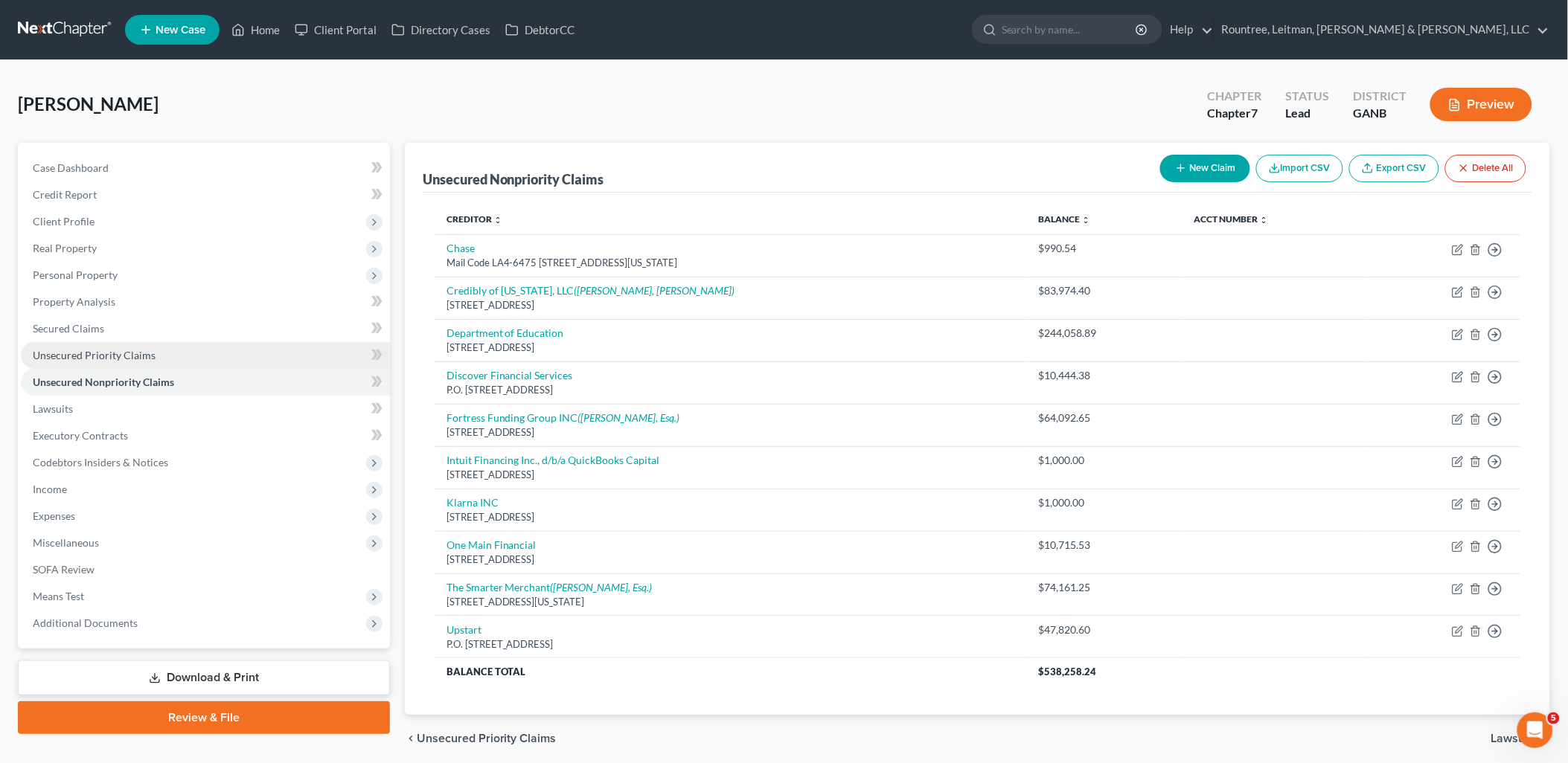
click at [110, 349] on span "Unsecured Priority Claims" at bounding box center [94, 355] width 123 height 13
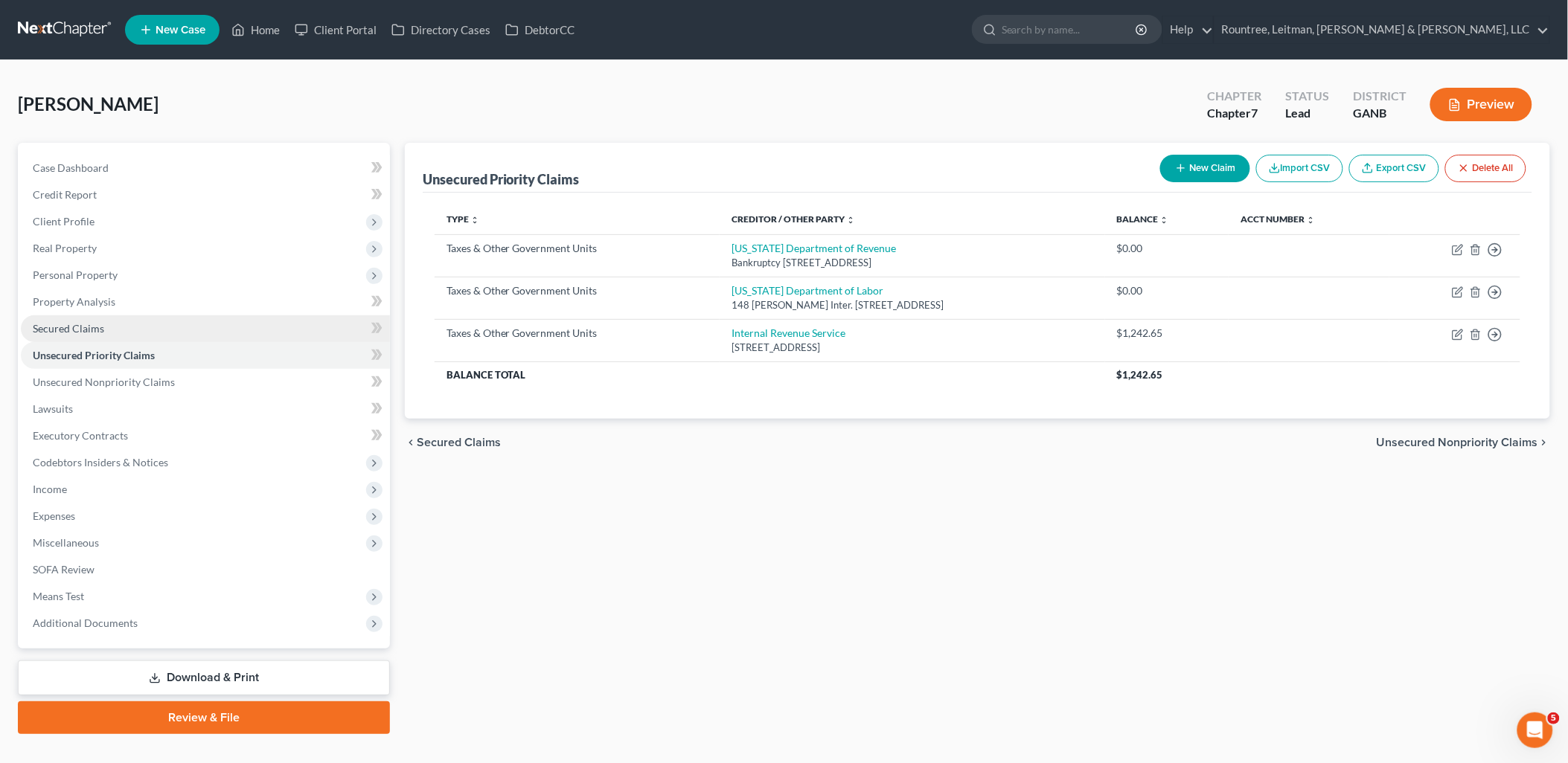
click at [105, 337] on link "Secured Claims" at bounding box center [205, 329] width 369 height 27
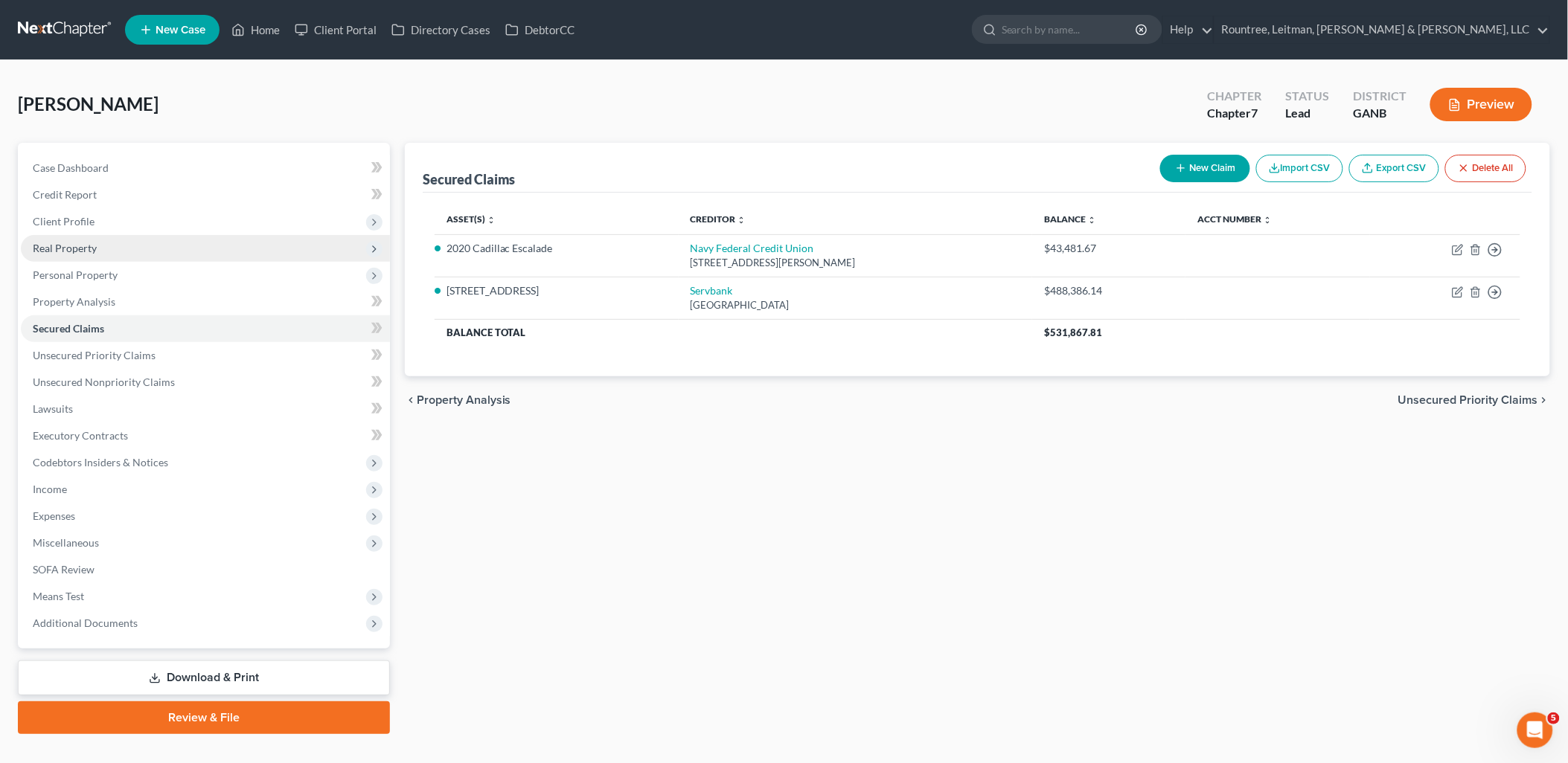
click at [168, 248] on span "Real Property" at bounding box center [205, 248] width 369 height 27
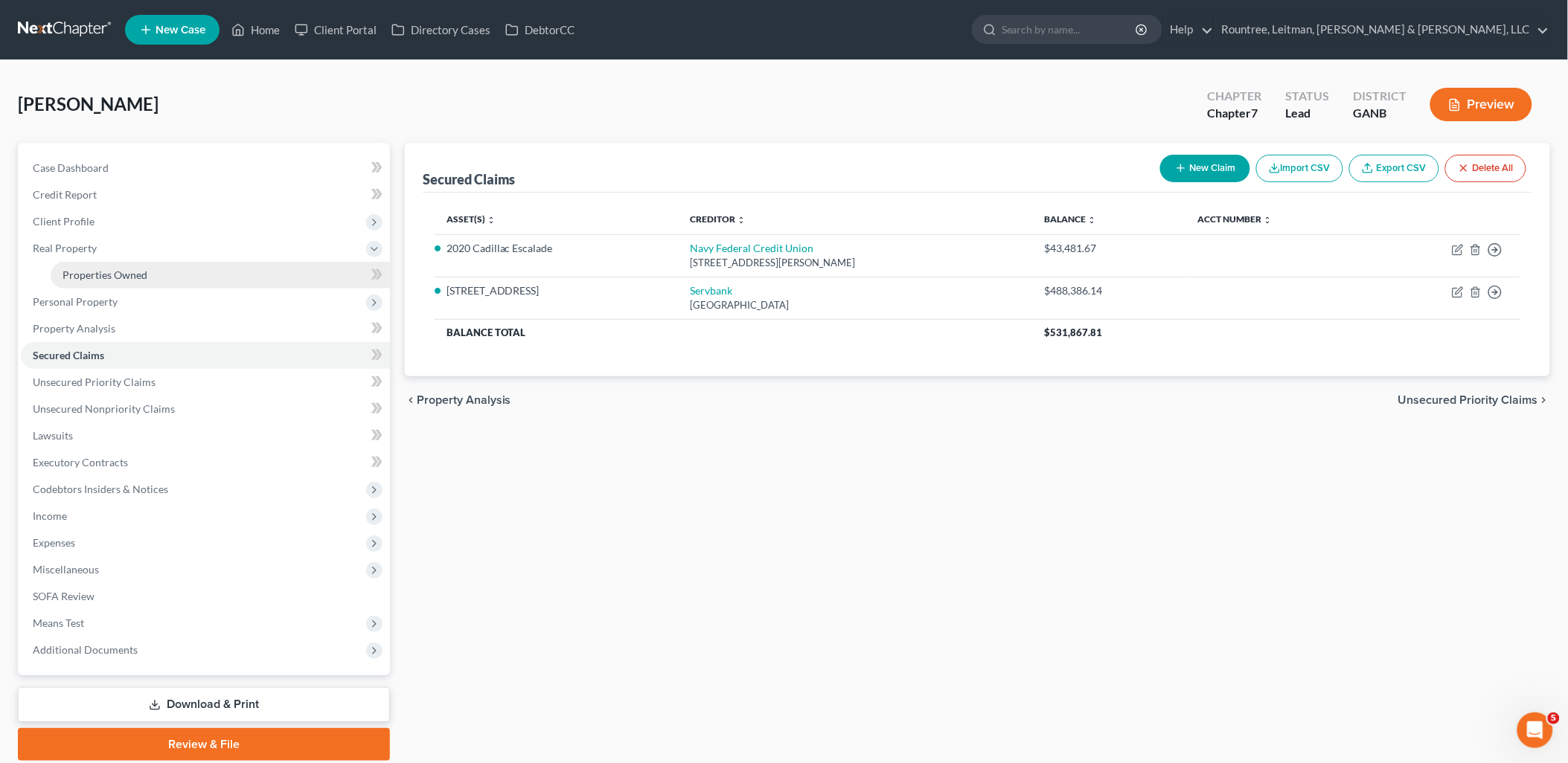
click at [150, 273] on link "Properties Owned" at bounding box center [220, 275] width 340 height 27
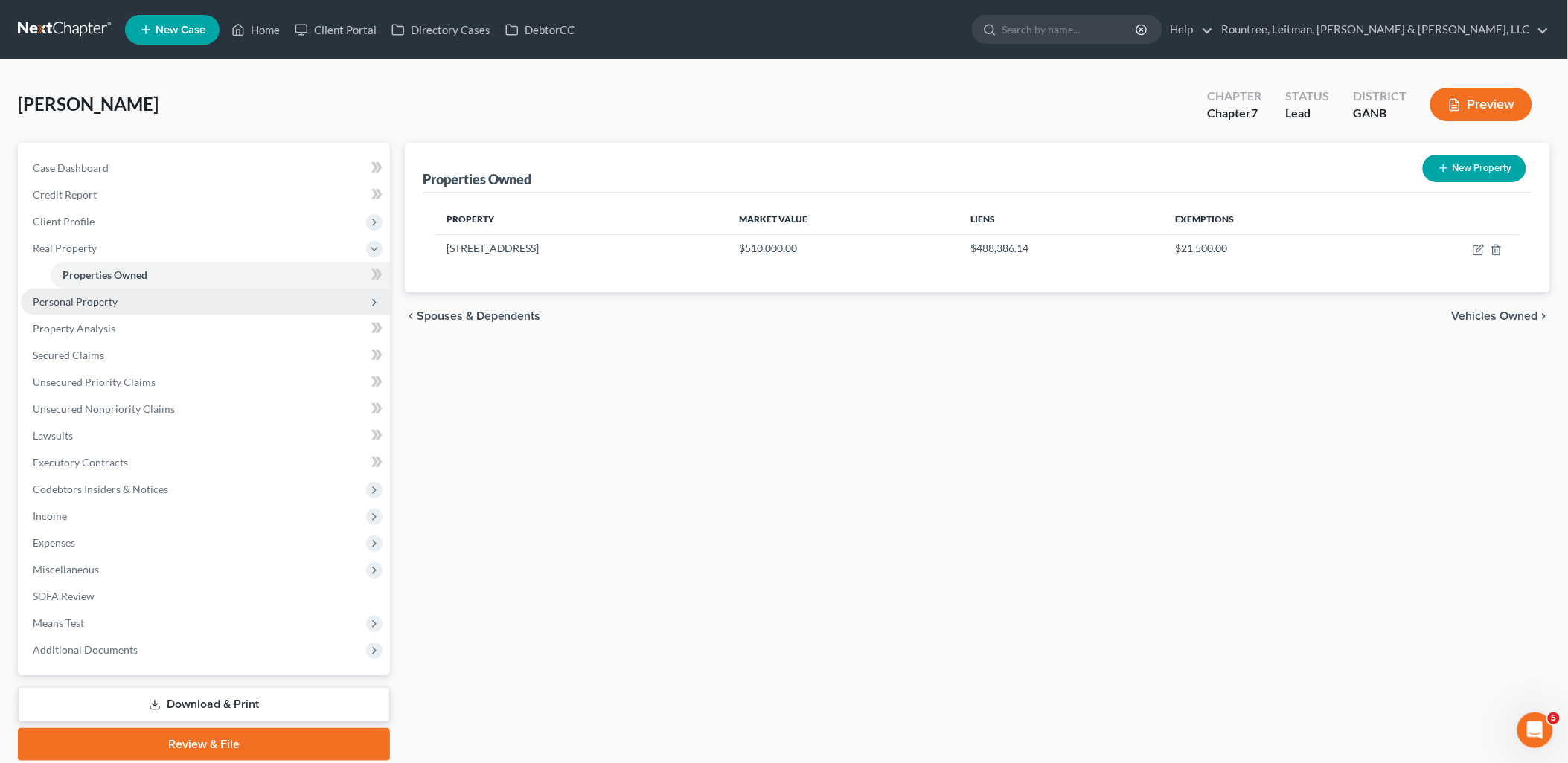
click at [146, 305] on span "Personal Property" at bounding box center [205, 302] width 369 height 27
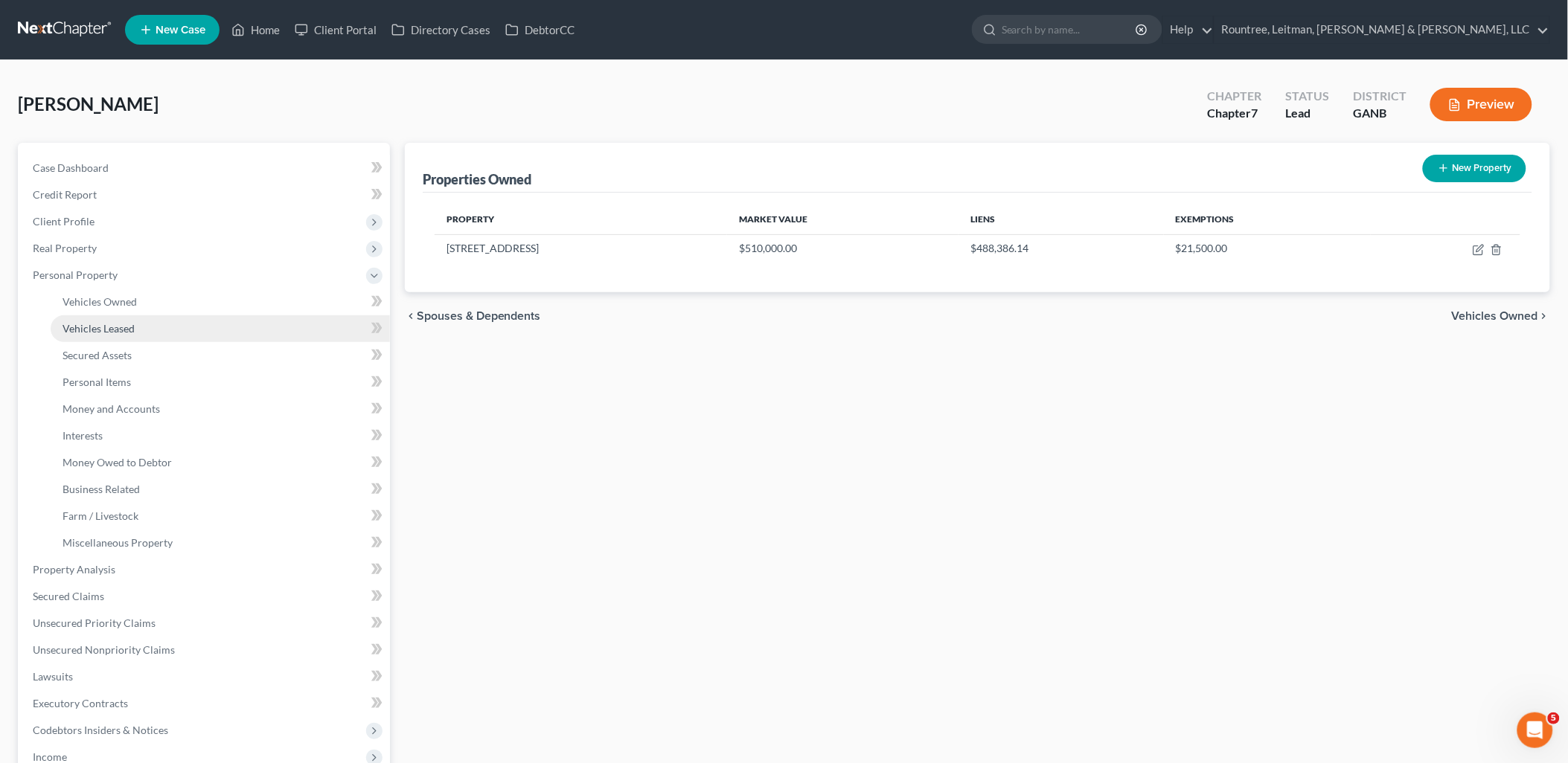
click at [144, 315] on link "Vehicles Leased" at bounding box center [220, 329] width 340 height 27
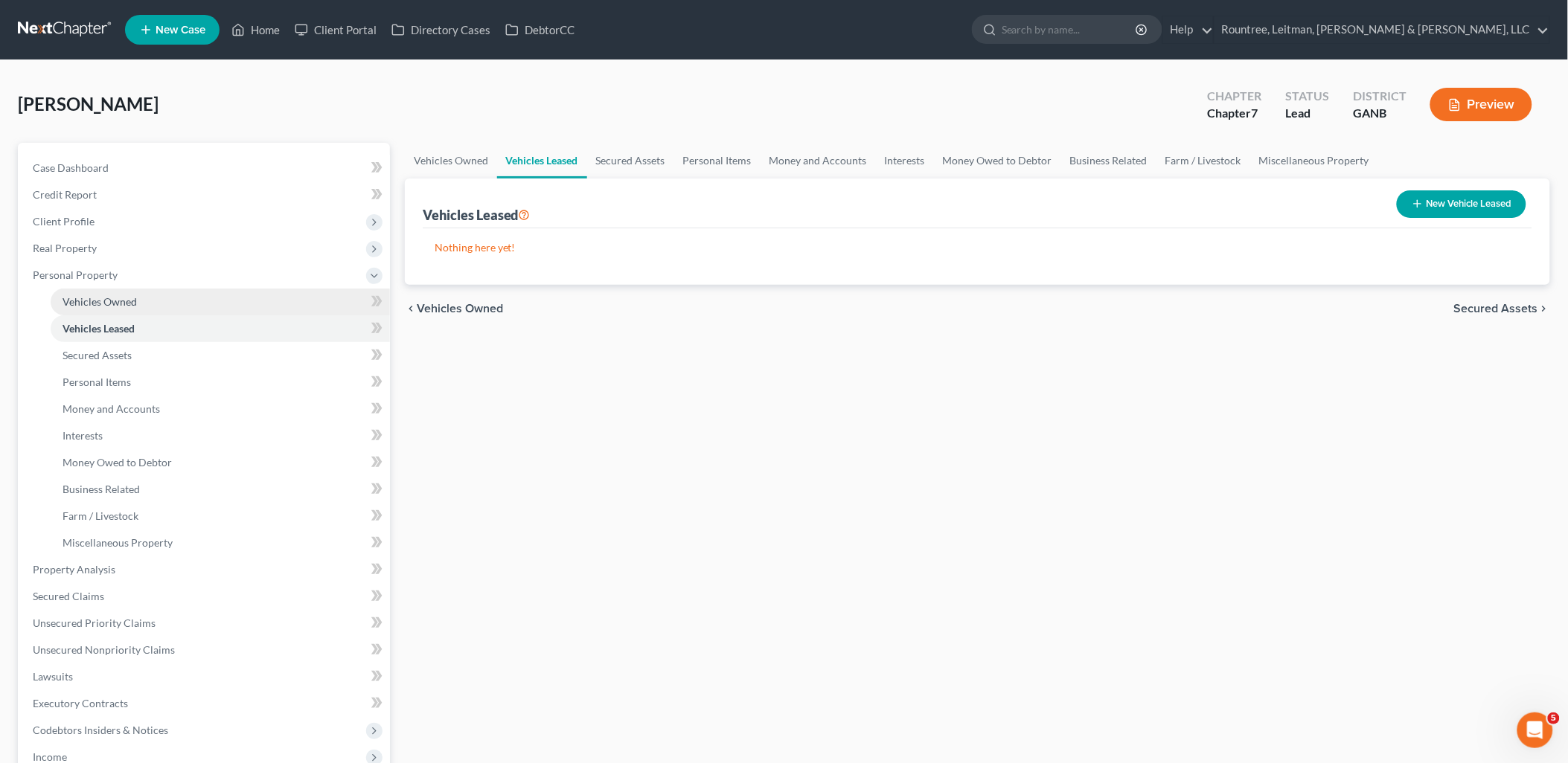
click at [142, 301] on link "Vehicles Owned" at bounding box center [220, 302] width 340 height 27
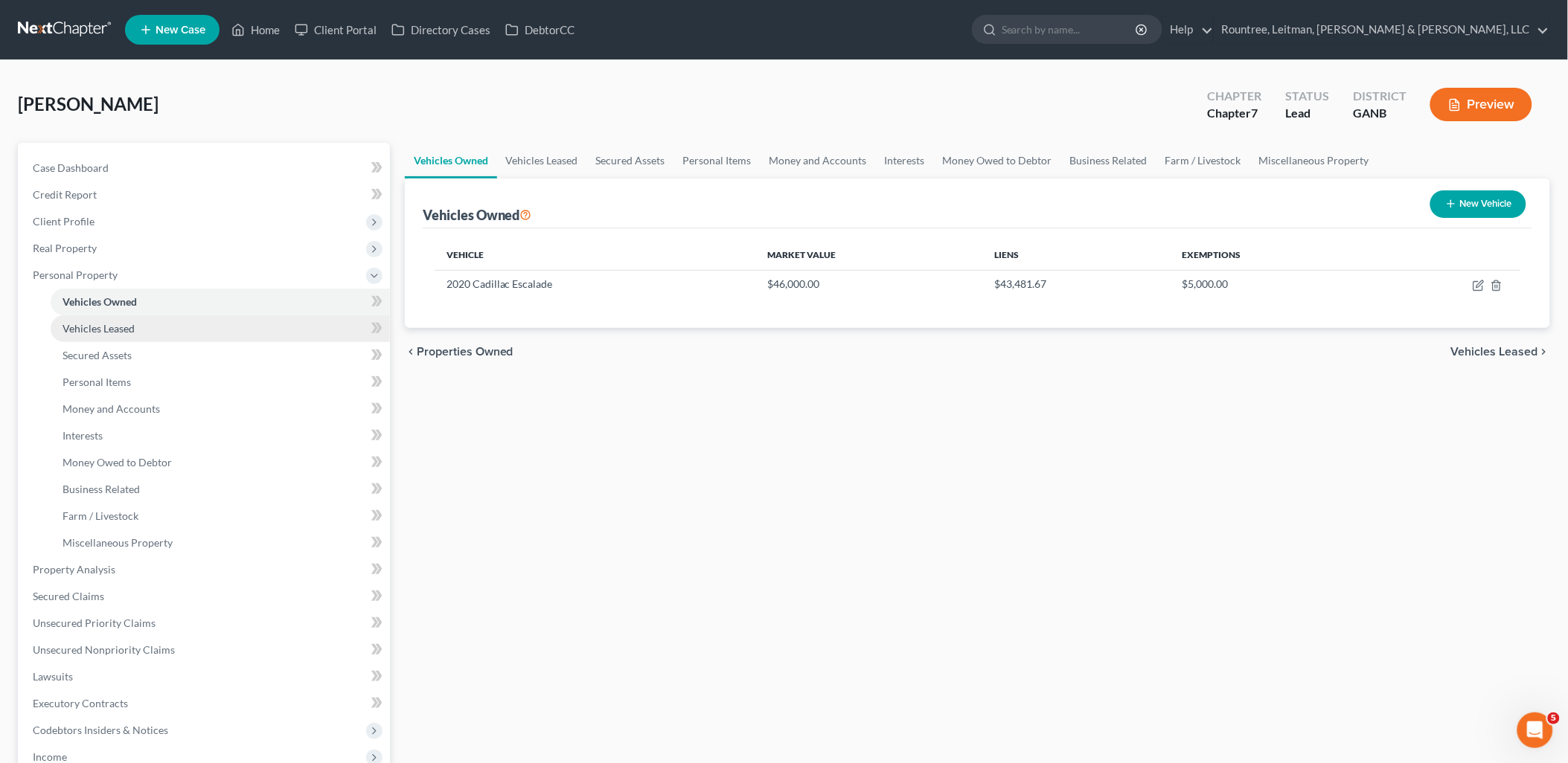
click at [146, 333] on link "Vehicles Leased" at bounding box center [220, 329] width 340 height 27
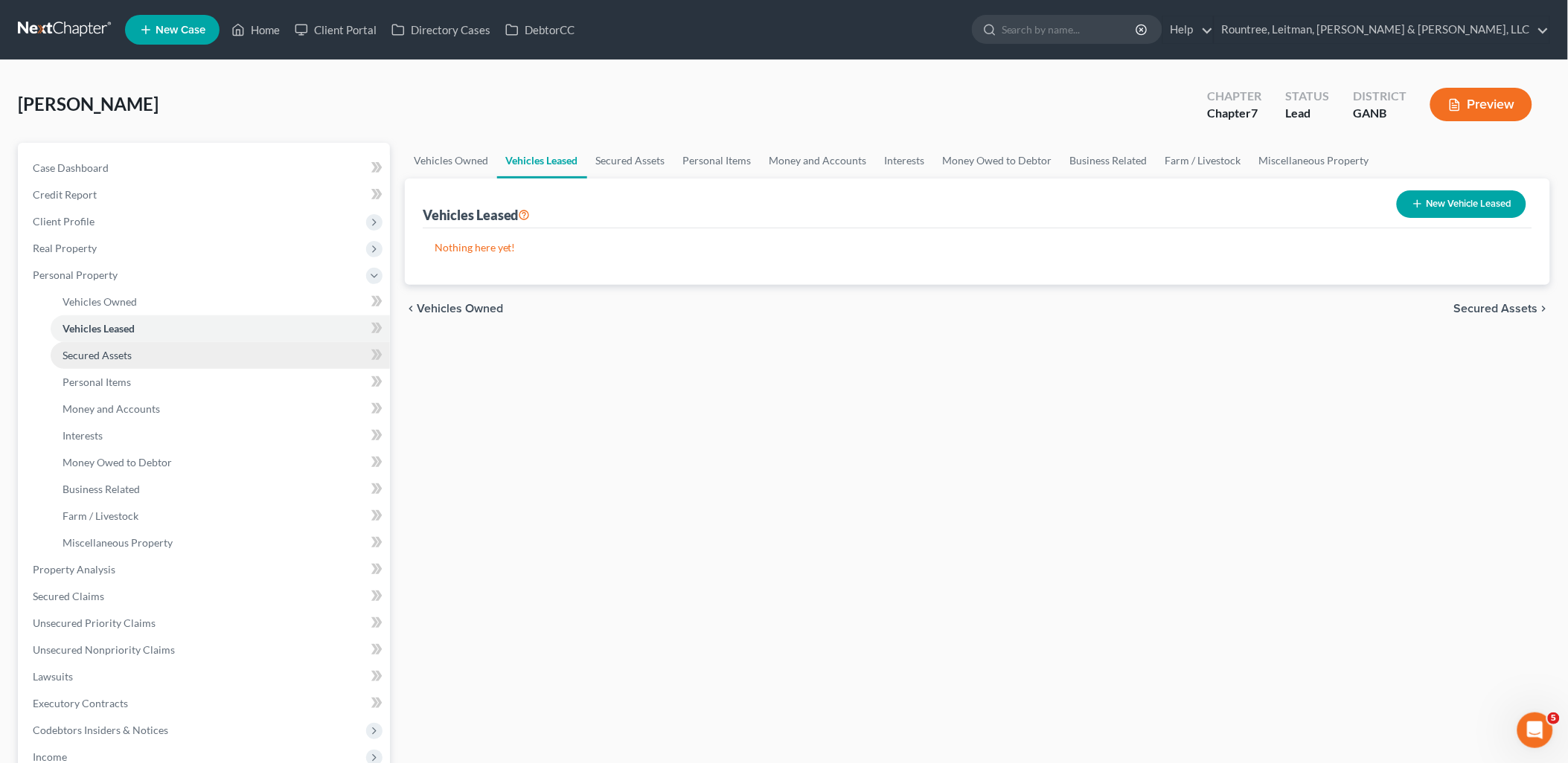
click at [146, 347] on link "Secured Assets" at bounding box center [220, 356] width 340 height 27
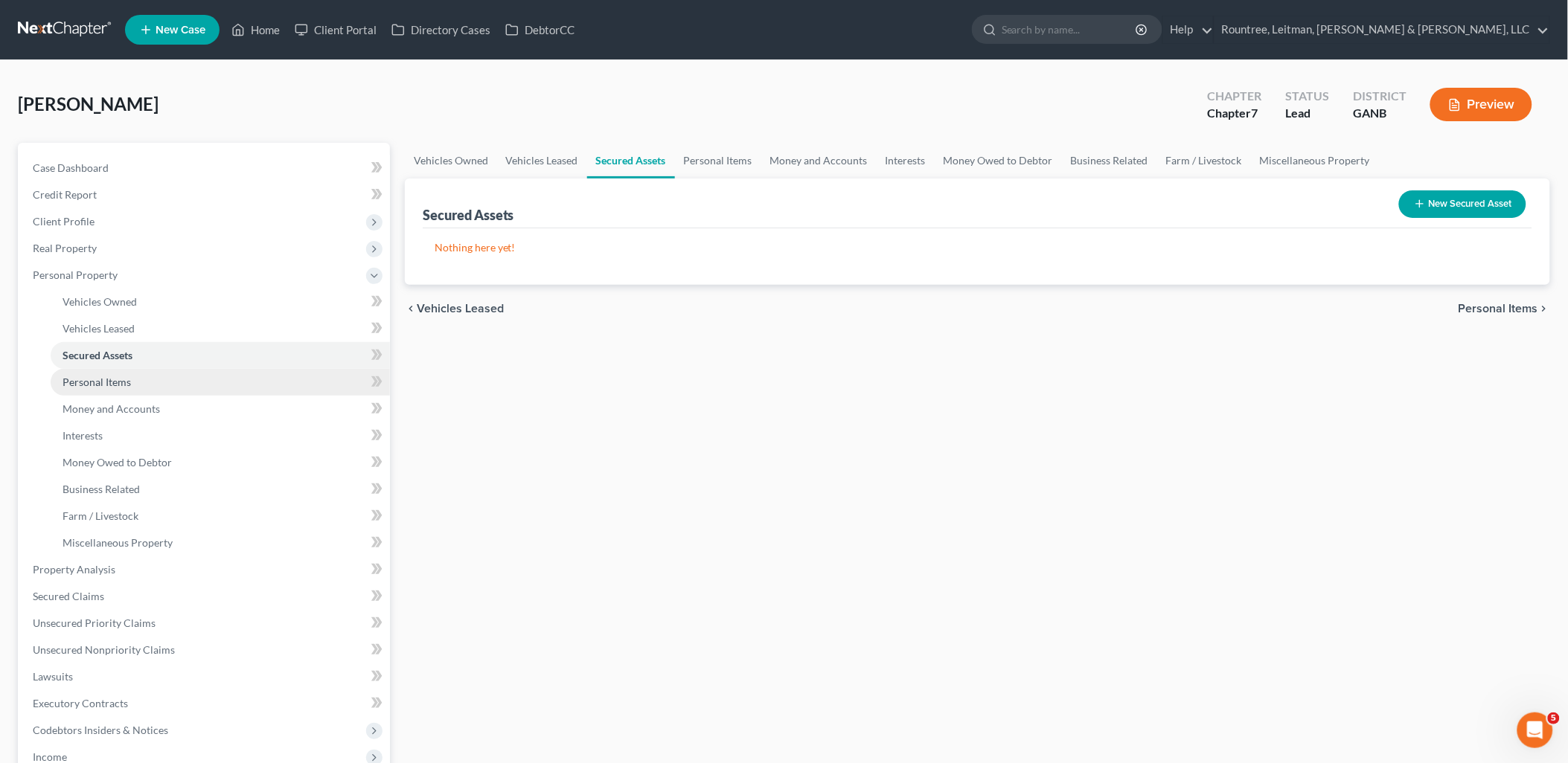
click at [146, 374] on link "Personal Items" at bounding box center [220, 382] width 340 height 27
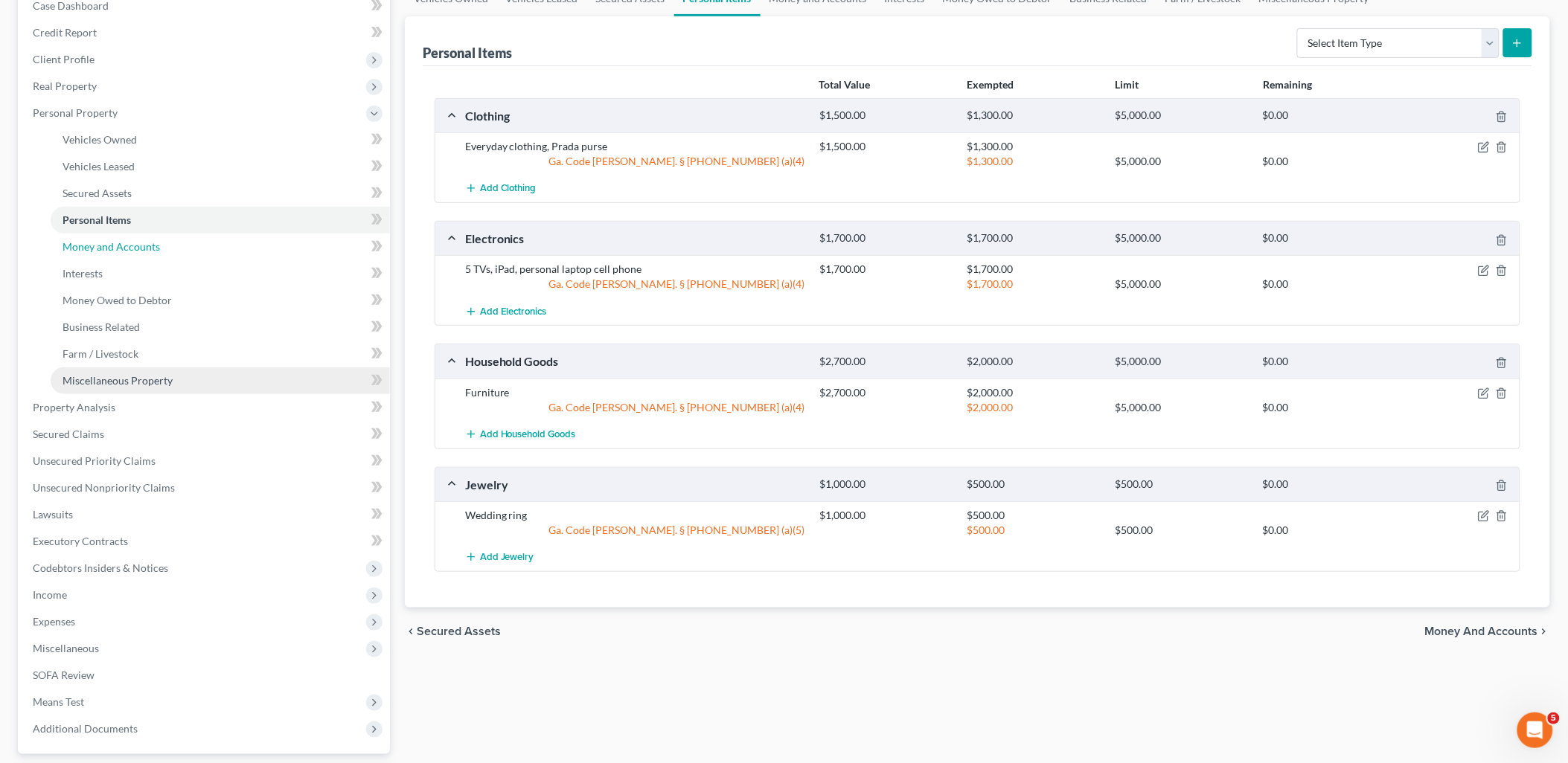
scroll to position [165, 0]
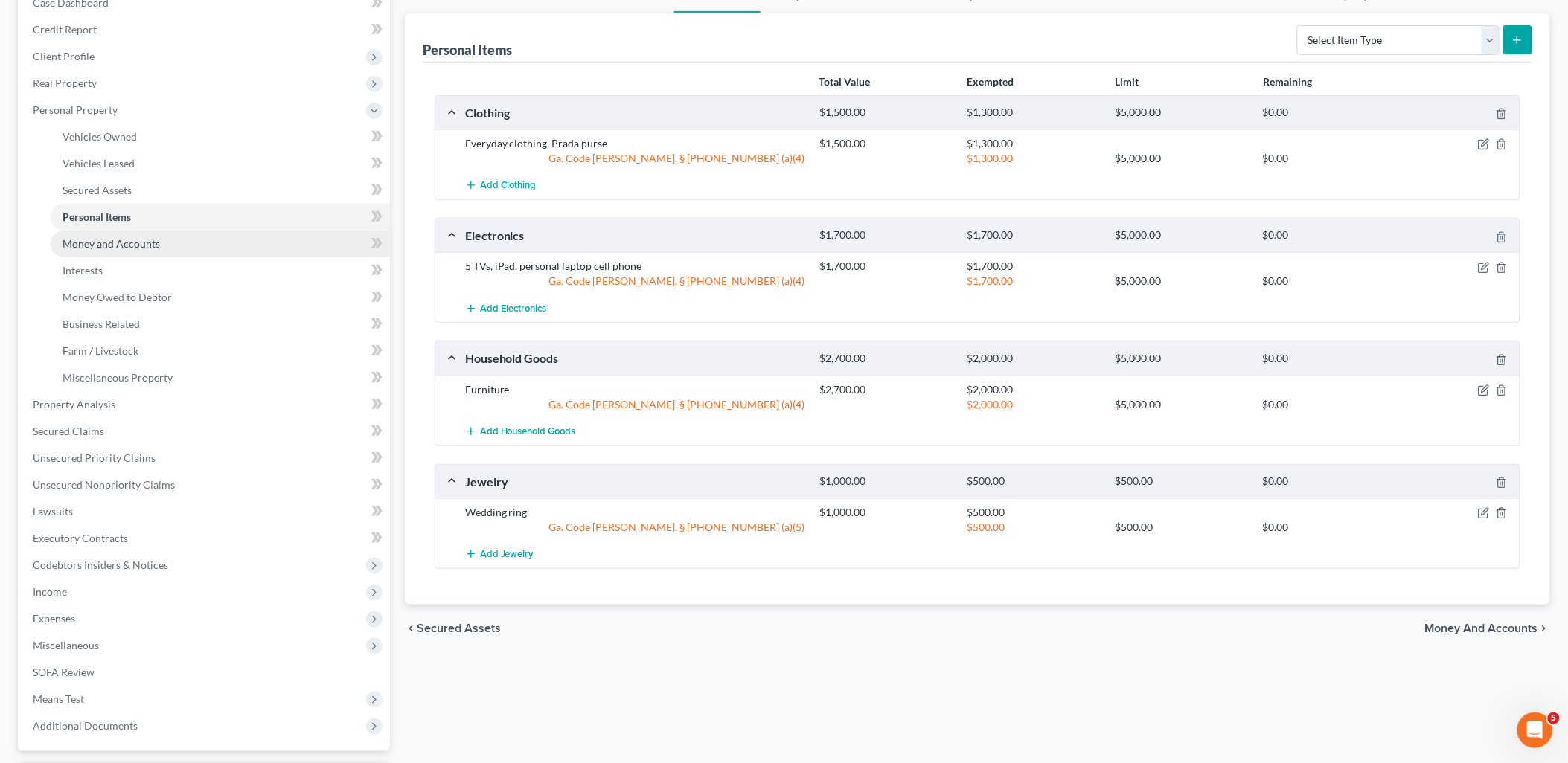
click at [147, 238] on span "Money and Accounts" at bounding box center [111, 243] width 98 height 13
